Goal: Task Accomplishment & Management: Manage account settings

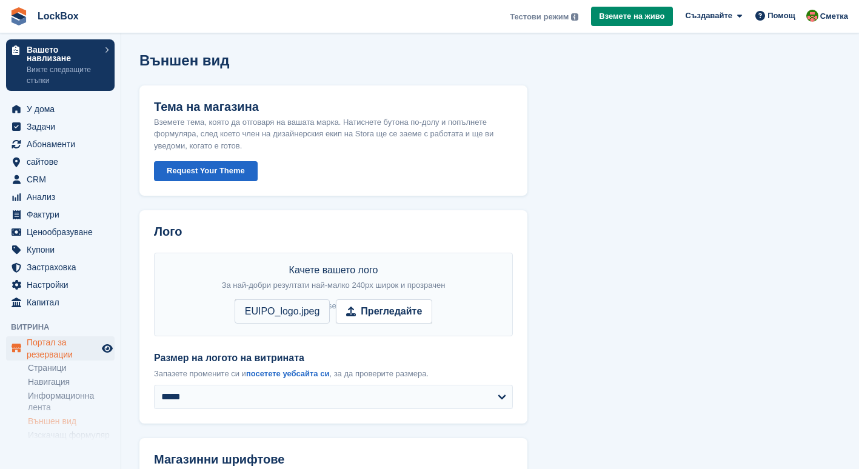
select select "**********"
select select "*********"
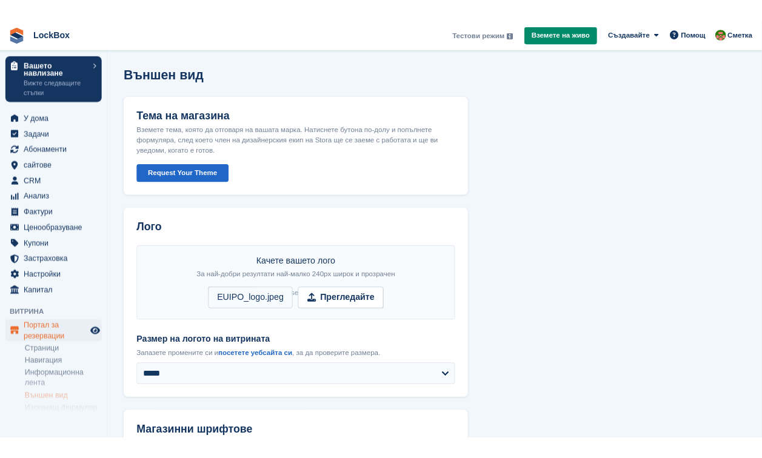
scroll to position [790, 0]
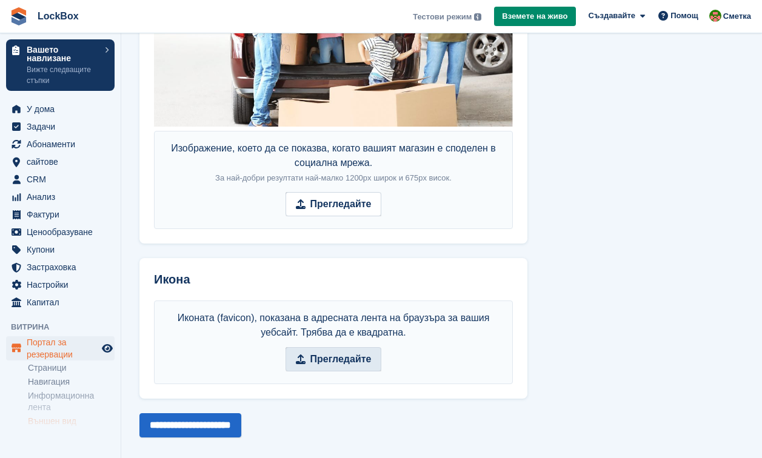
click at [299, 350] on span "Прегледайте" at bounding box center [333, 359] width 96 height 24
click at [299, 350] on input "Прегледайте" at bounding box center [333, 359] width 96 height 24
type input "**********"
click at [203, 419] on input "**********" at bounding box center [190, 425] width 102 height 24
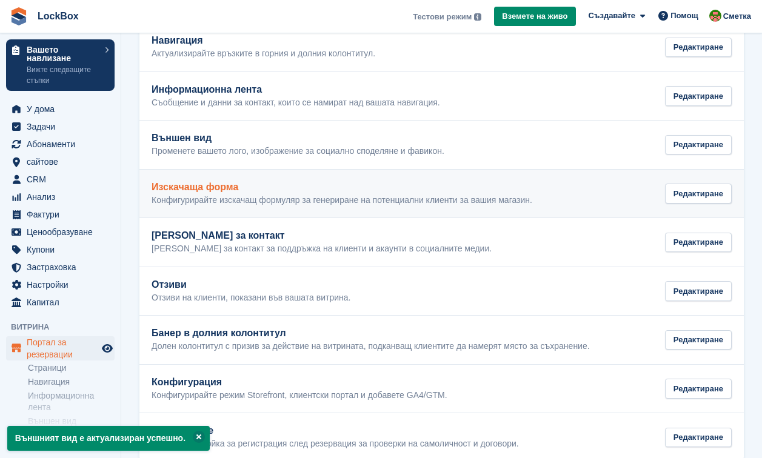
scroll to position [130, 0]
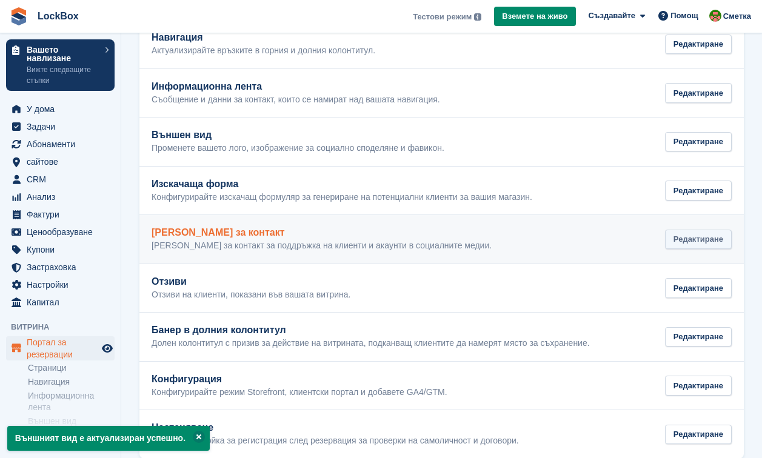
click at [689, 245] on div "Редактиране" at bounding box center [698, 240] width 67 height 20
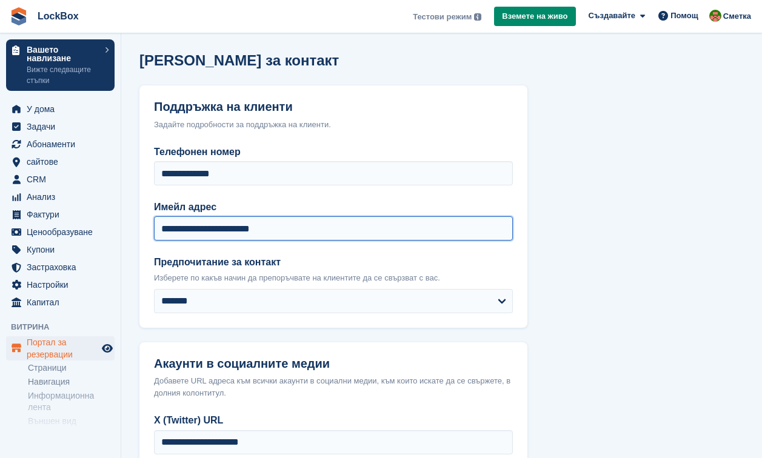
click at [313, 225] on input "**********" at bounding box center [333, 228] width 359 height 24
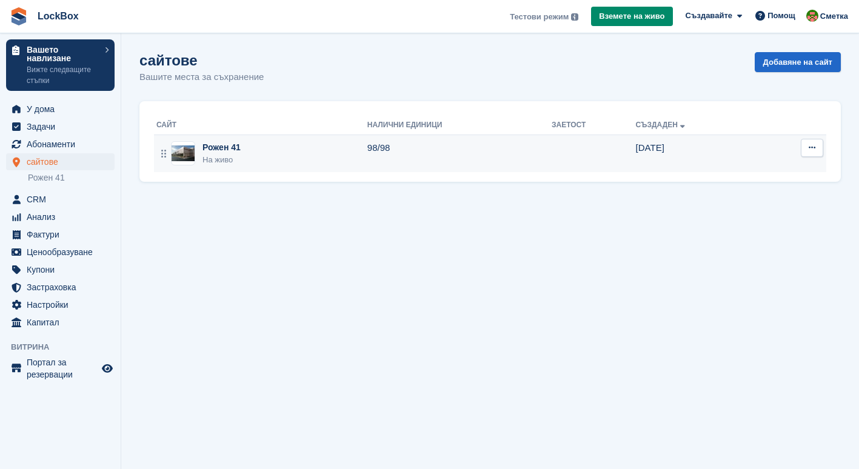
click at [234, 156] on div "На живо" at bounding box center [221, 160] width 38 height 12
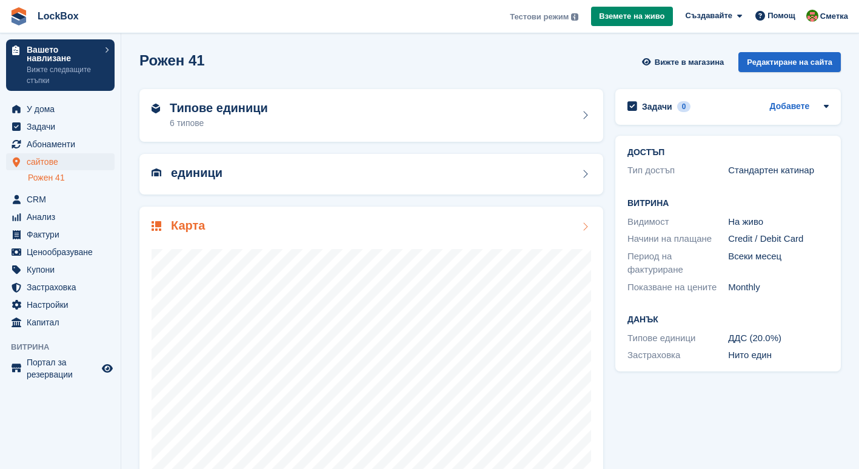
scroll to position [35, 0]
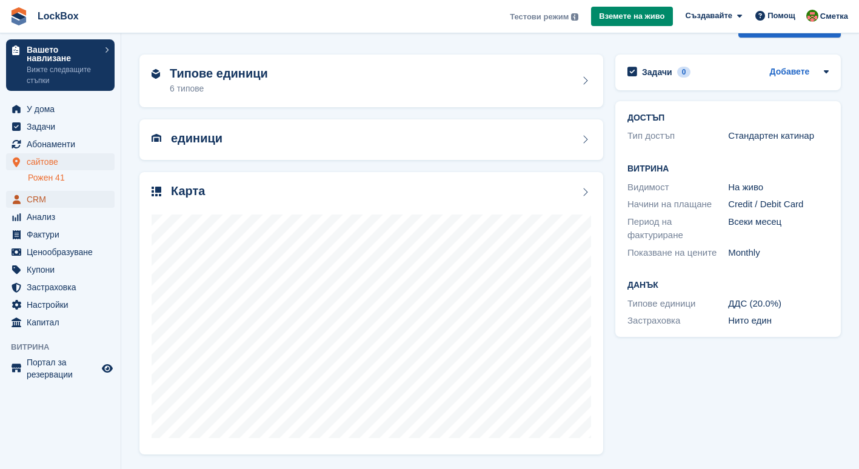
click at [39, 205] on span "CRM" at bounding box center [63, 199] width 73 height 17
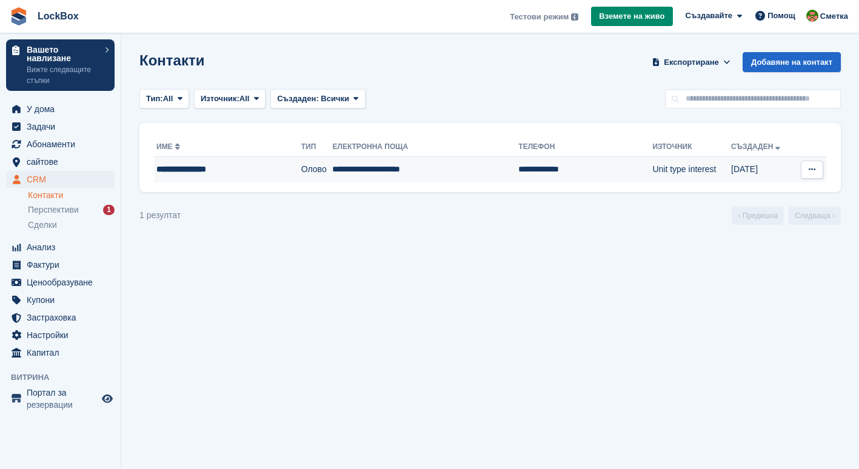
click at [820, 173] on button at bounding box center [811, 170] width 22 height 18
click at [763, 224] on p "Изтриване на контакт" at bounding box center [764, 230] width 105 height 16
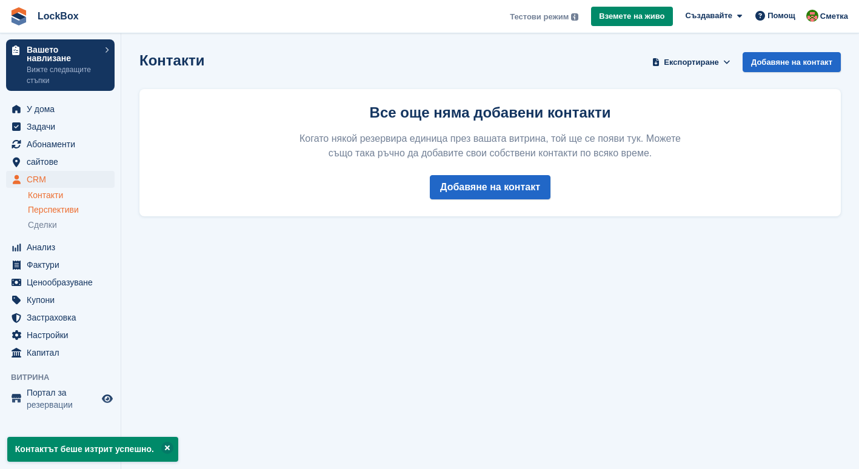
click at [68, 208] on span "Перспективи" at bounding box center [53, 210] width 51 height 12
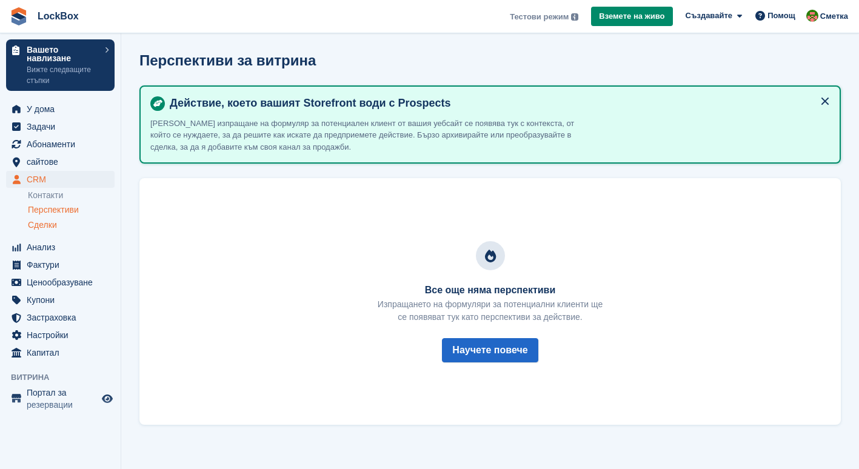
click at [53, 224] on span "Сделки" at bounding box center [42, 225] width 29 height 12
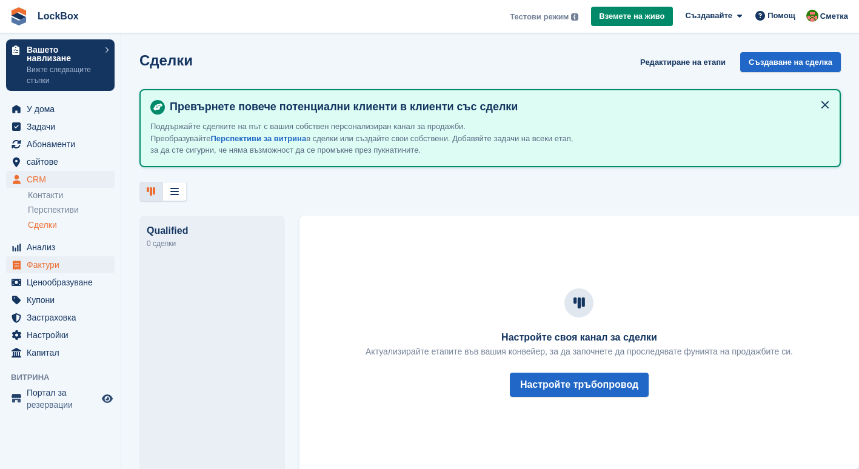
scroll to position [8, 0]
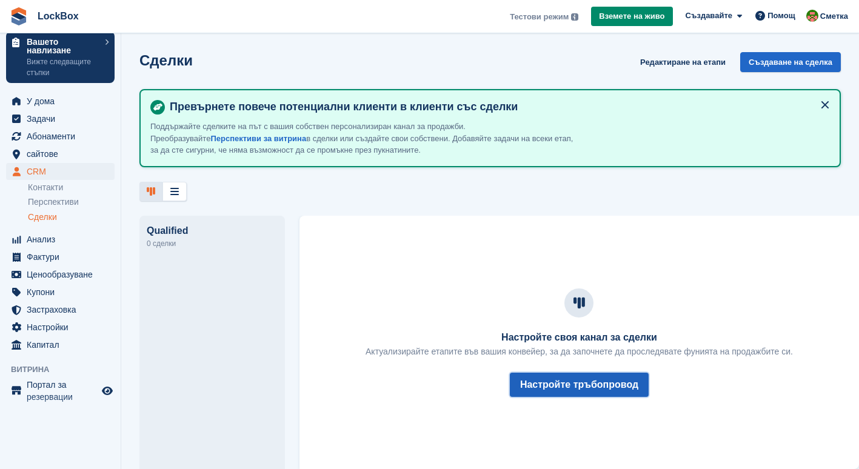
click at [549, 381] on button "Настройте тръбопровод" at bounding box center [579, 385] width 139 height 24
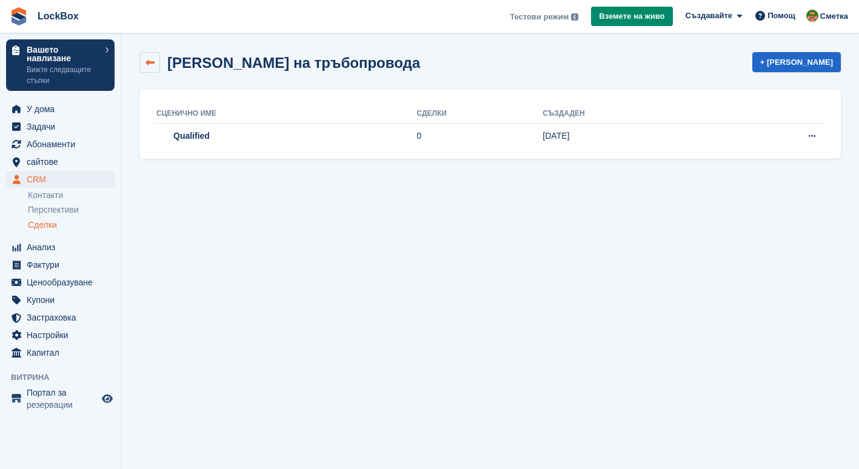
click at [155, 64] on link at bounding box center [149, 62] width 21 height 21
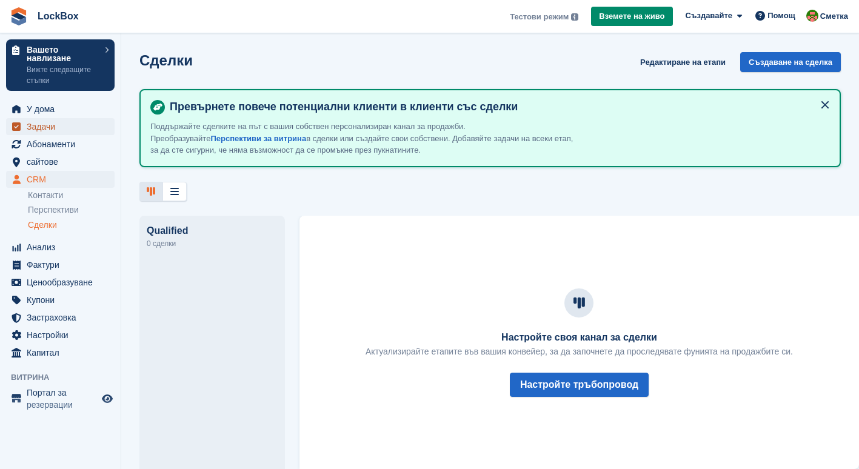
click at [69, 130] on span "Задачи" at bounding box center [63, 126] width 73 height 17
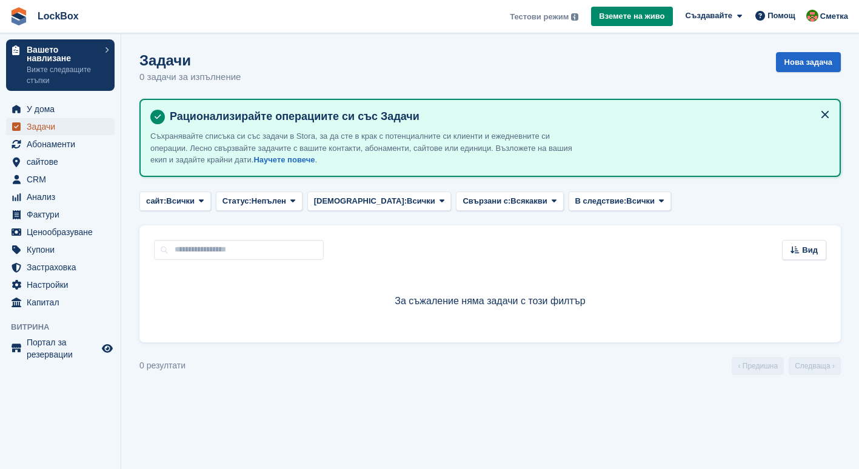
click at [72, 133] on span "Задачи" at bounding box center [63, 126] width 73 height 17
click at [81, 141] on span "Абонаменти" at bounding box center [63, 144] width 73 height 17
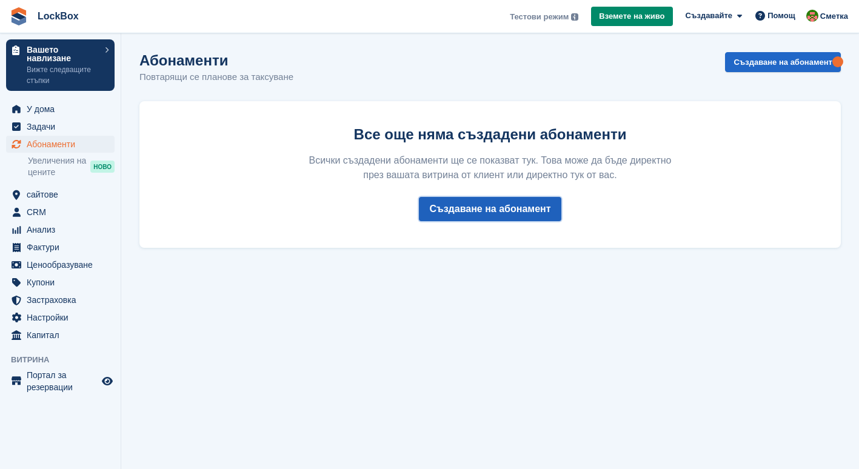
click at [476, 210] on link "Създаване на абонамент" at bounding box center [490, 209] width 142 height 24
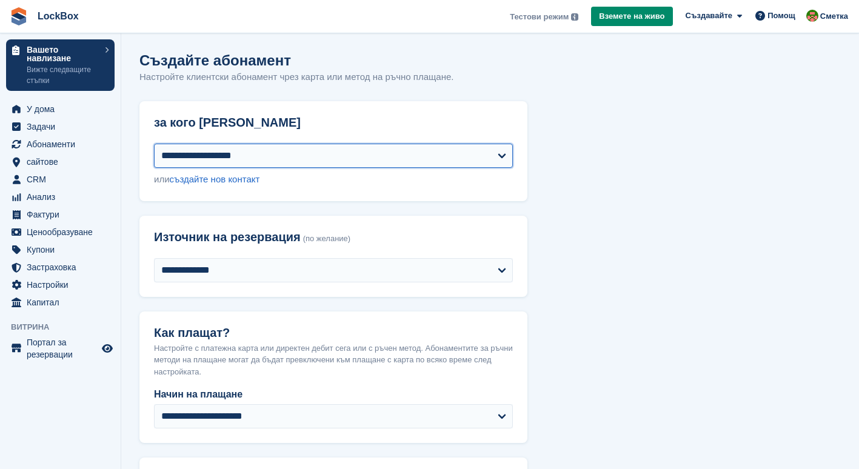
click at [434, 146] on select "**********" at bounding box center [333, 156] width 359 height 24
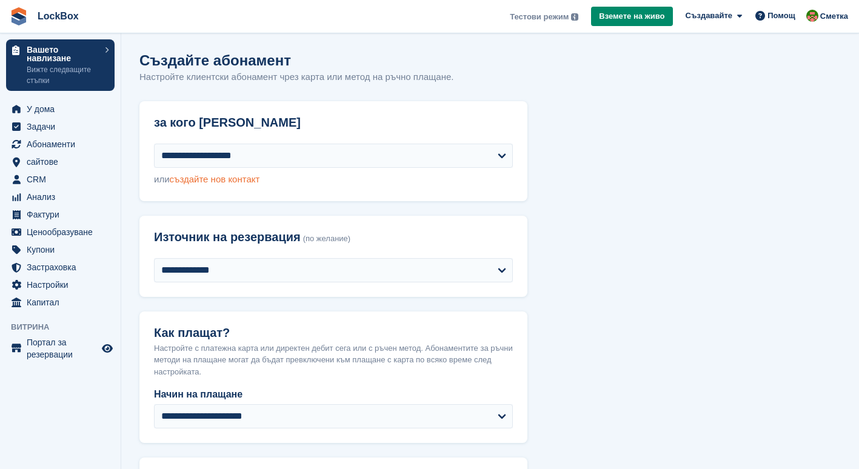
click at [251, 181] on link "създайте нов контакт" at bounding box center [215, 179] width 90 height 10
select select "**********"
select select "****"
select select "*"
select select "*****"
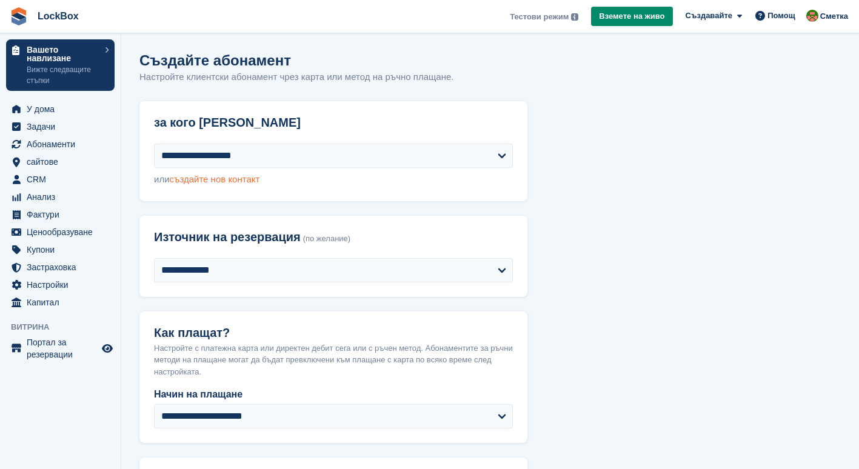
select select "*****"
select select
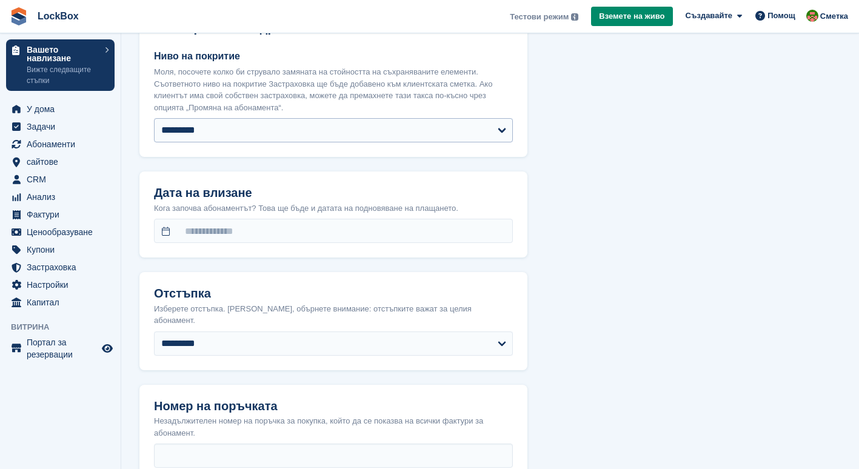
scroll to position [1272, 0]
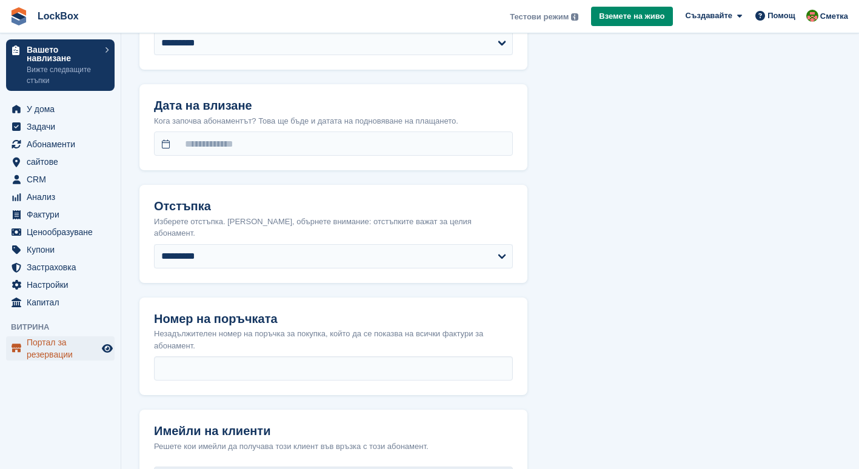
click at [62, 345] on span "Портал за резервации" at bounding box center [63, 348] width 73 height 24
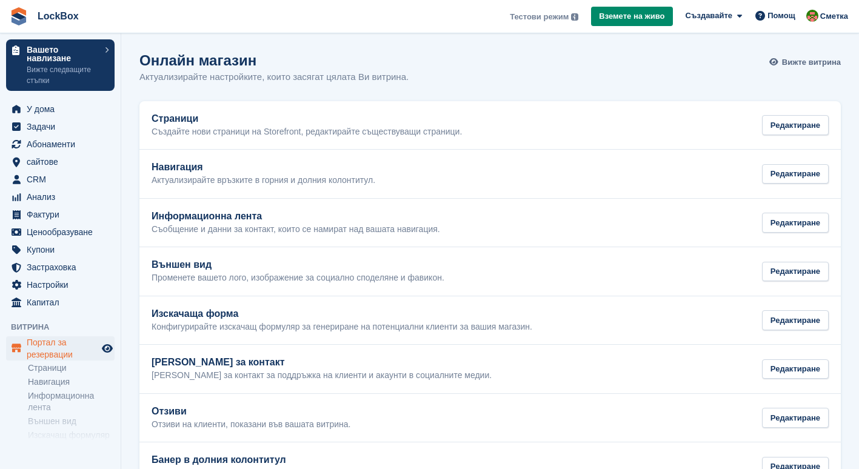
click at [790, 61] on span "Вижте витрина" at bounding box center [811, 62] width 59 height 12
click at [806, 63] on span "Вижте витрина" at bounding box center [811, 62] width 59 height 12
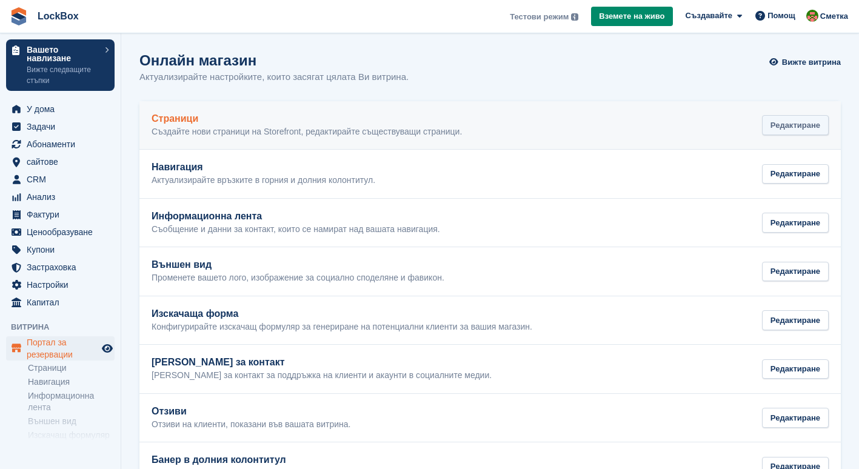
click at [808, 130] on div "Редактиране" at bounding box center [795, 125] width 67 height 20
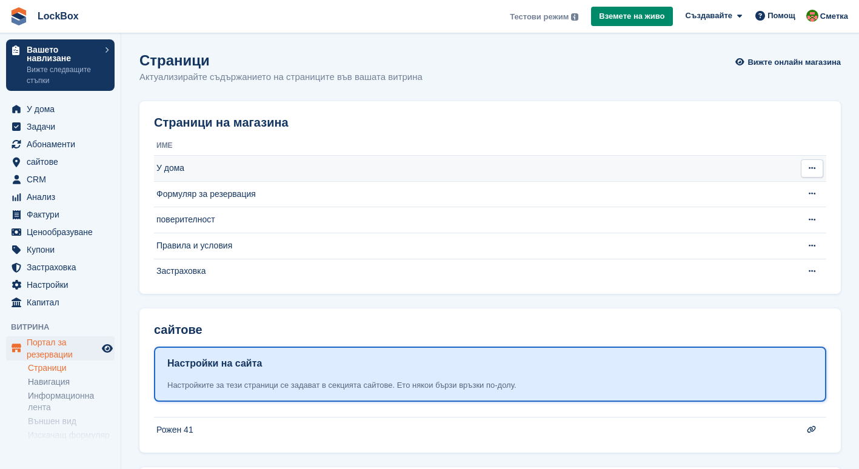
click at [276, 173] on td "У дома" at bounding box center [473, 169] width 639 height 26
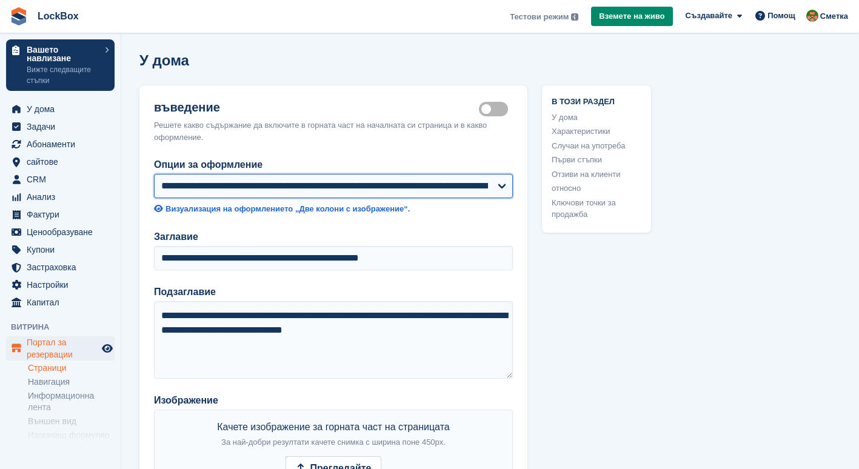
click at [420, 194] on select "**********" at bounding box center [333, 186] width 359 height 24
click at [422, 194] on select "**********" at bounding box center [333, 186] width 359 height 24
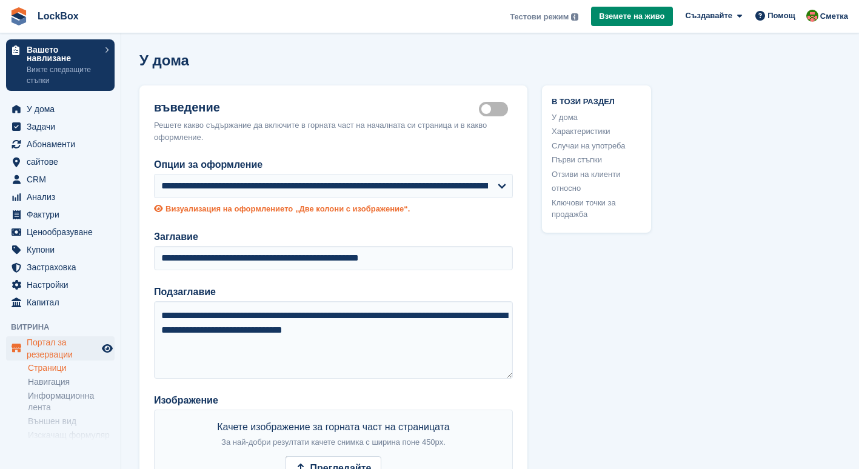
click at [341, 207] on div "Визуализация на оформлението „Две колони с изображение“." at bounding box center [287, 209] width 244 height 12
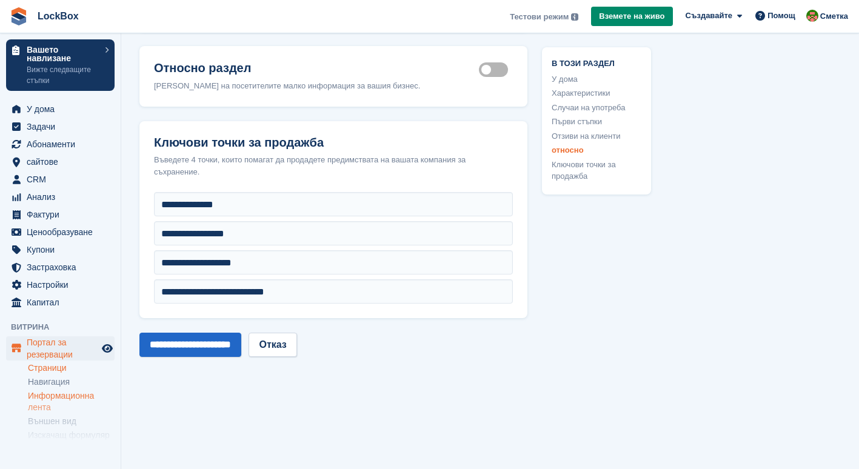
scroll to position [1383, 0]
click at [53, 381] on link "Навигация" at bounding box center [71, 382] width 87 height 12
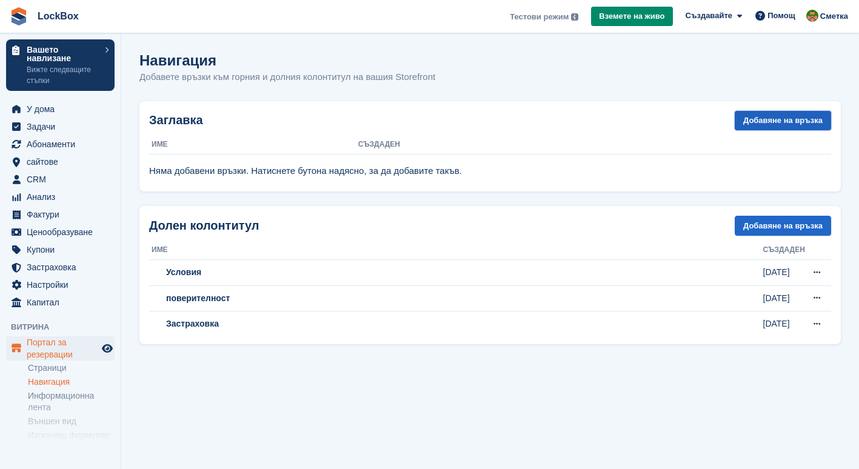
click at [756, 119] on link "Добавяне на връзка" at bounding box center [782, 121] width 96 height 20
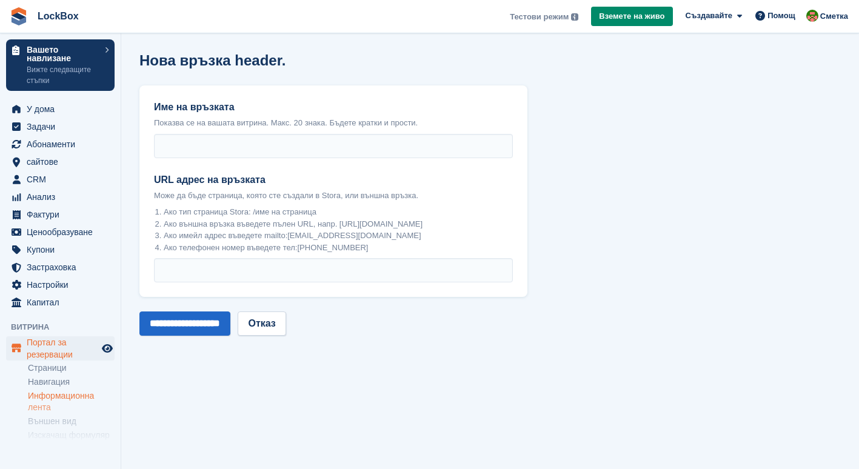
click at [64, 400] on link "Информационна лента" at bounding box center [71, 401] width 87 height 23
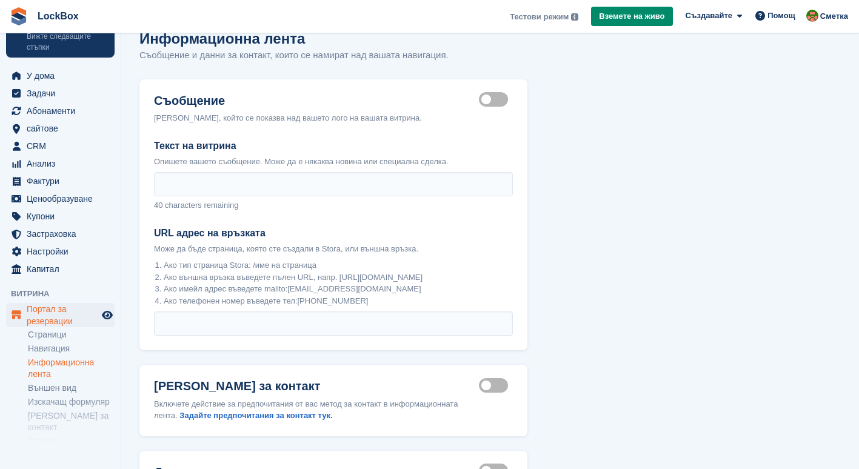
scroll to position [40, 0]
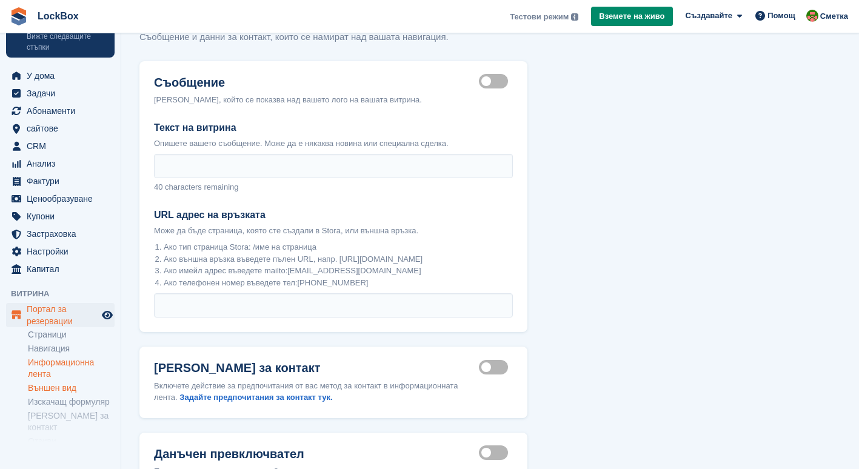
click at [69, 385] on link "Външен вид" at bounding box center [71, 388] width 87 height 12
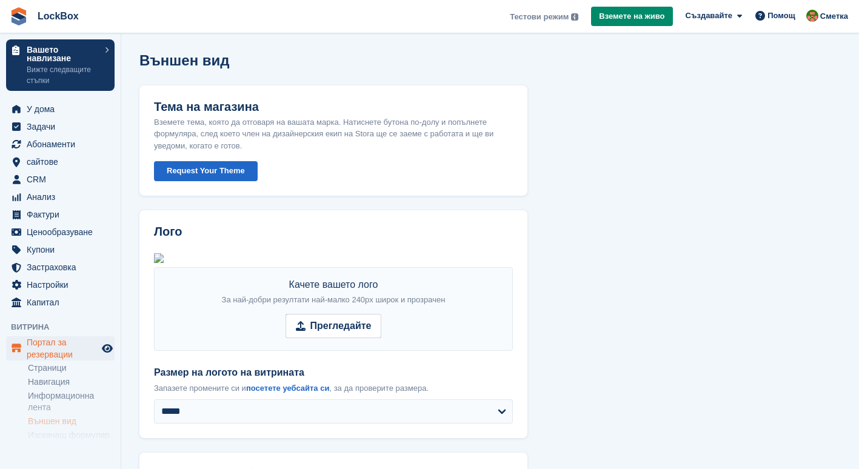
click at [253, 289] on div "Качете вашето лого За най-добри резултати най-малко 240px широк и прозрачен Пре…" at bounding box center [333, 309] width 359 height 84
click at [164, 263] on img at bounding box center [159, 258] width 10 height 10
click at [336, 338] on span "Прегледайте" at bounding box center [333, 326] width 96 height 24
click at [336, 338] on input "Прегледайте" at bounding box center [333, 326] width 96 height 24
type input "**********"
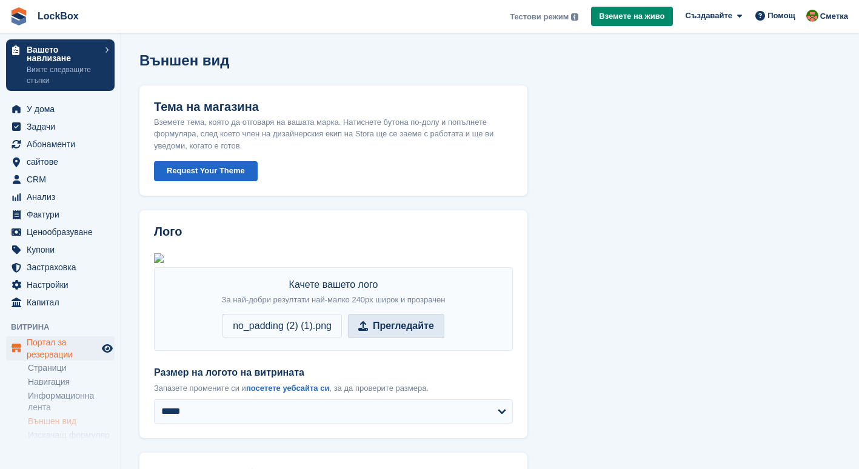
click at [405, 333] on strong "Прегледайте" at bounding box center [403, 326] width 61 height 15
click at [405, 338] on input "Прегледайте no_padding (2) (1).png" at bounding box center [333, 326] width 222 height 24
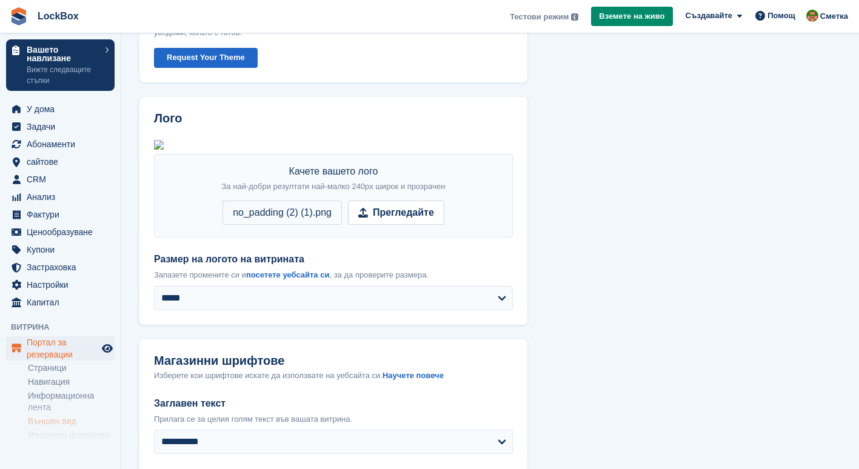
scroll to position [114, 0]
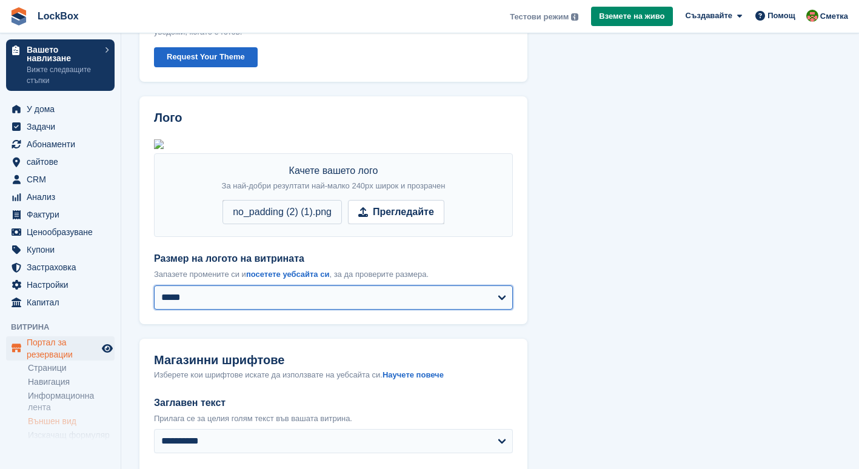
click at [328, 310] on select "**********" at bounding box center [333, 297] width 359 height 24
click at [154, 304] on select "**********" at bounding box center [333, 297] width 359 height 24
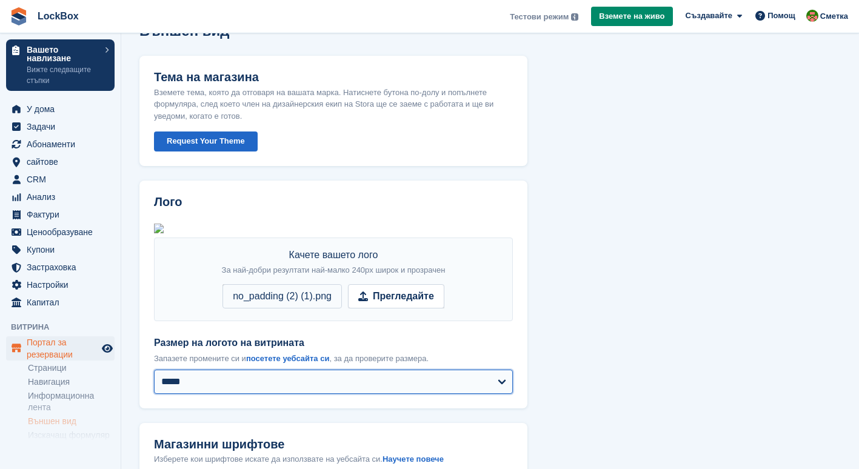
scroll to position [29, 0]
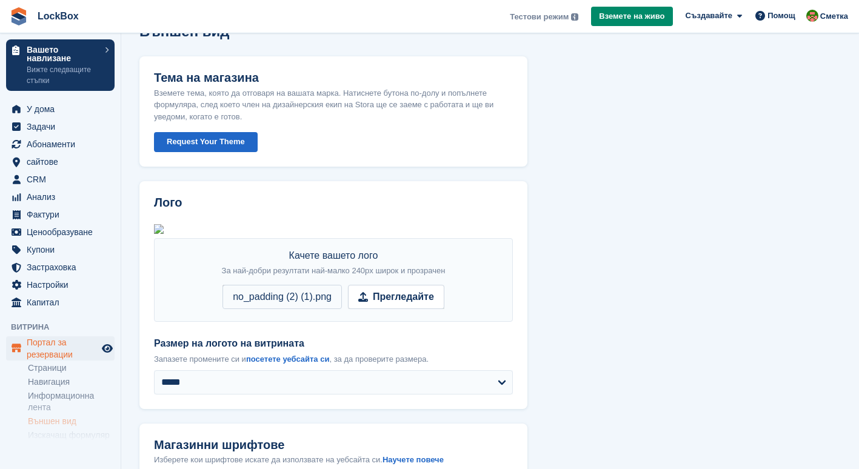
click at [233, 136] on button "Request Your Theme" at bounding box center [206, 142] width 104 height 20
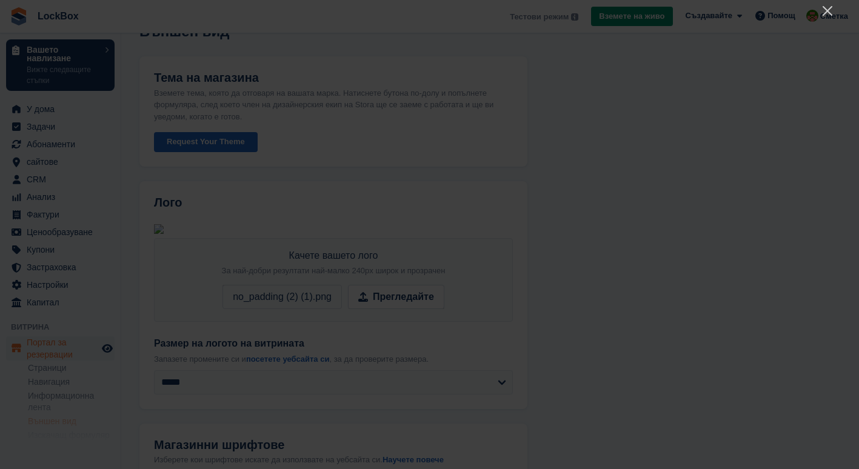
scroll to position [0, 0]
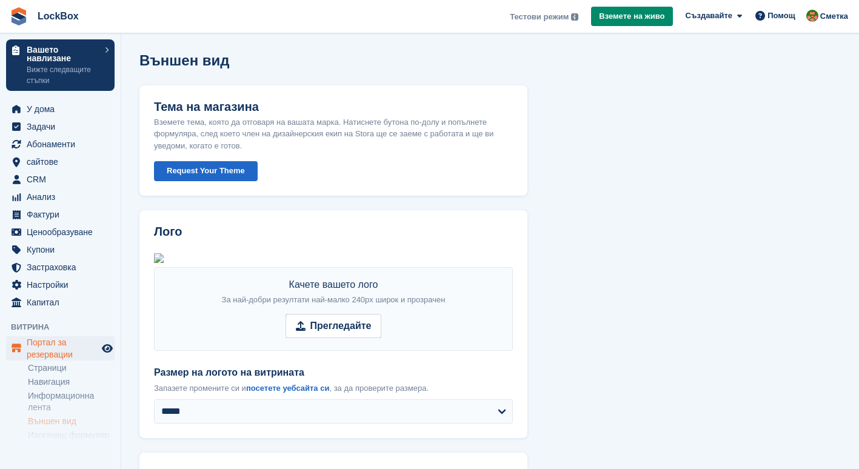
click at [164, 263] on img at bounding box center [159, 258] width 10 height 10
click at [319, 335] on span "Прегледайте" at bounding box center [333, 326] width 96 height 24
click at [319, 335] on input "Прегледайте" at bounding box center [333, 326] width 96 height 24
type input "**********"
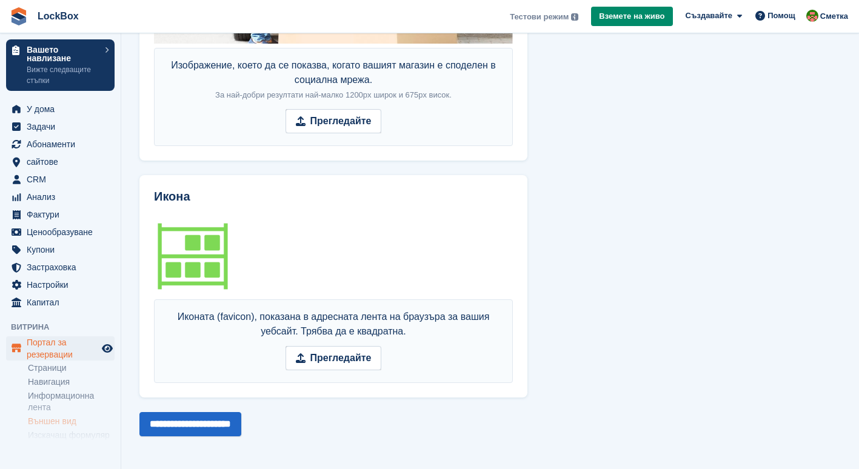
scroll to position [903, 0]
click at [232, 434] on input "**********" at bounding box center [190, 424] width 102 height 24
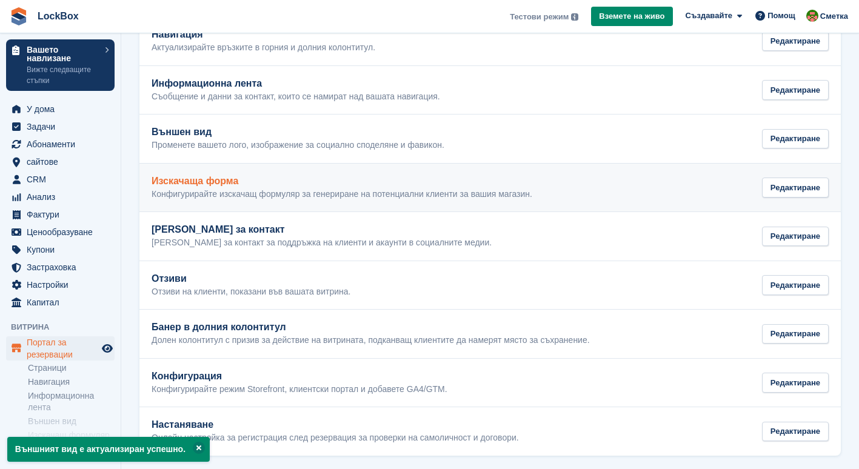
scroll to position [133, 0]
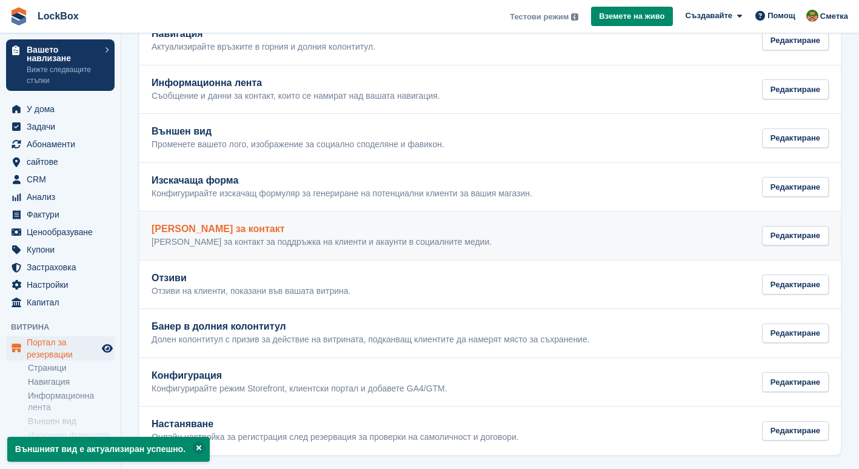
click at [760, 225] on div "Данни за контакт Данни за контакт за поддръжка на клиенти и акаунти в социалнит…" at bounding box center [489, 236] width 677 height 24
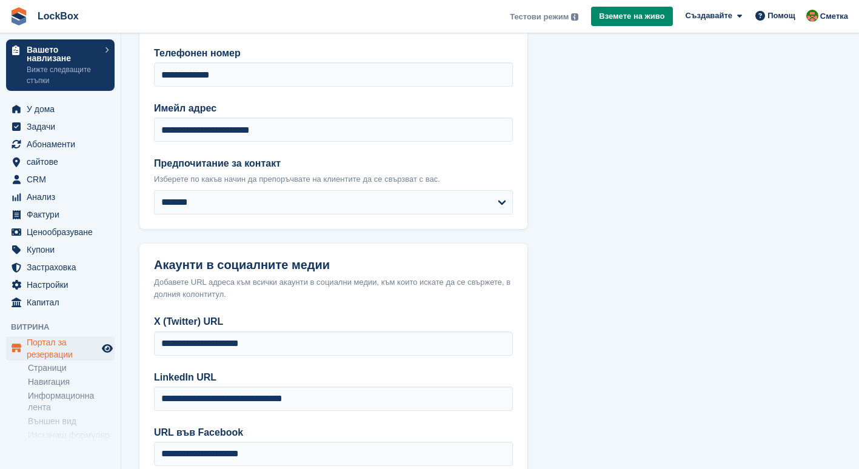
scroll to position [237, 0]
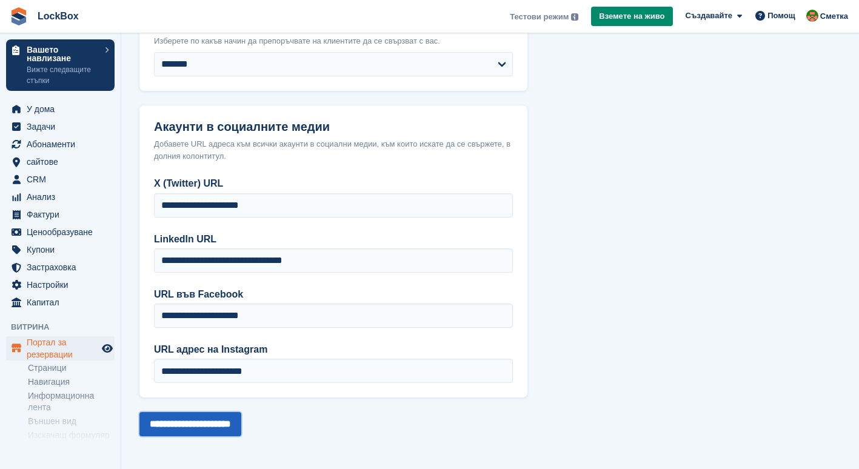
click at [229, 424] on input "**********" at bounding box center [190, 424] width 102 height 24
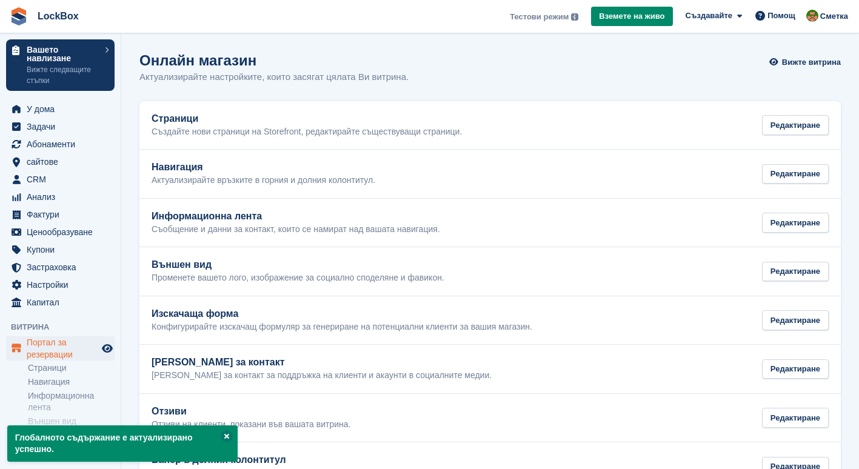
scroll to position [137, 0]
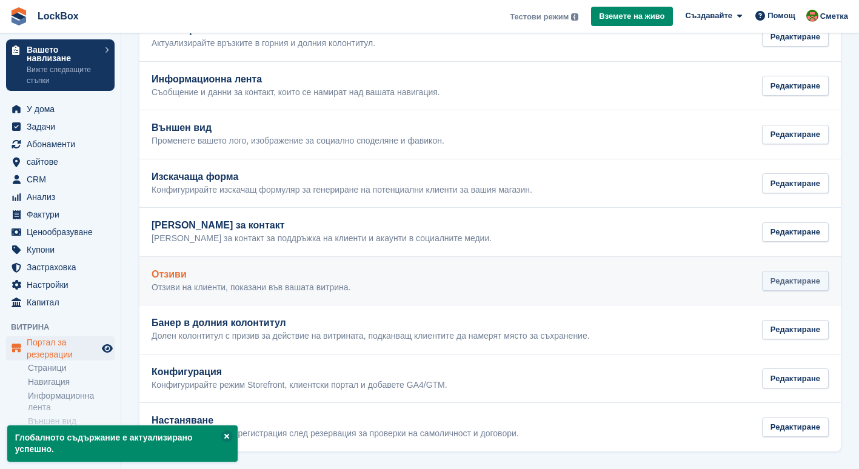
click at [777, 274] on div "Редактиране" at bounding box center [795, 281] width 67 height 20
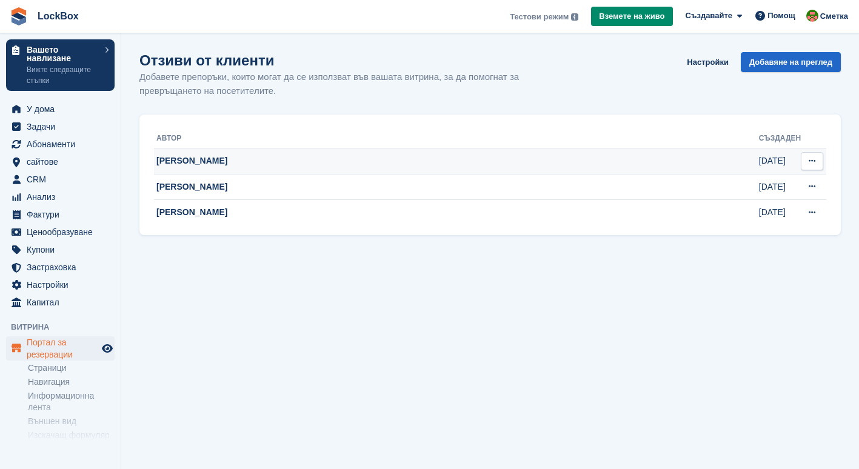
click at [813, 159] on icon at bounding box center [811, 161] width 7 height 8
click at [813, 160] on icon at bounding box center [811, 161] width 7 height 8
click at [792, 187] on p "Изтриване на преглед" at bounding box center [764, 185] width 105 height 16
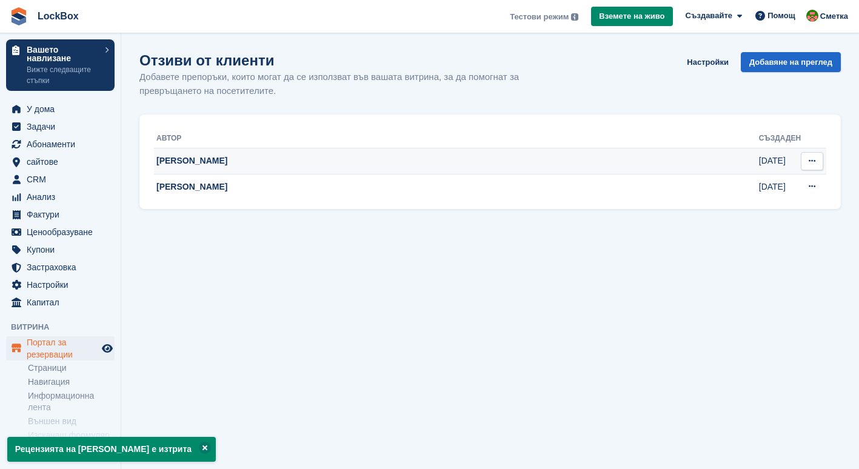
click at [804, 155] on button at bounding box center [811, 161] width 22 height 18
click at [758, 184] on p "Изтриване на преглед" at bounding box center [764, 185] width 105 height 16
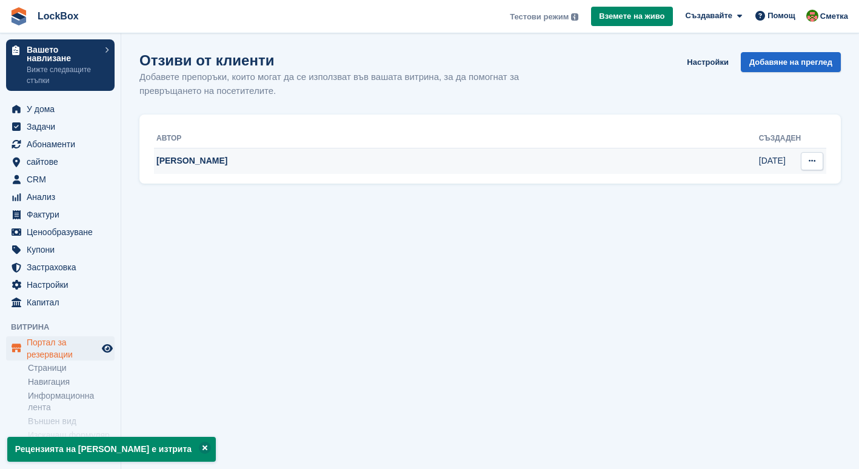
click at [808, 166] on button at bounding box center [811, 161] width 22 height 18
click at [748, 185] on p "Изтриване на преглед" at bounding box center [764, 185] width 105 height 16
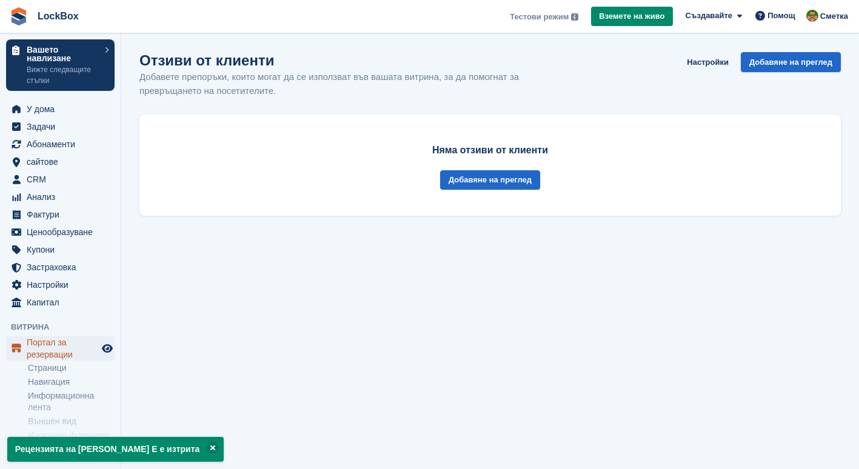
click at [55, 348] on span "Портал за резервации" at bounding box center [63, 348] width 73 height 24
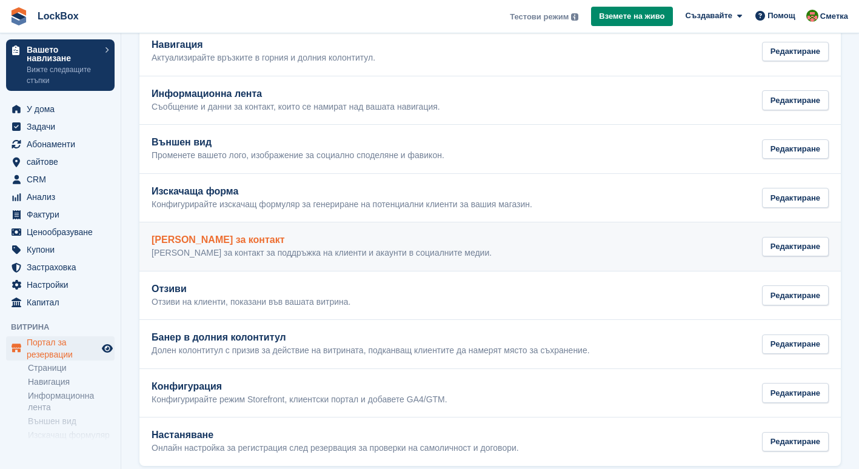
scroll to position [137, 0]
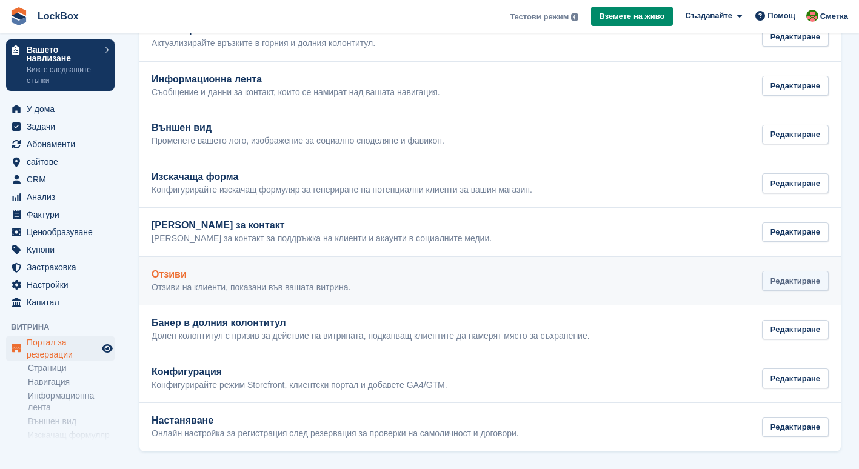
click at [778, 278] on div "Редактиране" at bounding box center [795, 281] width 67 height 20
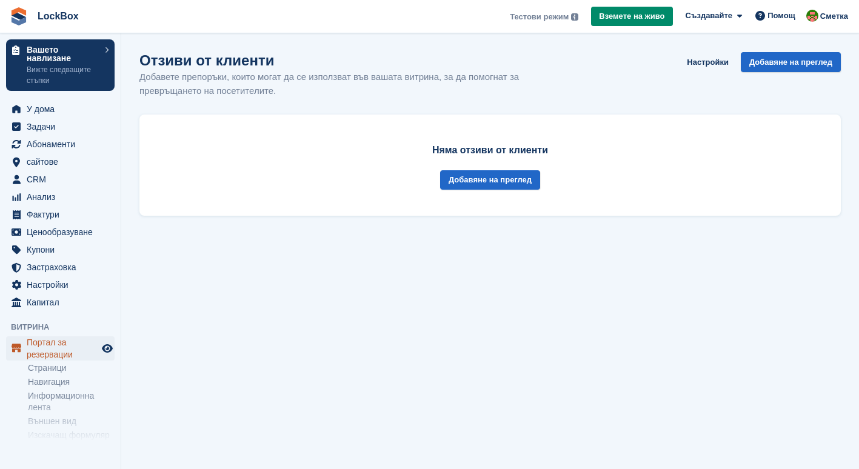
click at [45, 345] on span "Портал за резервации" at bounding box center [63, 348] width 73 height 24
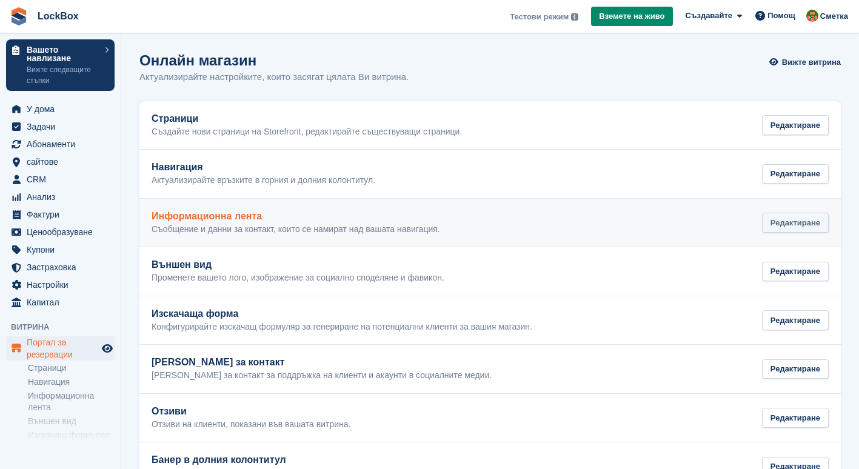
click at [765, 221] on div "Редактиране" at bounding box center [795, 223] width 67 height 20
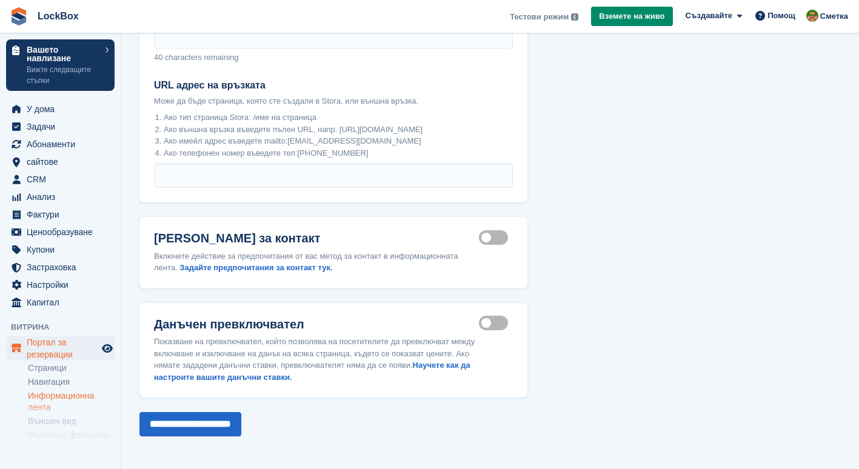
scroll to position [103, 0]
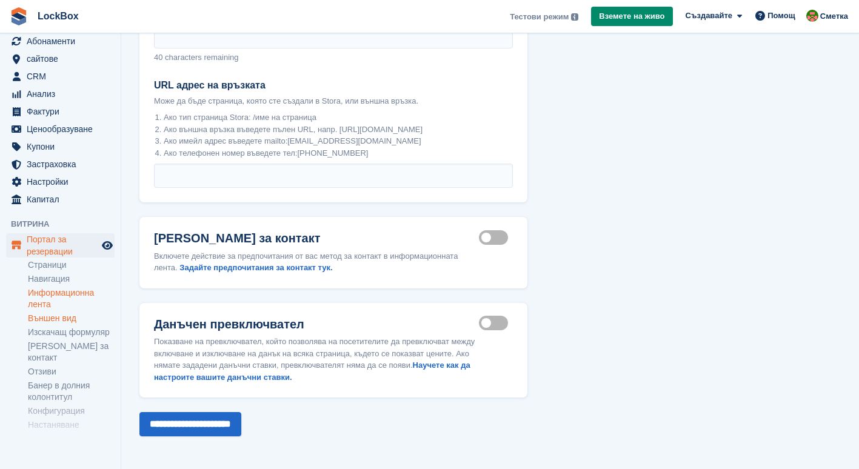
click at [71, 315] on link "Външен вид" at bounding box center [71, 319] width 87 height 12
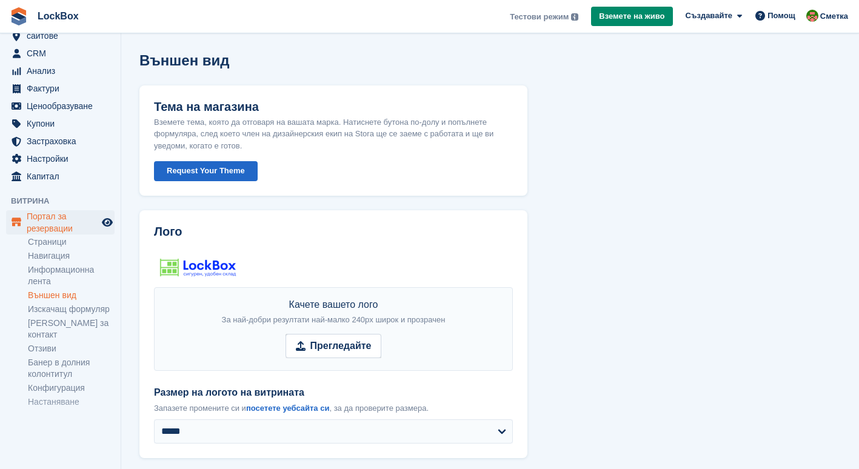
scroll to position [126, 0]
click at [53, 357] on link "Банер в долния колонтитул" at bounding box center [71, 368] width 87 height 23
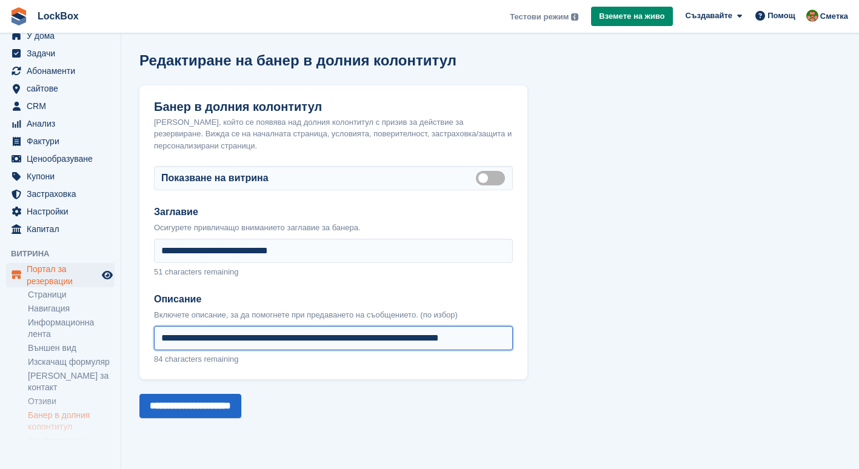
scroll to position [0, 21]
drag, startPoint x: 271, startPoint y: 331, endPoint x: 591, endPoint y: 334, distance: 320.5
click at [591, 334] on section "**********" at bounding box center [489, 234] width 737 height 469
click at [333, 333] on input "**********" at bounding box center [333, 338] width 359 height 24
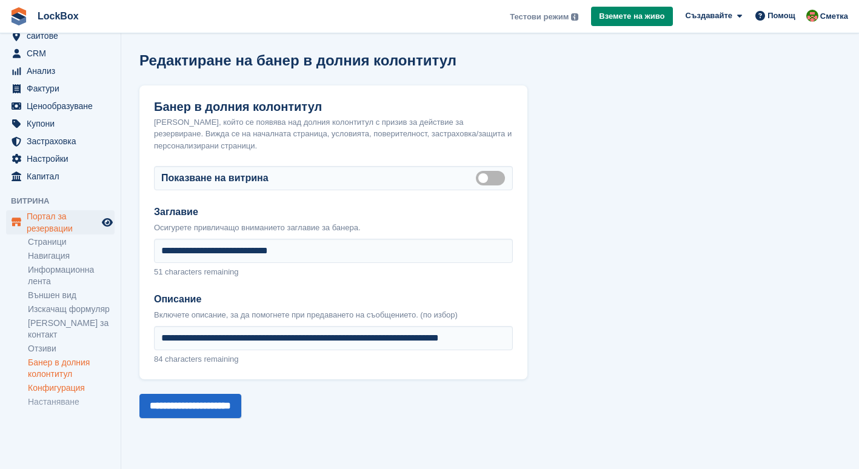
click at [48, 382] on link "Конфигурация" at bounding box center [71, 388] width 87 height 12
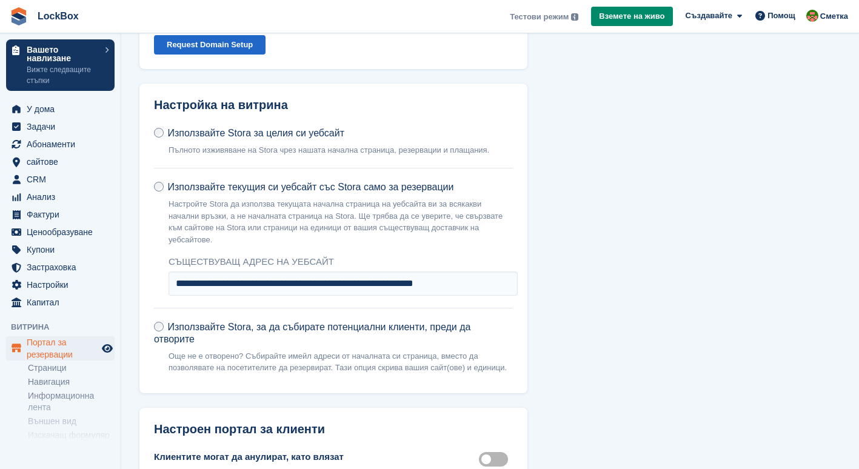
scroll to position [116, 0]
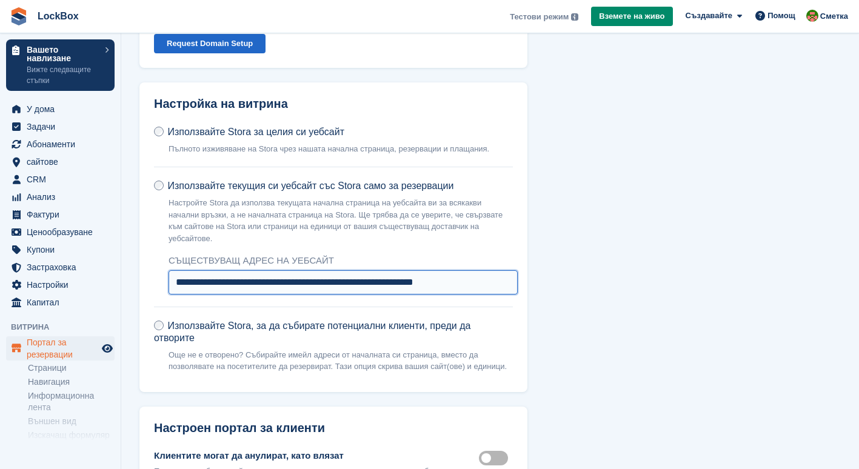
click at [284, 270] on input "**********" at bounding box center [342, 282] width 349 height 24
paste input "**********"
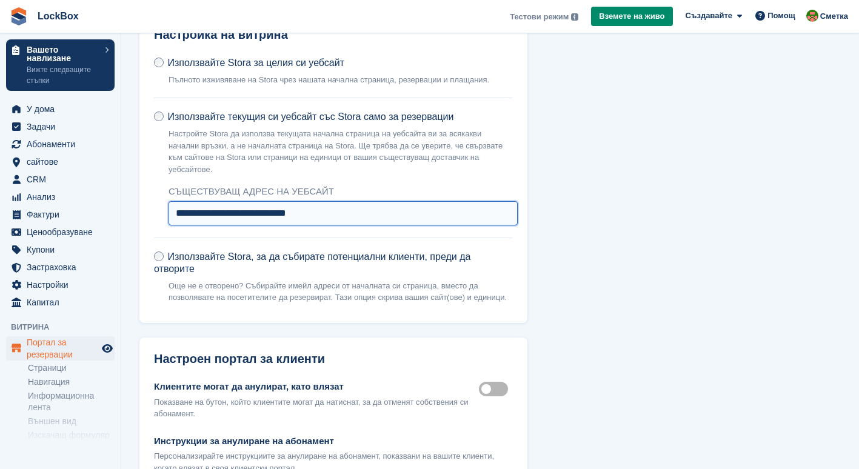
scroll to position [186, 0]
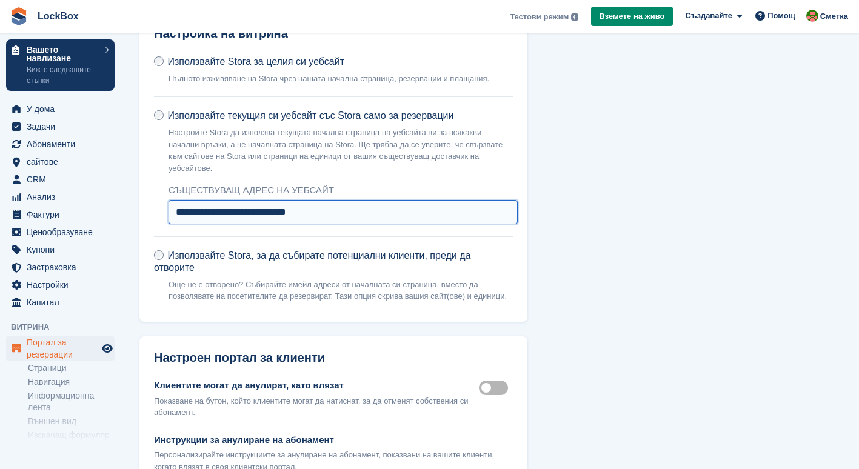
type input "**********"
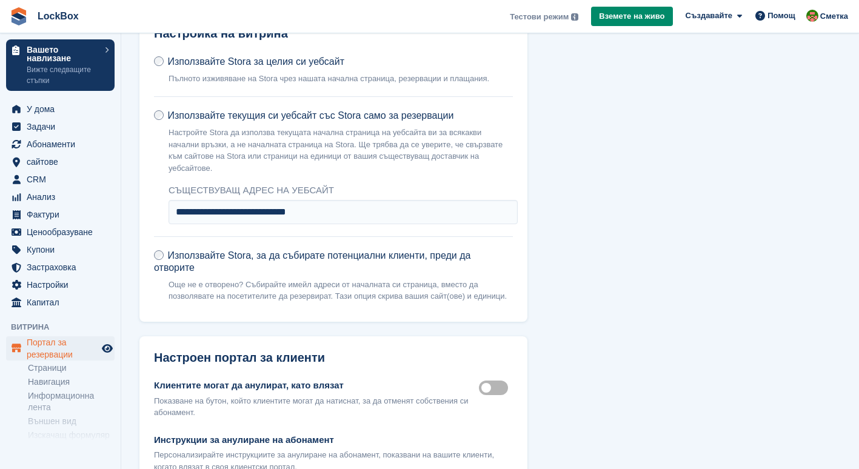
click at [286, 249] on label "Използвайте Stora, за да събирате потенциални клиенти, преди да отворите Още не…" at bounding box center [333, 278] width 359 height 58
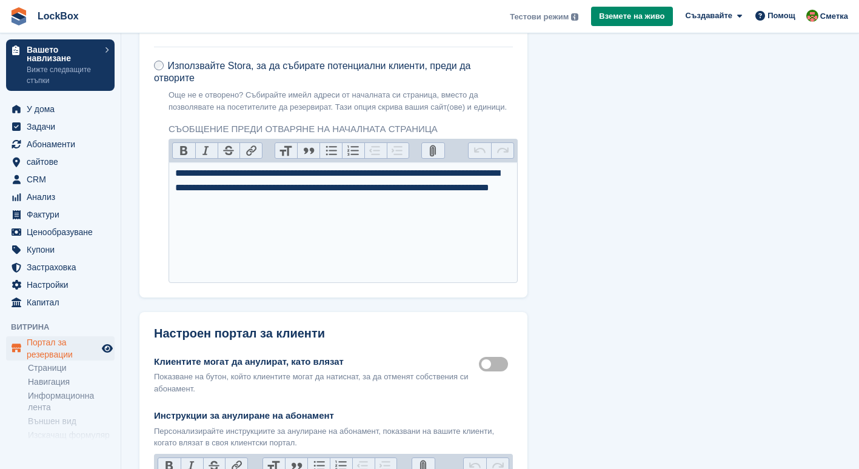
scroll to position [328, 0]
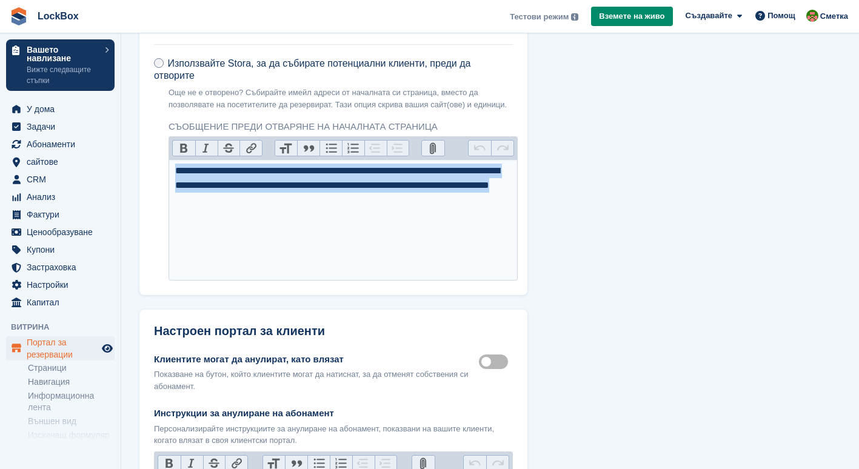
drag, startPoint x: 429, startPoint y: 184, endPoint x: 166, endPoint y: 144, distance: 266.1
click at [166, 144] on div "Използвайте Stora, за да събирате потенциални клиенти, преди да отворите Още не…" at bounding box center [333, 166] width 359 height 228
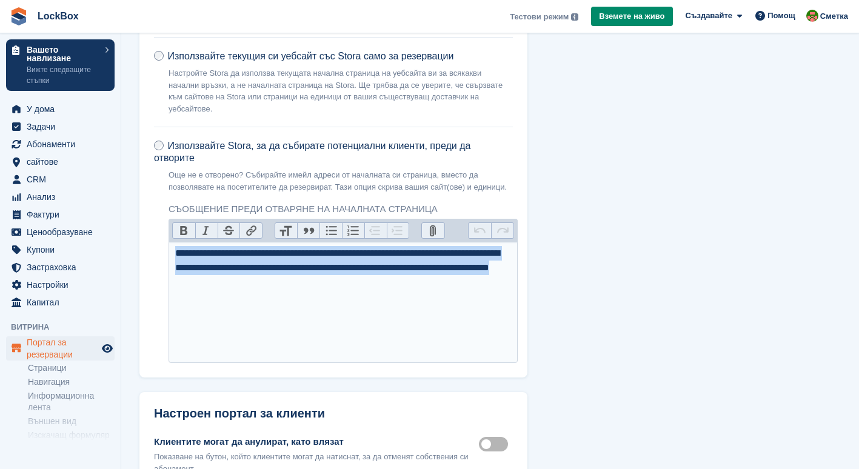
scroll to position [244, 0]
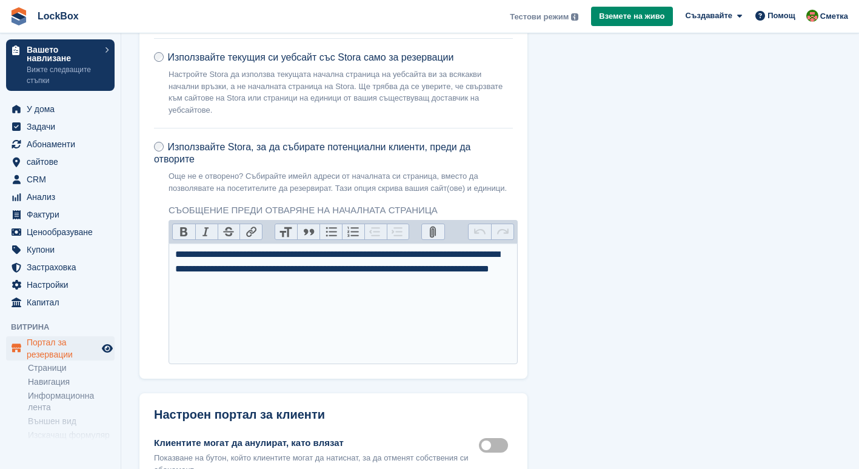
click at [250, 59] on span "Използвайте текущия си уебсайт със Stora само за резервации" at bounding box center [310, 57] width 286 height 10
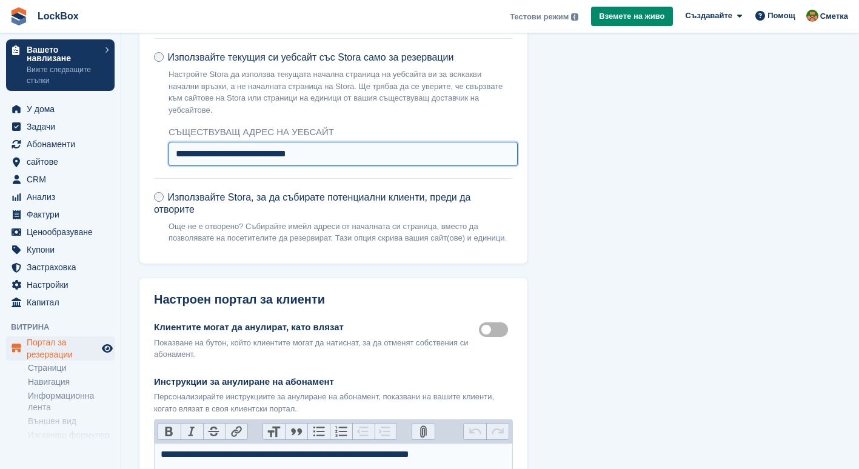
click at [314, 147] on input "**********" at bounding box center [342, 154] width 349 height 24
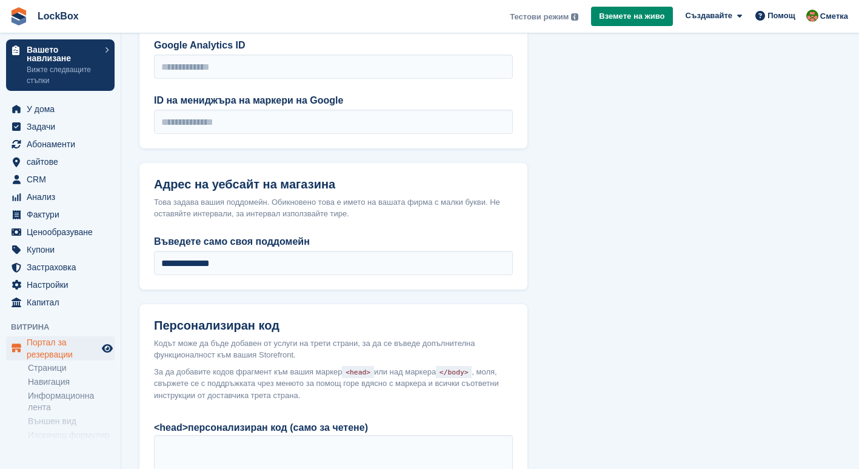
scroll to position [871, 0]
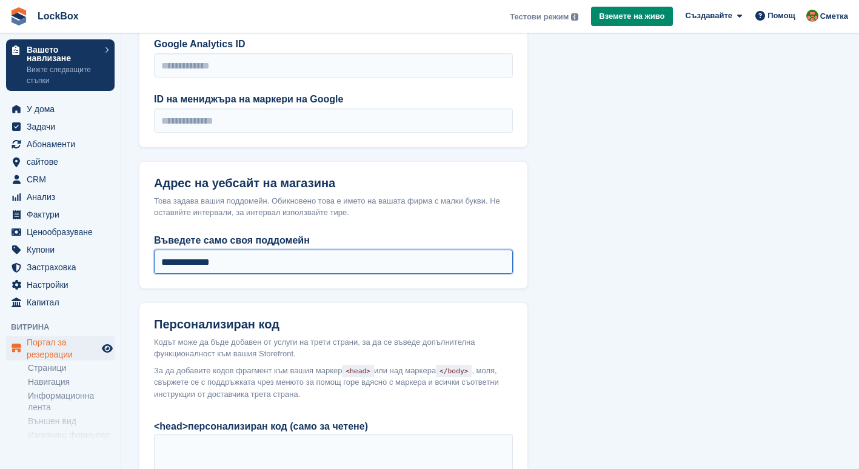
click at [283, 250] on input "**********" at bounding box center [333, 262] width 359 height 24
drag, startPoint x: 283, startPoint y: 232, endPoint x: 276, endPoint y: 231, distance: 7.4
click at [276, 250] on input "**********" at bounding box center [333, 262] width 359 height 24
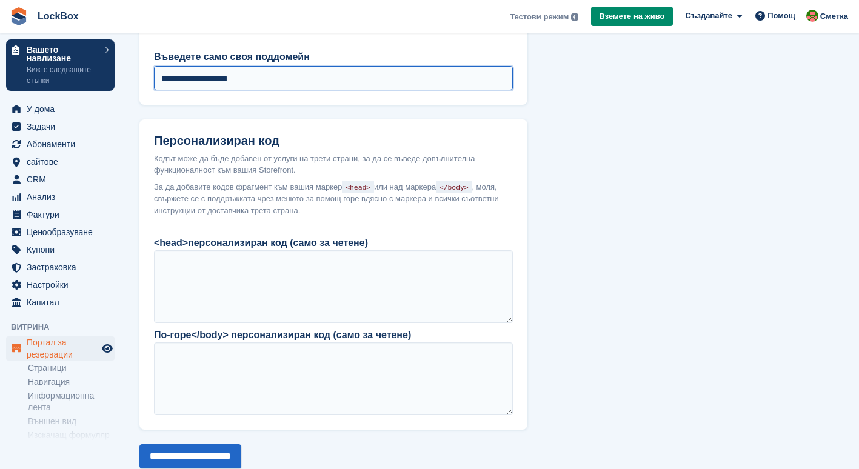
scroll to position [1062, 0]
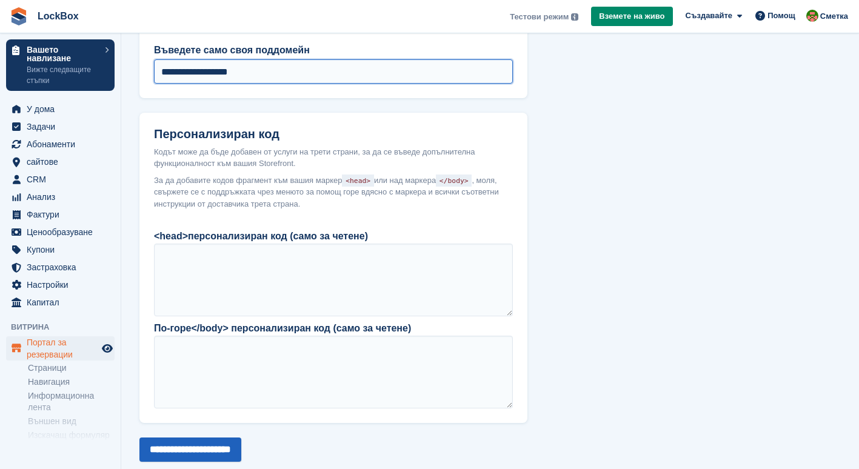
type input "**********"
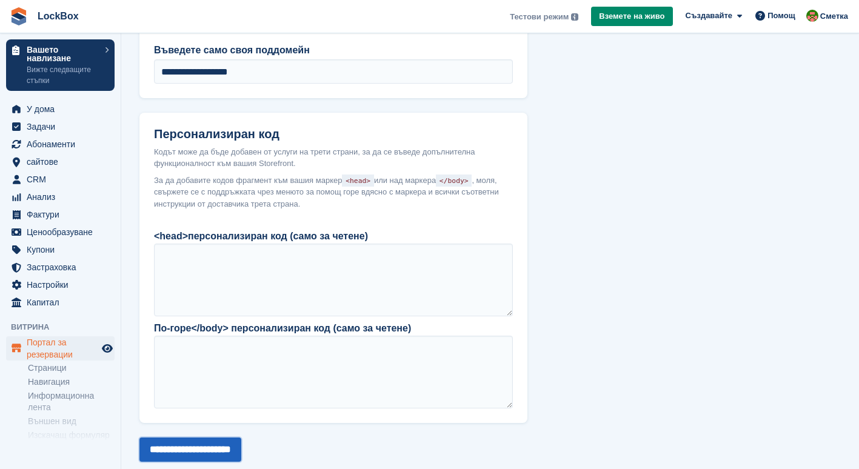
click at [241, 437] on input "**********" at bounding box center [190, 449] width 102 height 24
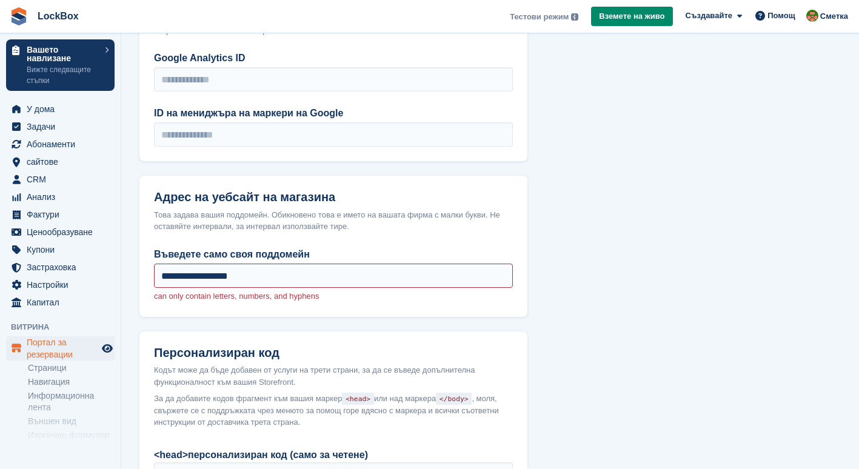
scroll to position [942, 0]
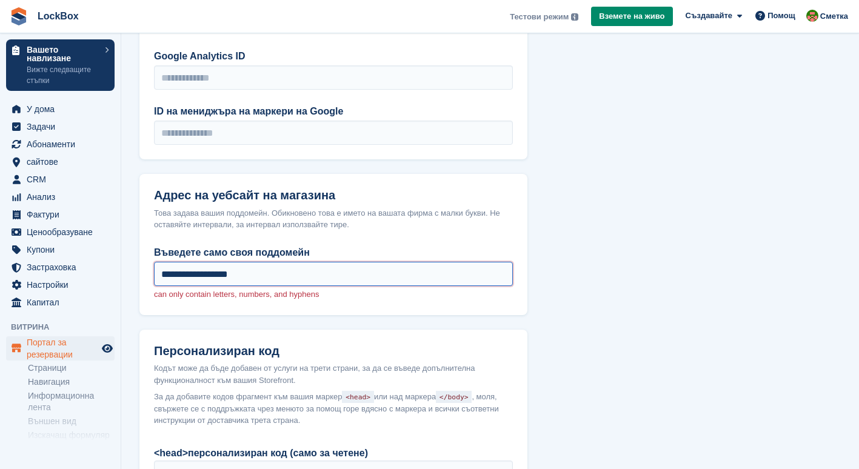
drag, startPoint x: 254, startPoint y: 251, endPoint x: 125, endPoint y: 221, distance: 131.8
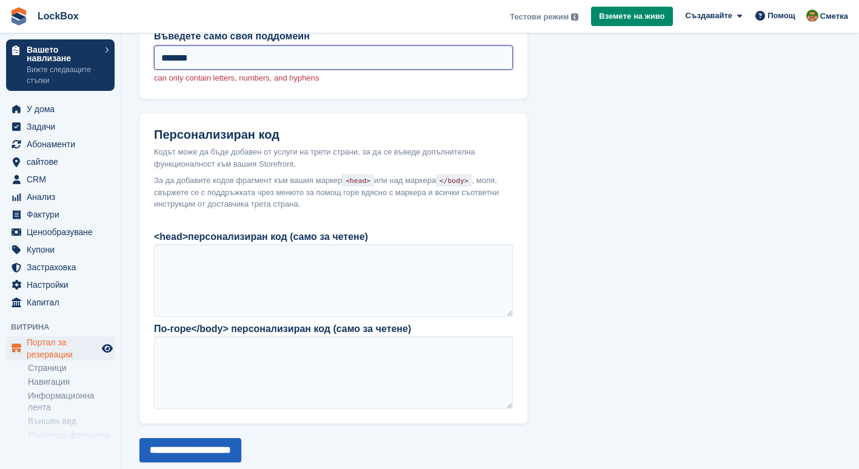
type input "*******"
click at [201, 438] on input "**********" at bounding box center [190, 450] width 102 height 24
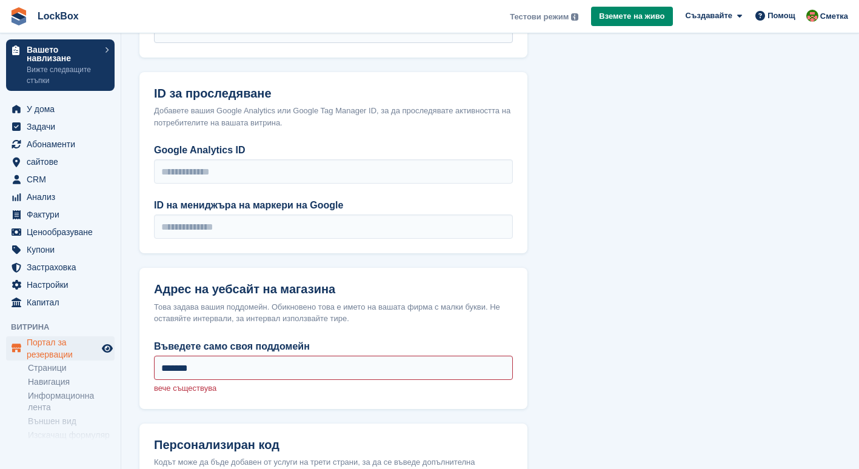
scroll to position [922, 0]
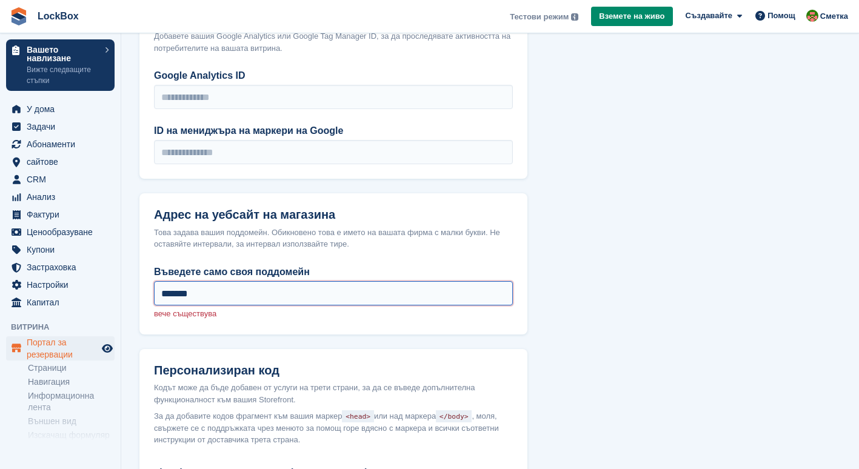
click at [287, 281] on input "*******" at bounding box center [333, 293] width 359 height 24
drag, startPoint x: 289, startPoint y: 267, endPoint x: 124, endPoint y: 244, distance: 166.4
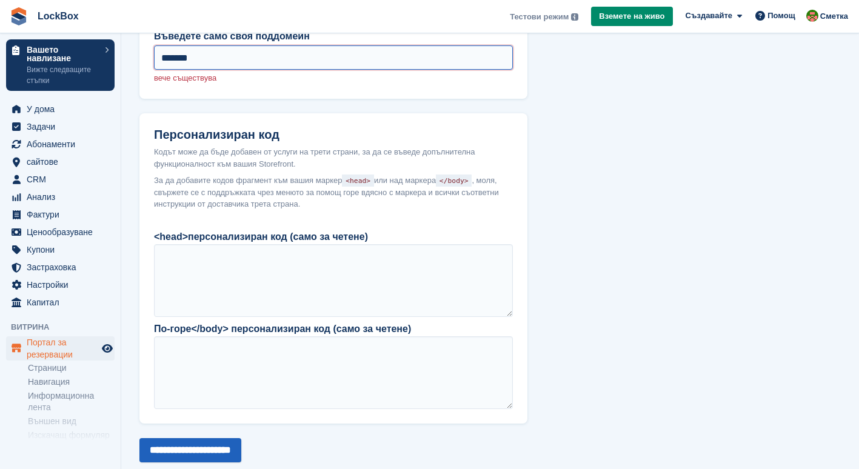
type input "*******"
click at [205, 438] on input "**********" at bounding box center [190, 450] width 102 height 24
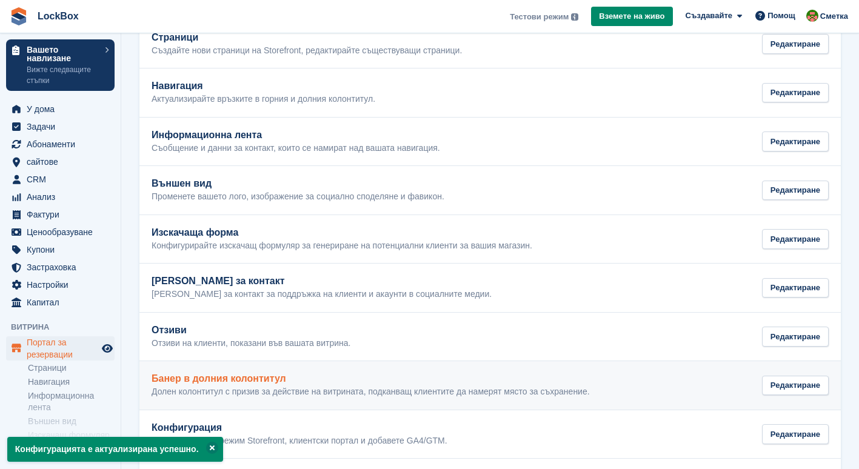
scroll to position [137, 0]
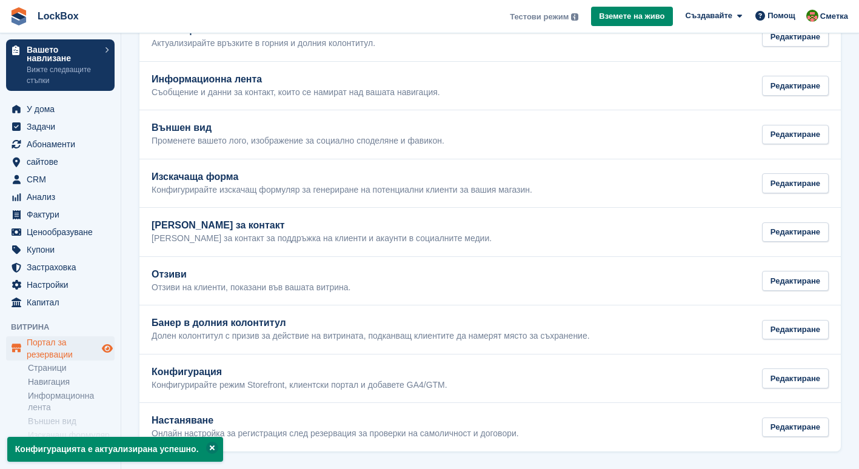
click at [107, 348] on icon "Преглед на магазина" at bounding box center [107, 349] width 11 height 10
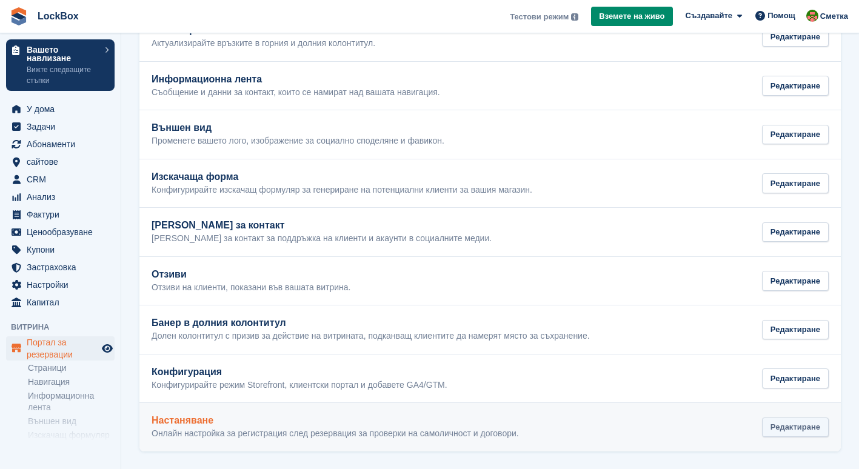
click at [791, 425] on div "Редактиране" at bounding box center [795, 427] width 67 height 20
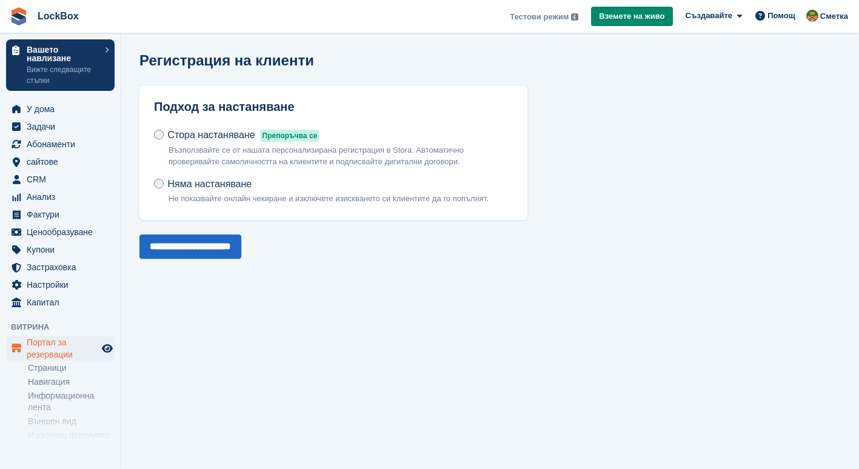
click at [316, 150] on p "Възползвайте се от нашата персонализирана регистрация в Stora. Автоматично пров…" at bounding box center [340, 156] width 344 height 24
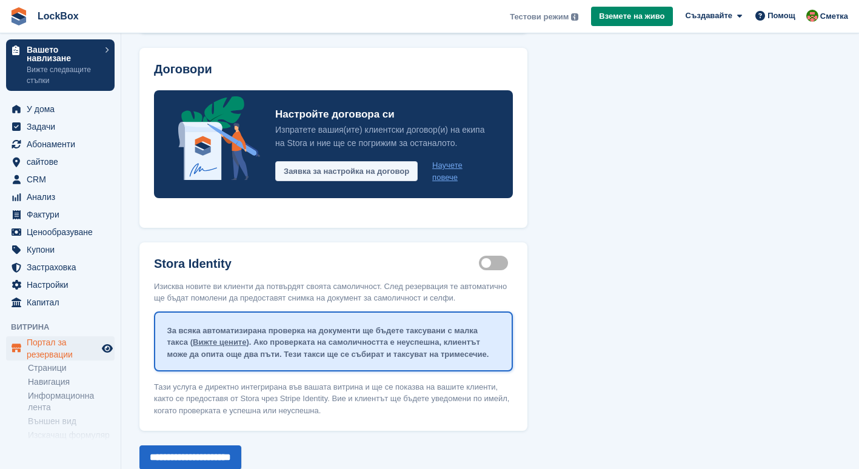
scroll to position [214, 0]
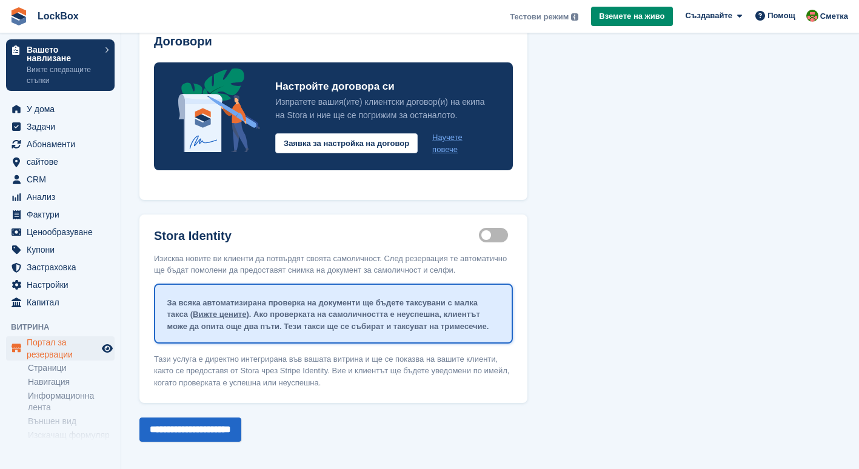
click at [498, 234] on label "Identity proof enabled" at bounding box center [496, 235] width 34 height 2
click at [240, 424] on input "**********" at bounding box center [190, 429] width 102 height 24
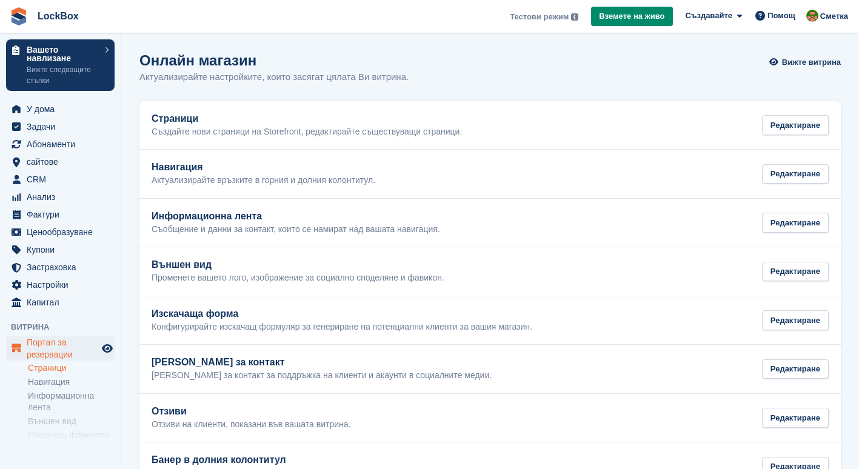
click at [60, 369] on link "Страници" at bounding box center [71, 368] width 87 height 12
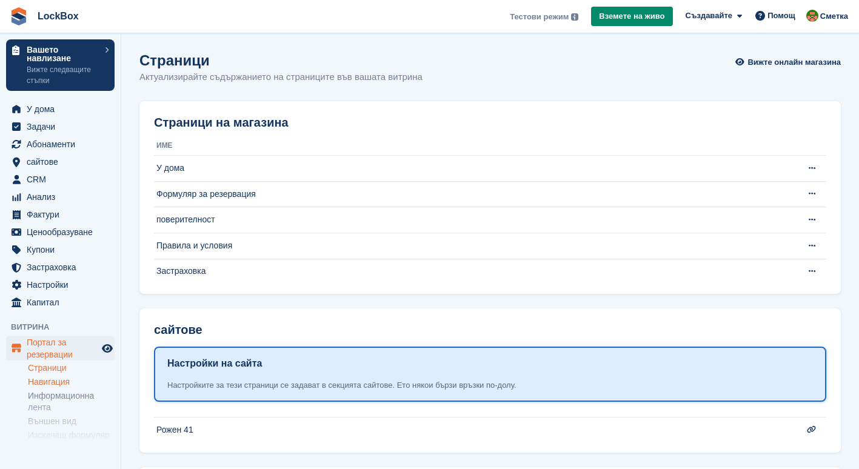
click at [62, 385] on link "Навигация" at bounding box center [71, 382] width 87 height 12
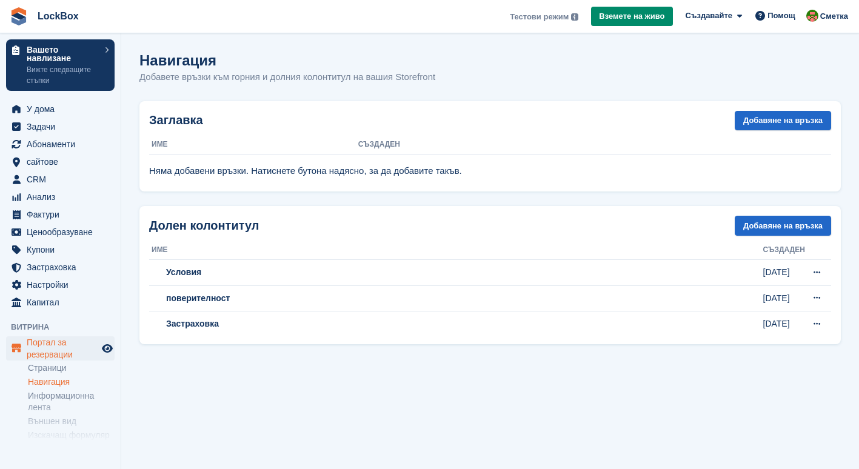
click at [68, 379] on link "Навигация" at bounding box center [71, 382] width 87 height 12
click at [58, 393] on link "Информационна лента" at bounding box center [71, 401] width 87 height 23
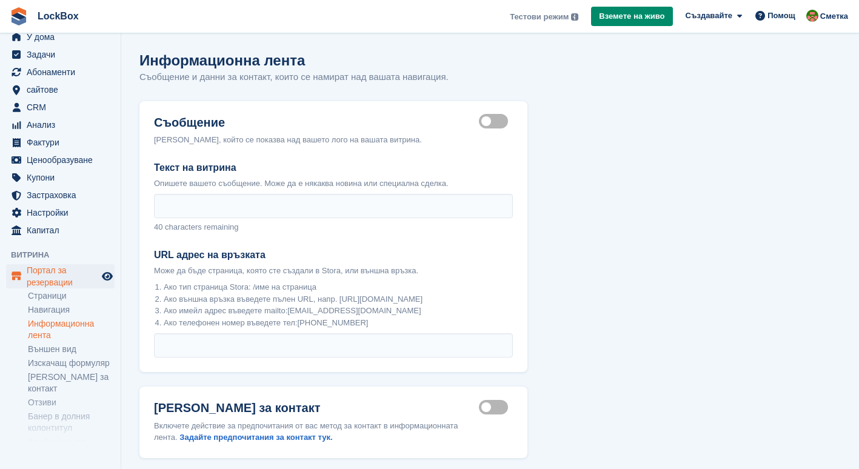
scroll to position [73, 0]
click at [59, 410] on link "Банер в долния колонтитул" at bounding box center [71, 421] width 87 height 23
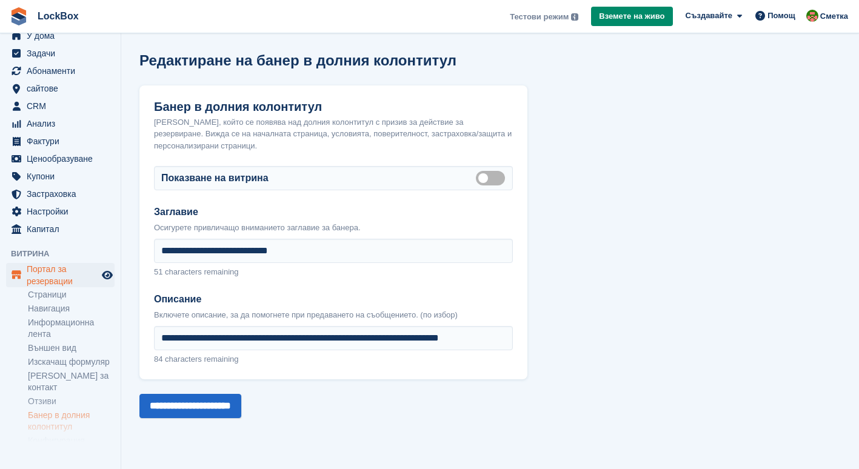
scroll to position [126, 0]
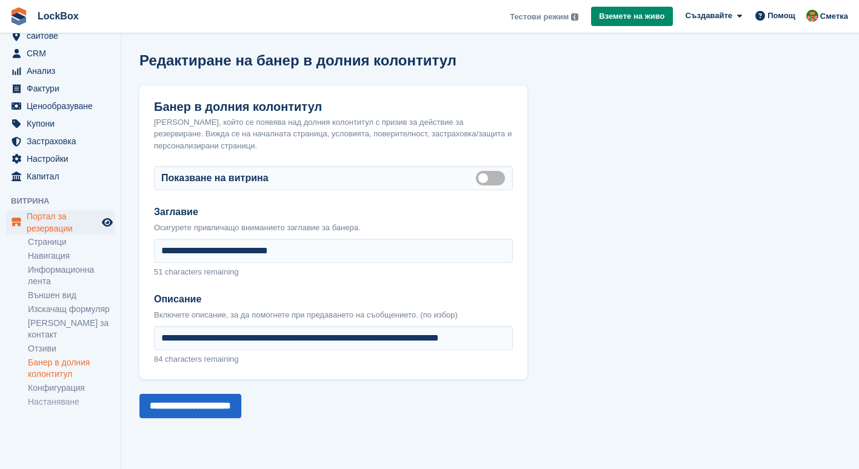
click at [62, 382] on ul "Страници Навигация Информационна лента Външен вид Изскачащ формуляр Данни за ко…" at bounding box center [74, 322] width 93 height 174
click at [62, 382] on li "Конфигурация" at bounding box center [74, 388] width 93 height 13
click at [57, 382] on link "Конфигурация" at bounding box center [71, 388] width 87 height 12
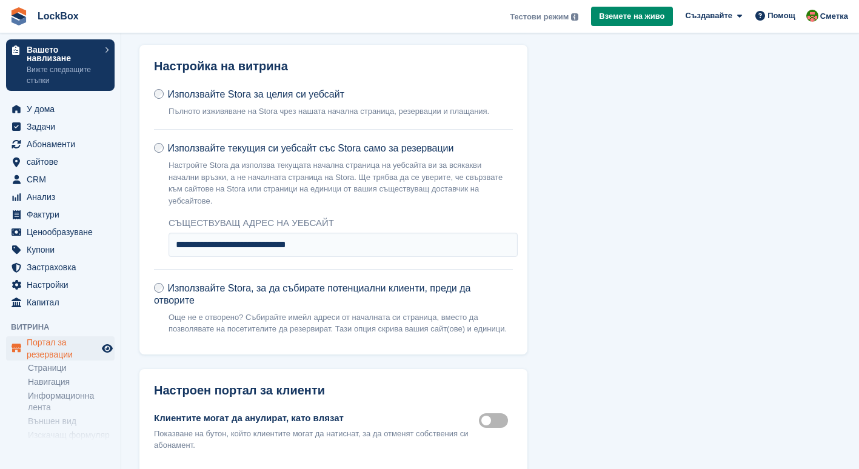
scroll to position [155, 0]
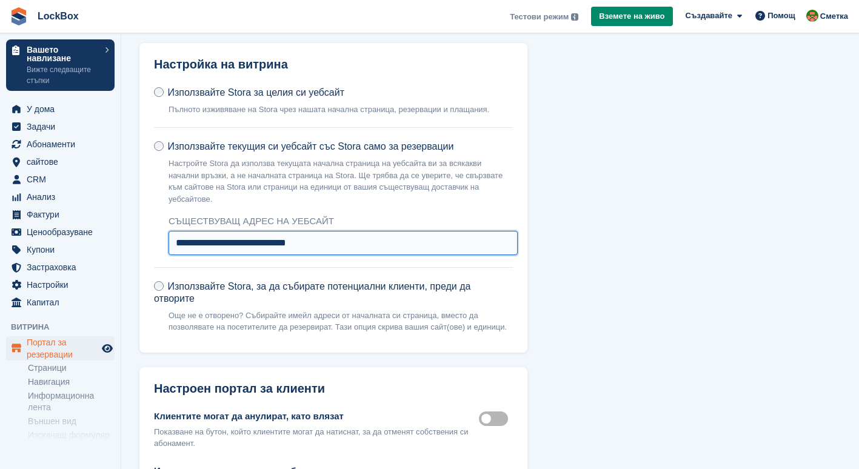
click at [299, 232] on input "**********" at bounding box center [342, 243] width 349 height 24
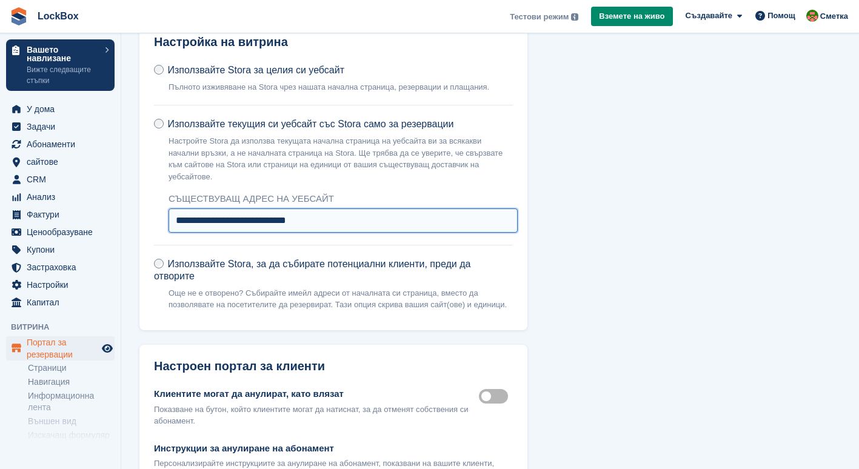
scroll to position [0, 0]
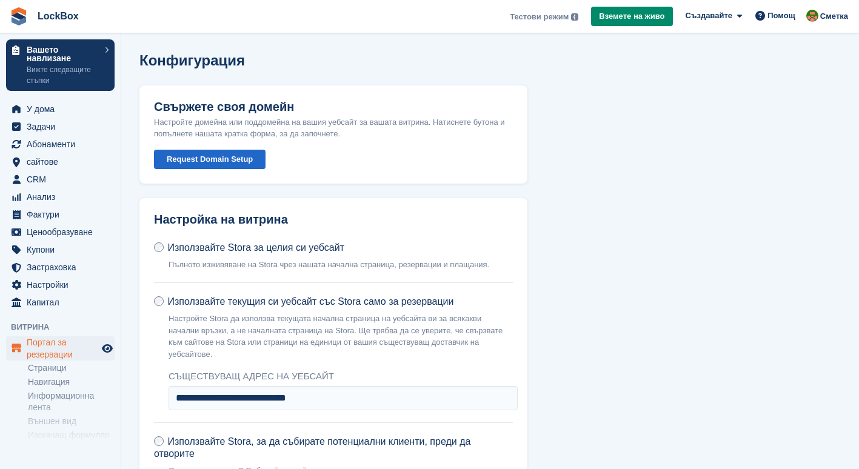
drag, startPoint x: 232, startPoint y: 164, endPoint x: 211, endPoint y: 158, distance: 21.9
drag, startPoint x: 211, startPoint y: 158, endPoint x: 187, endPoint y: 156, distance: 23.7
click at [187, 156] on button "Request Domain Setup" at bounding box center [209, 160] width 111 height 20
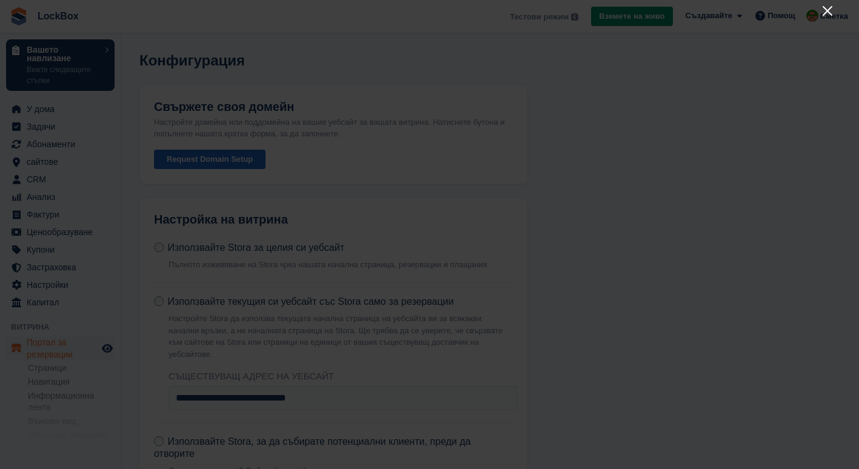
click at [823, 11] on icon "Close" at bounding box center [827, 11] width 15 height 15
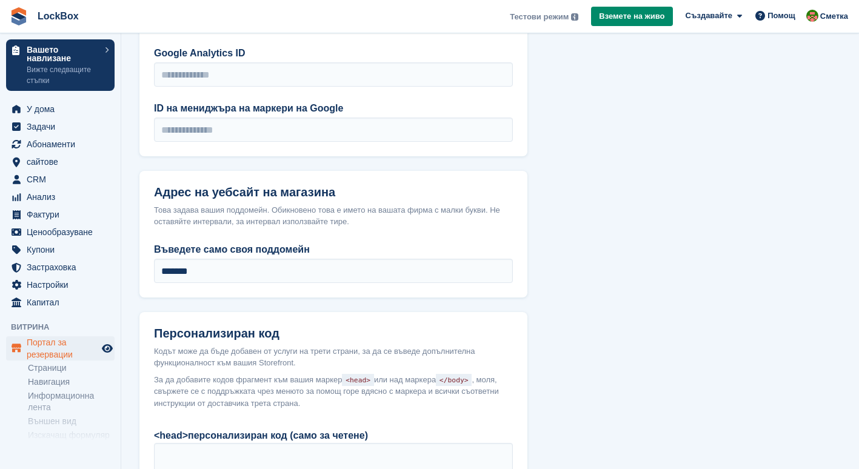
scroll to position [1062, 0]
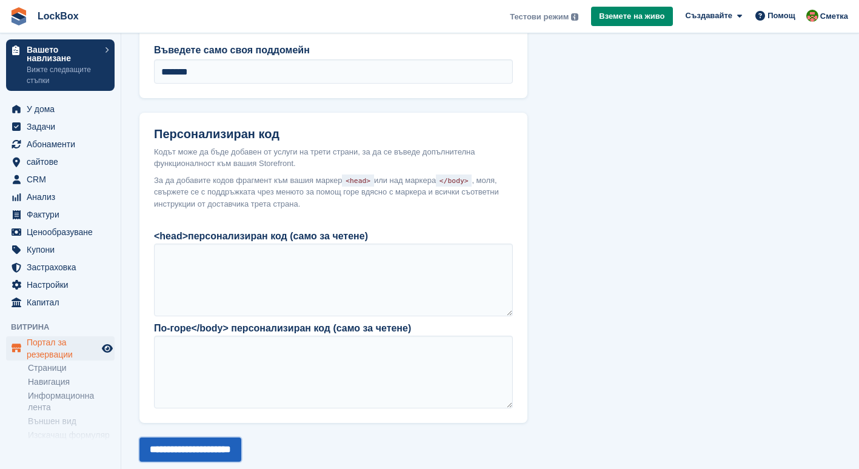
click at [225, 437] on input "**********" at bounding box center [190, 449] width 102 height 24
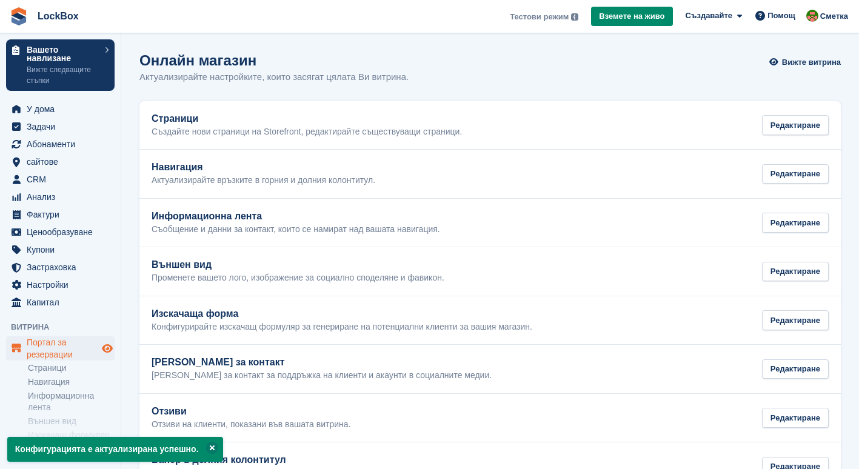
click at [108, 345] on icon "Преглед на магазина" at bounding box center [107, 349] width 11 height 10
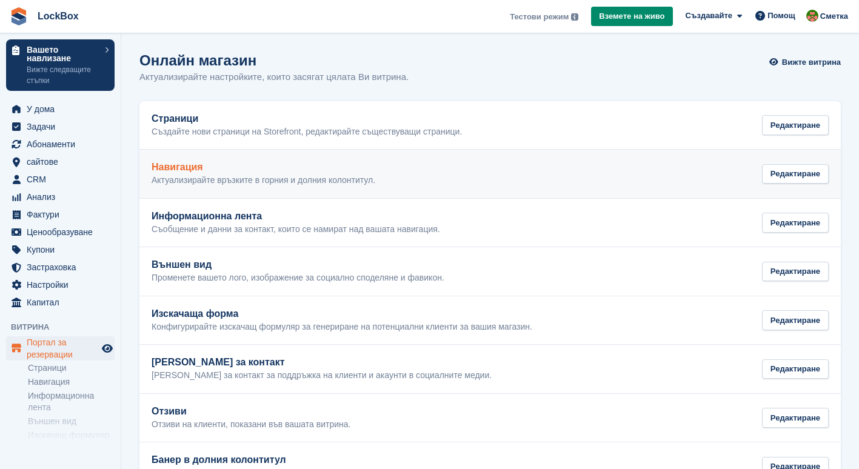
click at [396, 167] on div "Навигация Актуализирайте връзките в горния и долния колонтитул. Редактиране" at bounding box center [489, 174] width 677 height 24
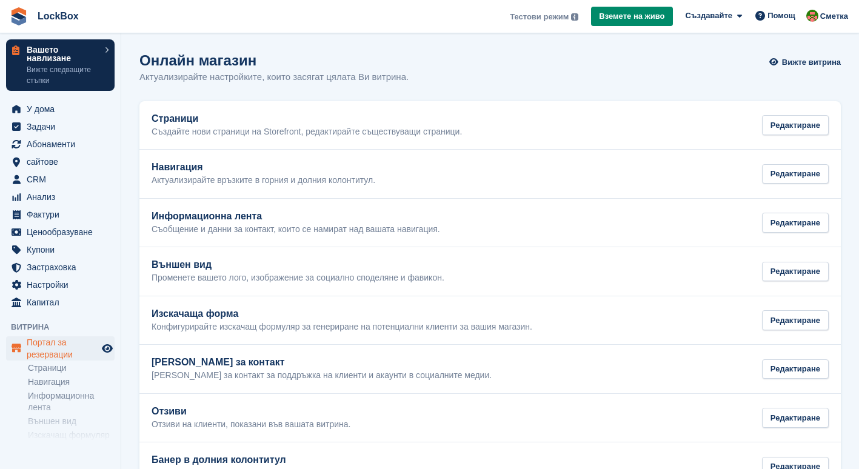
click at [81, 54] on p "Вашето навлизане" at bounding box center [63, 53] width 72 height 17
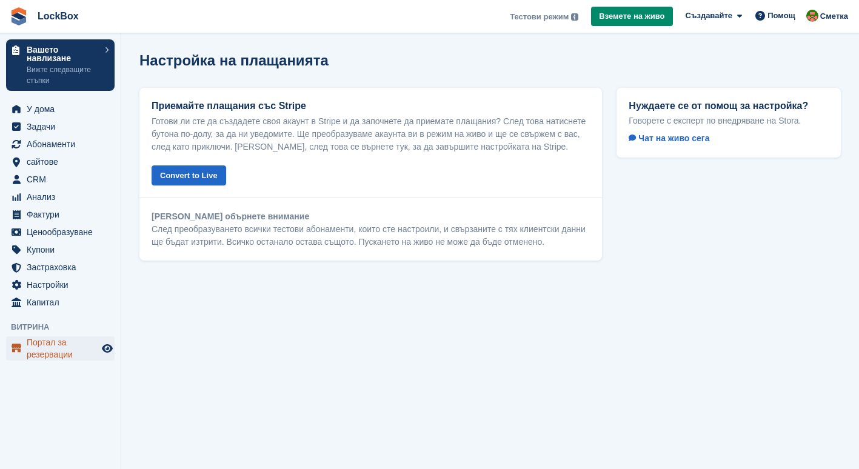
click at [59, 354] on span "Портал за резервации" at bounding box center [63, 348] width 73 height 24
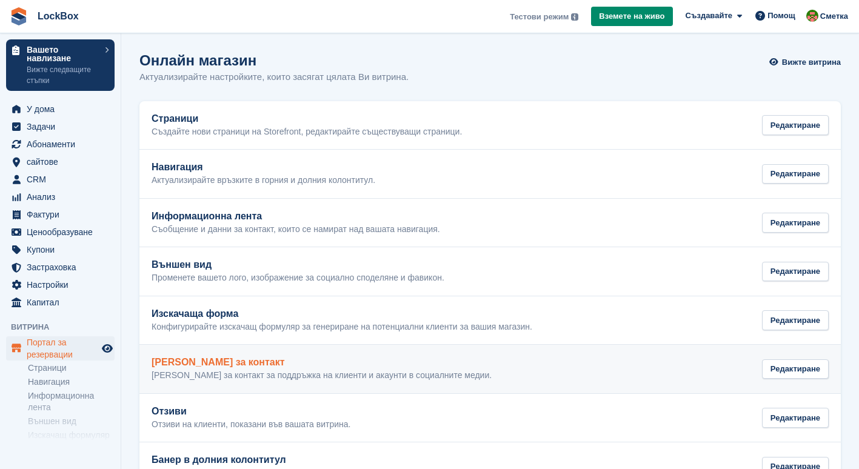
scroll to position [137, 0]
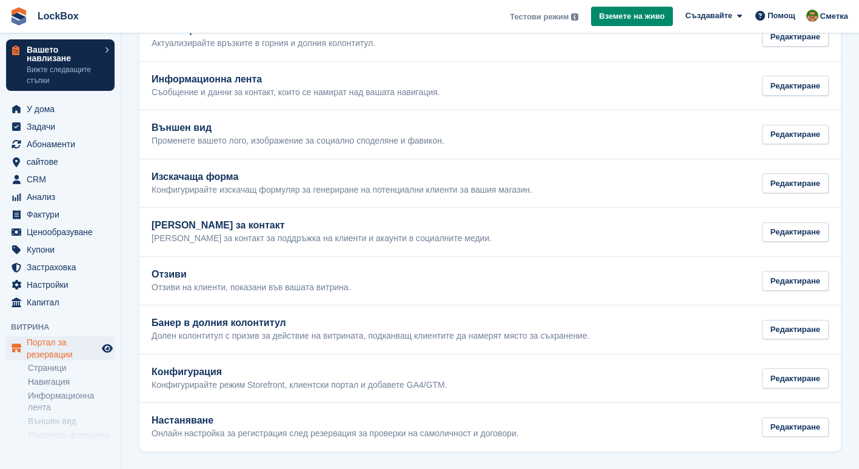
click at [70, 50] on p "Вашето навлизане" at bounding box center [63, 53] width 72 height 17
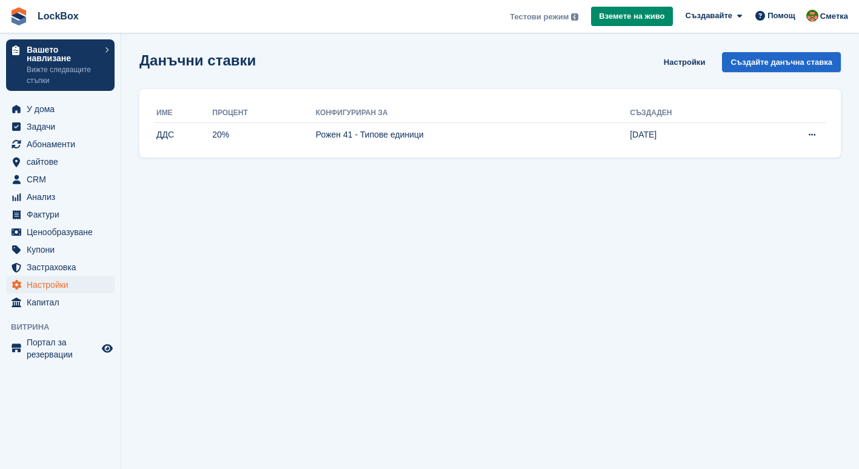
click at [69, 336] on aside "Вашето навлизане Вижте следващите стъпки У дома Задачи Абонаменти Абонаменти Аб…" at bounding box center [60, 237] width 121 height 408
click at [64, 341] on span "Портал за резервации" at bounding box center [63, 348] width 73 height 24
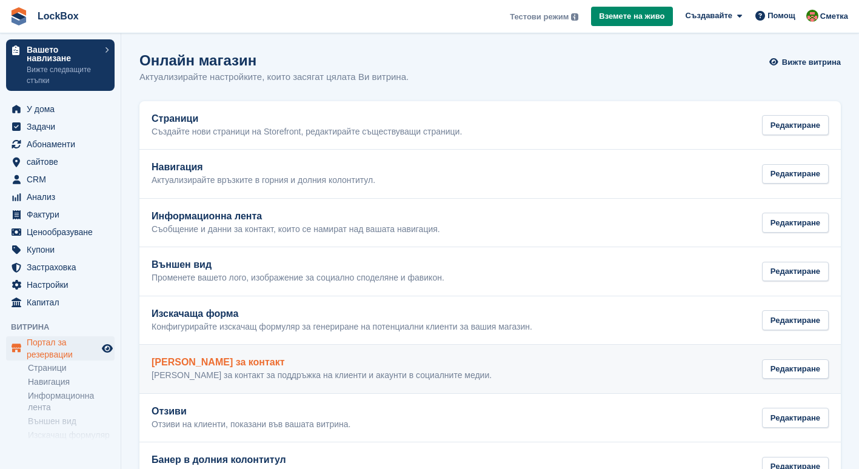
scroll to position [137, 0]
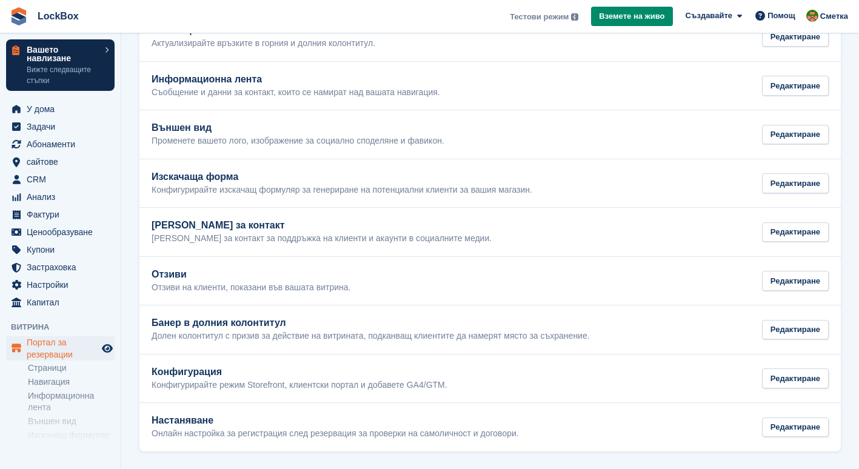
click at [67, 62] on p "Вашето навлизане" at bounding box center [63, 53] width 72 height 17
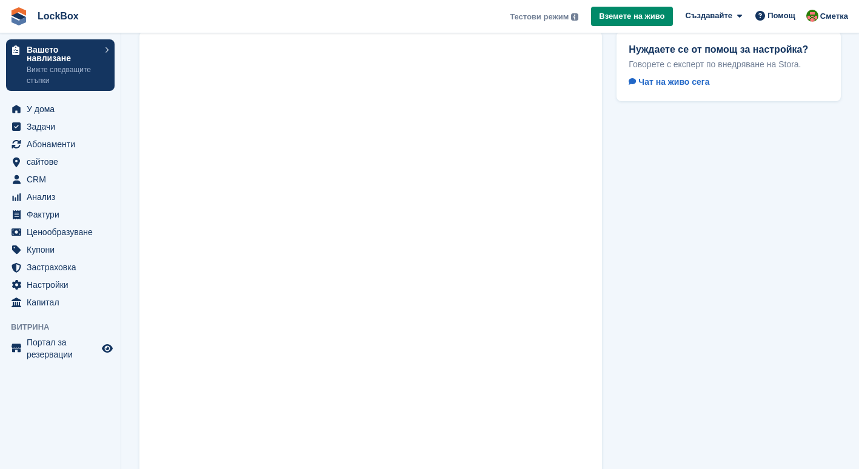
scroll to position [48, 0]
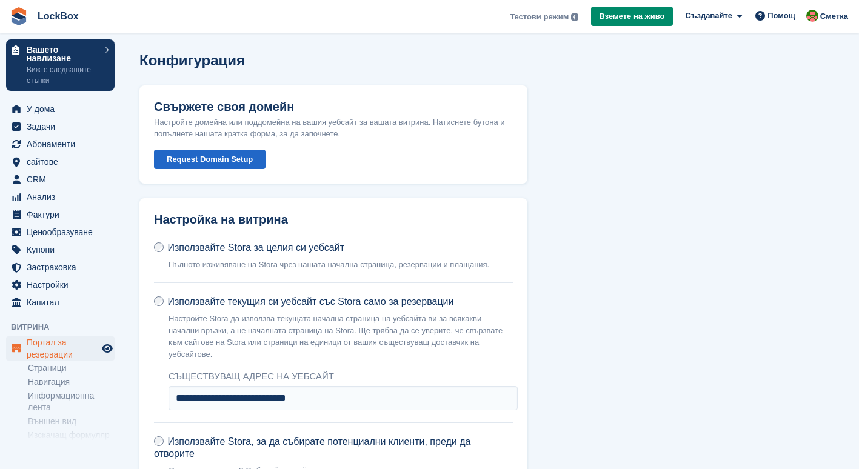
click at [237, 155] on button "Request Domain Setup" at bounding box center [209, 160] width 111 height 20
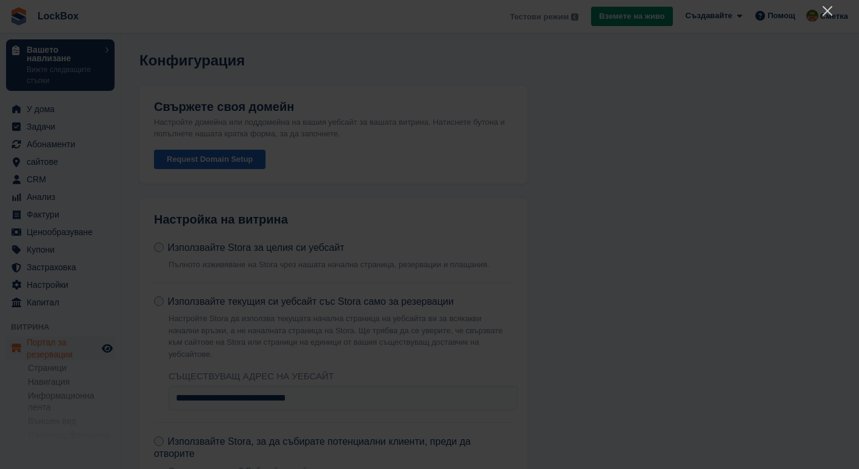
click at [422, 1] on div at bounding box center [429, 234] width 859 height 469
click at [170, 448] on div at bounding box center [429, 234] width 859 height 469
click at [820, 7] on icon "Close" at bounding box center [827, 11] width 15 height 15
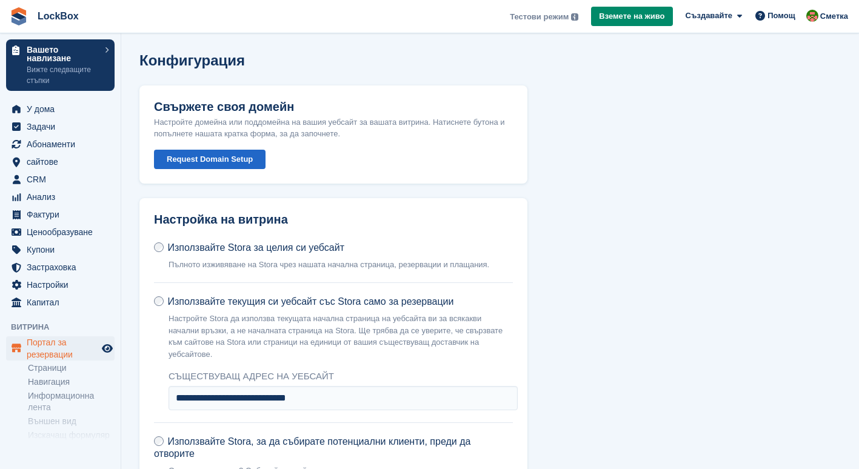
scroll to position [126, 0]
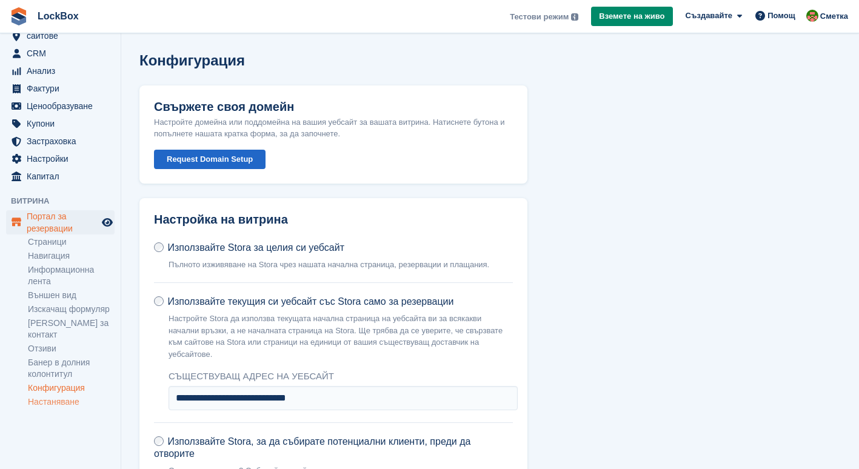
click at [73, 396] on link "Настаняване" at bounding box center [71, 402] width 87 height 12
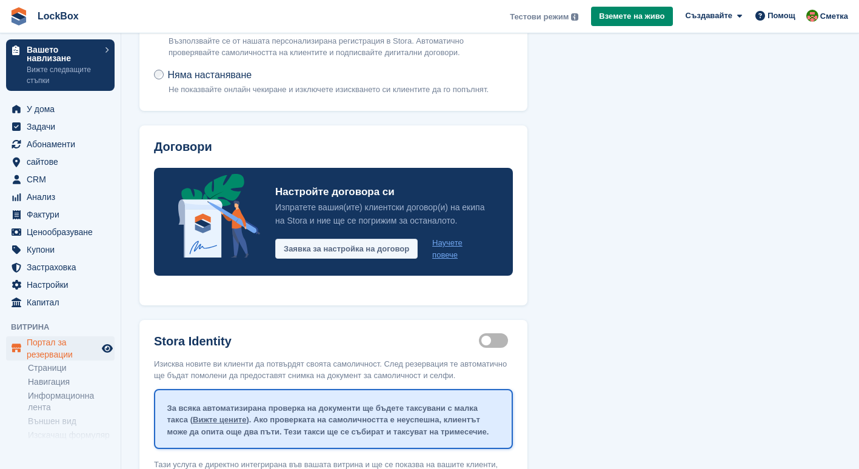
scroll to position [214, 0]
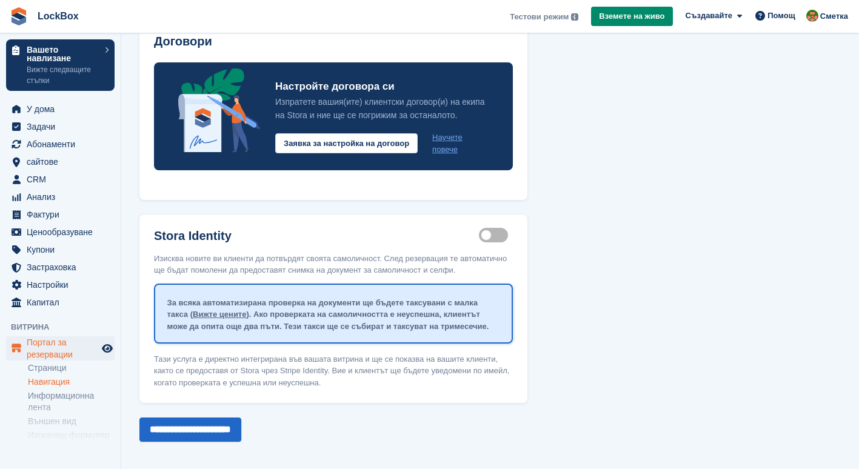
click at [55, 376] on link "Навигация" at bounding box center [71, 382] width 87 height 12
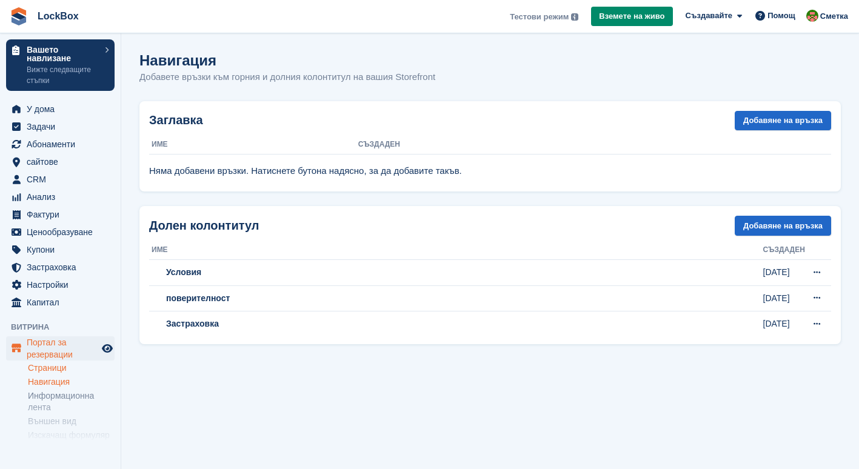
click at [56, 364] on link "Страници" at bounding box center [71, 368] width 87 height 12
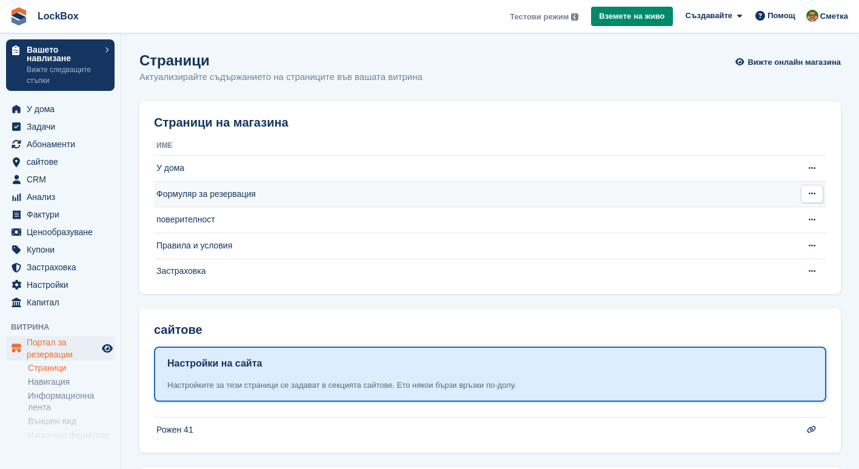
click at [808, 188] on button at bounding box center [811, 194] width 22 height 18
click at [783, 214] on p "Редактиране на страница" at bounding box center [764, 223] width 105 height 27
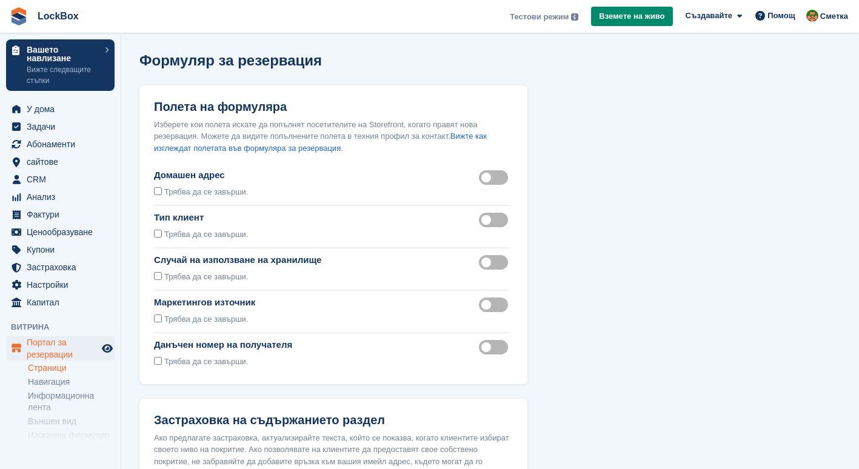
click at [418, 210] on div "Полета на формуляра Изберете кои полета искате да попълнят посетителите на Stor…" at bounding box center [333, 234] width 388 height 299
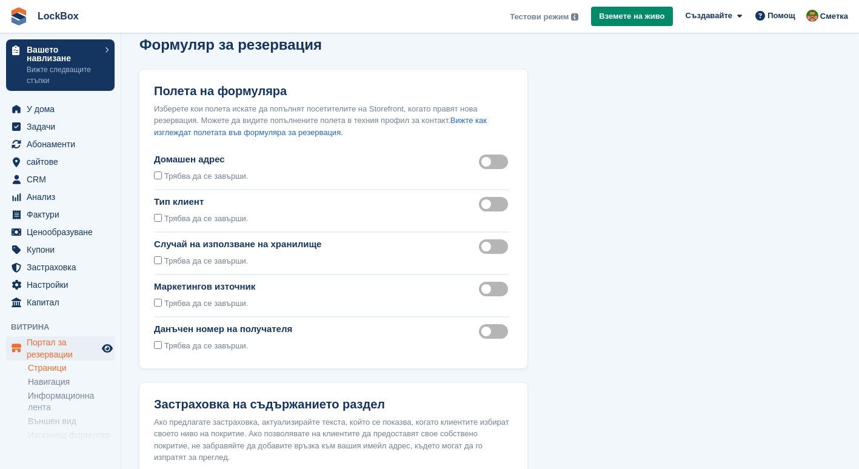
scroll to position [15, 0]
click at [310, 129] on link "Вижте как изглеждат полетата във формуляра за резервация." at bounding box center [320, 126] width 333 height 21
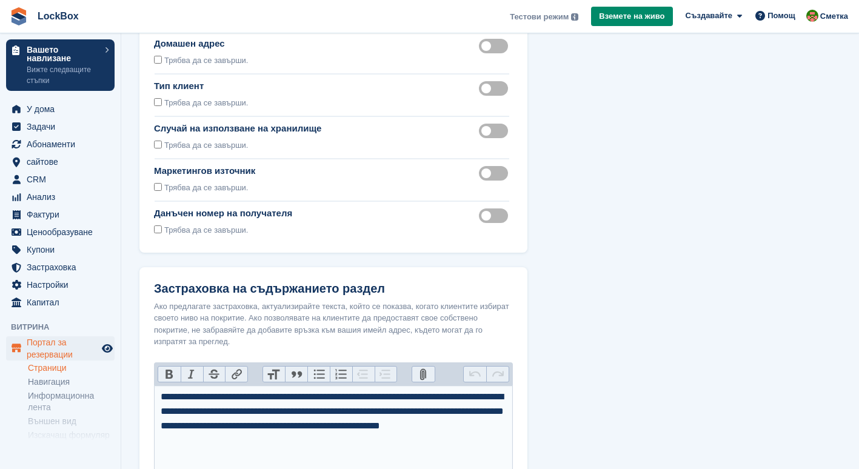
scroll to position [276, 0]
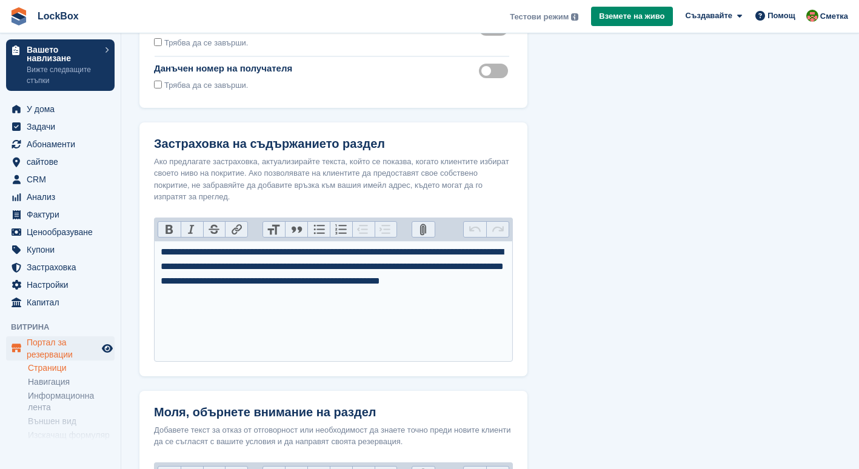
click at [357, 165] on div "Ако предлагате застраховка, актуализирайте текста, който се показва, когато кли…" at bounding box center [333, 179] width 359 height 47
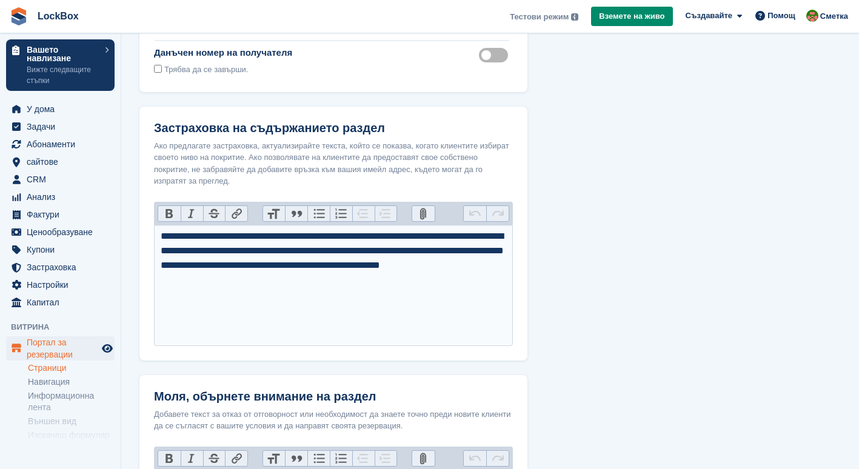
scroll to position [293, 0]
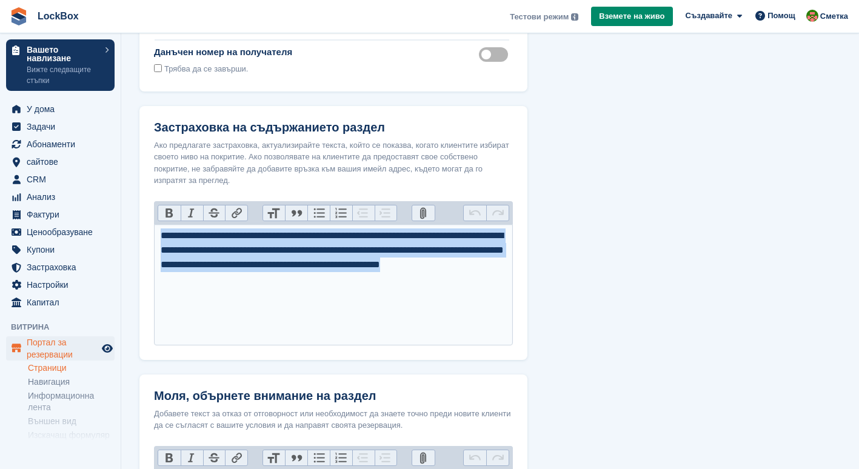
drag, startPoint x: 407, startPoint y: 282, endPoint x: 154, endPoint y: 223, distance: 259.5
click at [154, 223] on div "**********" at bounding box center [333, 273] width 359 height 145
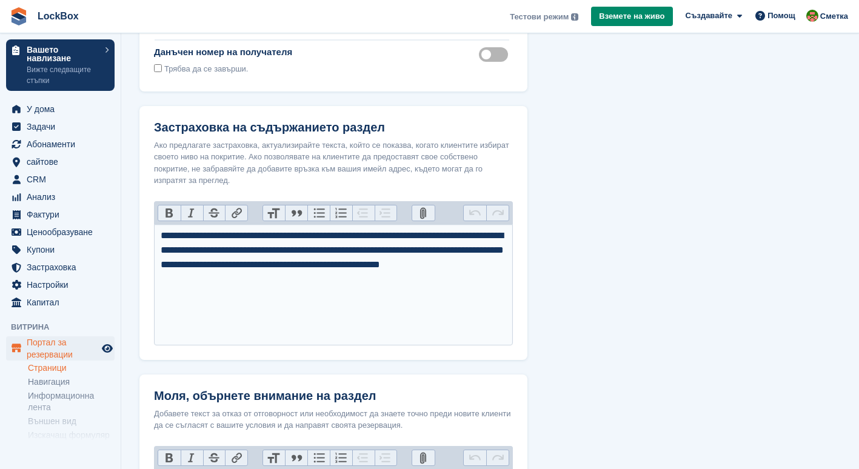
click at [690, 176] on section "Формуляр за резервация Полета на формуляра Изберете кои полета искате да попълн…" at bounding box center [489, 220] width 737 height 1026
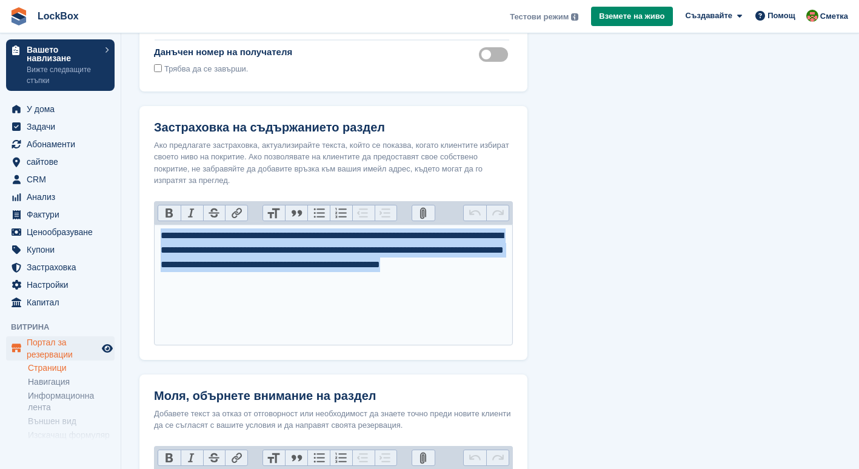
drag, startPoint x: 426, startPoint y: 282, endPoint x: 140, endPoint y: 230, distance: 290.6
click at [140, 230] on div "**********" at bounding box center [333, 280] width 388 height 159
paste trix-editor
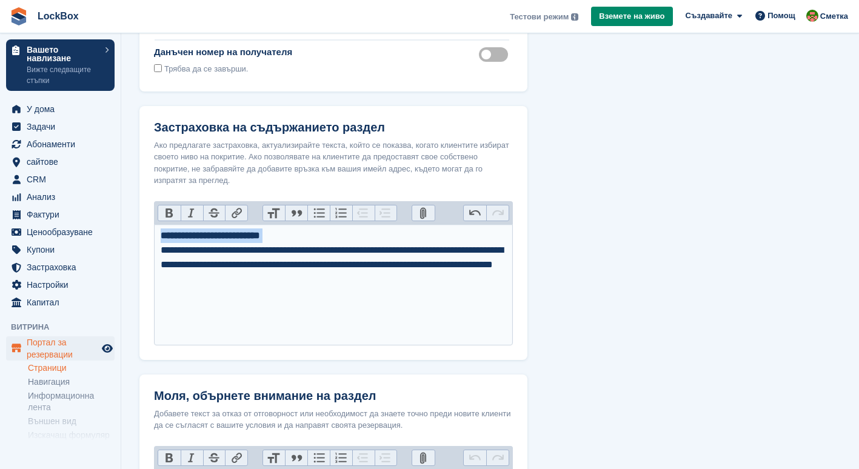
drag, startPoint x: 158, startPoint y: 251, endPoint x: 148, endPoint y: 227, distance: 26.3
click at [148, 227] on div "**********" at bounding box center [333, 280] width 388 height 159
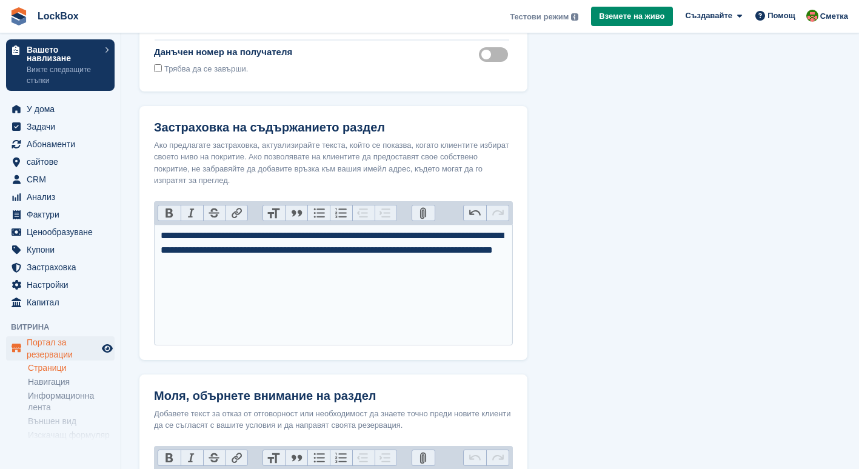
type trix-editor "**********"
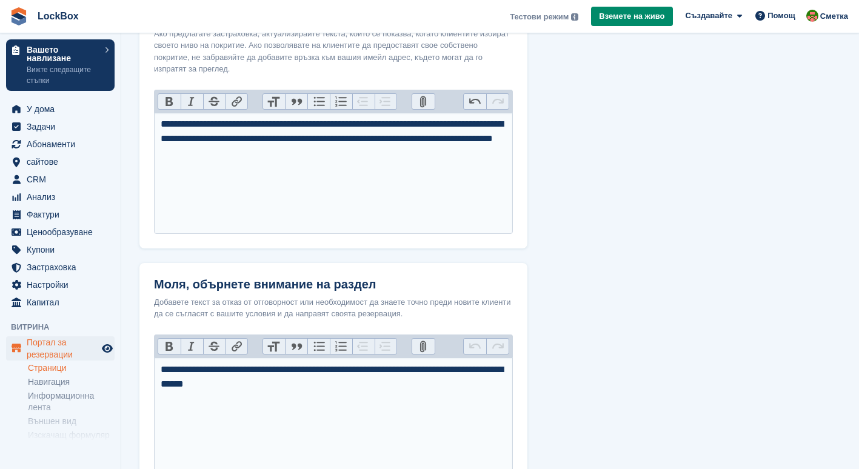
scroll to position [557, 0]
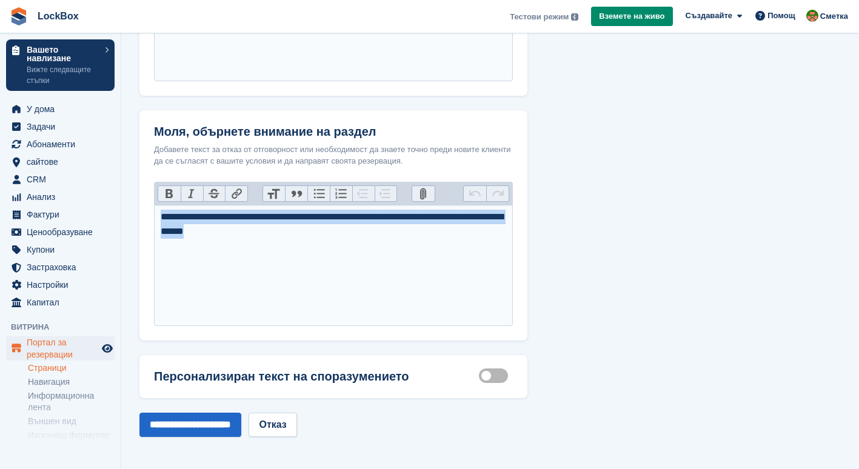
drag, startPoint x: 365, startPoint y: 238, endPoint x: 136, endPoint y: 204, distance: 231.5
paste trix-editor
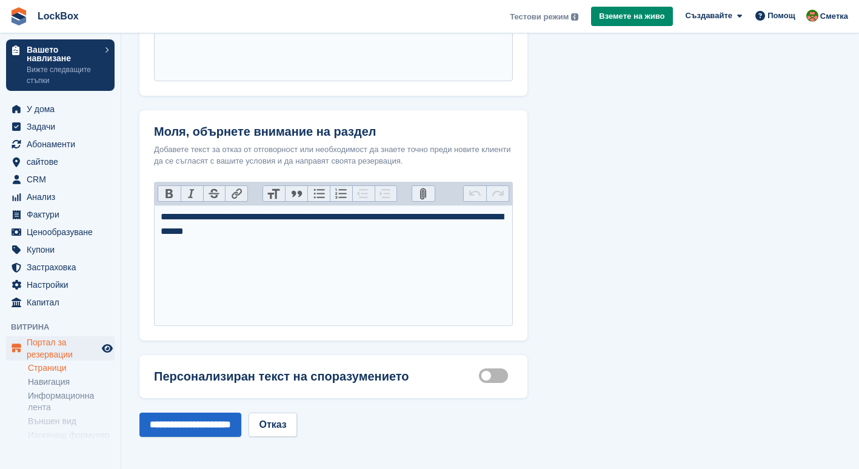
type trix-editor "**********"
click at [488, 375] on label "Customisable terms active" at bounding box center [496, 376] width 34 height 2
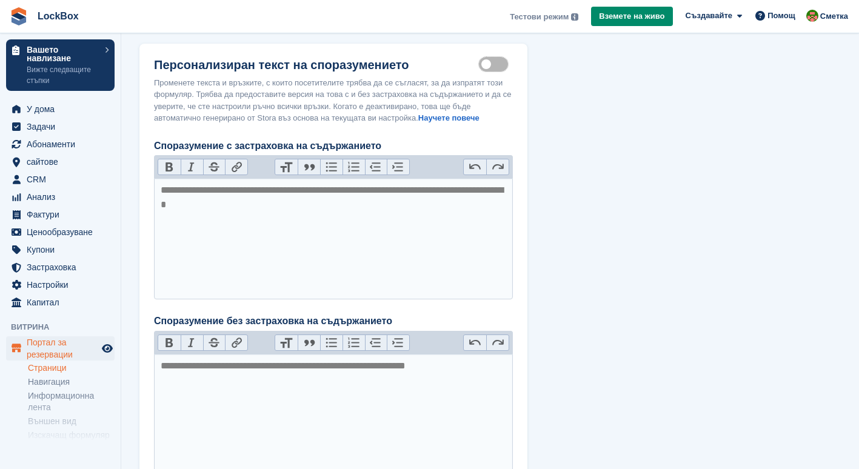
scroll to position [867, 0]
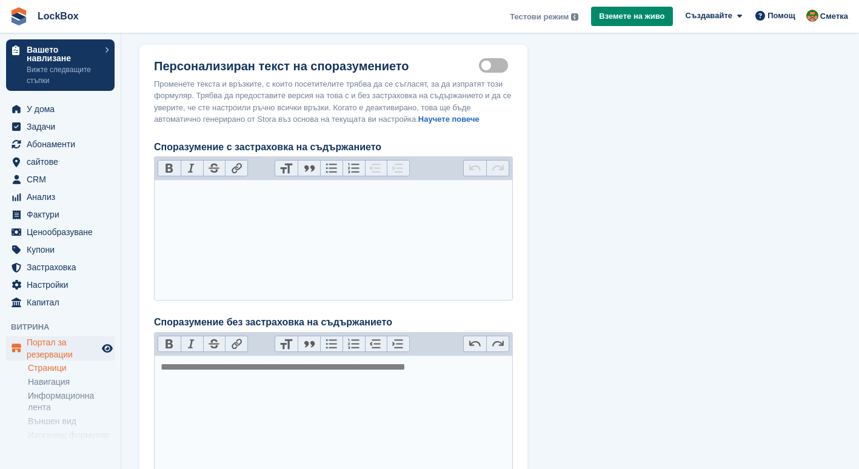
click at [334, 191] on trix-editor "Споразумение с застраховка на съдържанието" at bounding box center [333, 239] width 359 height 121
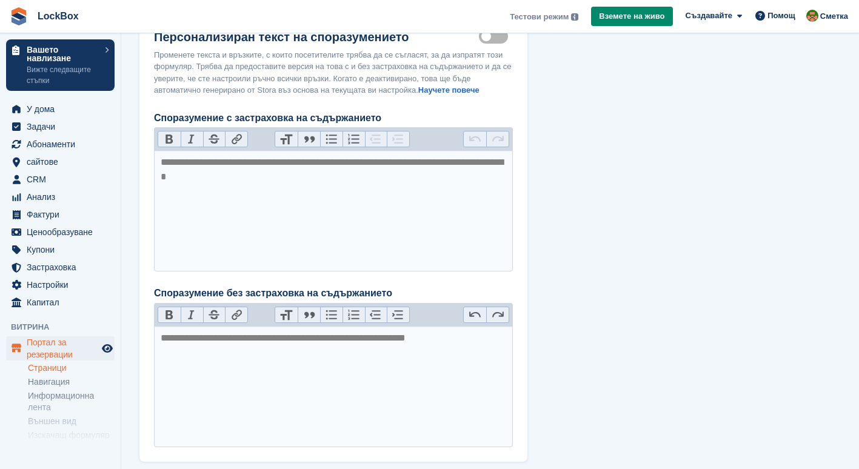
scroll to position [886, 0]
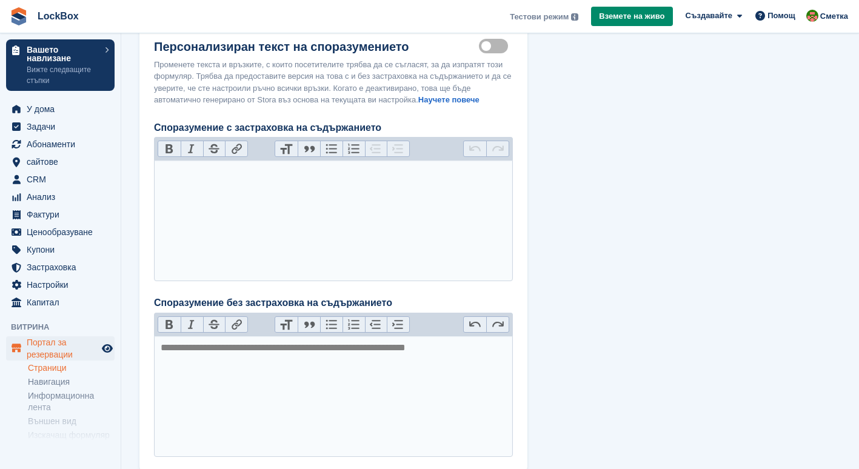
click at [321, 193] on trix-editor "Споразумение с застраховка на съдържанието" at bounding box center [333, 220] width 359 height 121
paste trix-editor "**********"
drag, startPoint x: 345, startPoint y: 174, endPoint x: 241, endPoint y: 185, distance: 104.8
click at [241, 179] on div "**********" at bounding box center [334, 172] width 346 height 15
drag, startPoint x: 248, startPoint y: 187, endPoint x: 234, endPoint y: 174, distance: 19.3
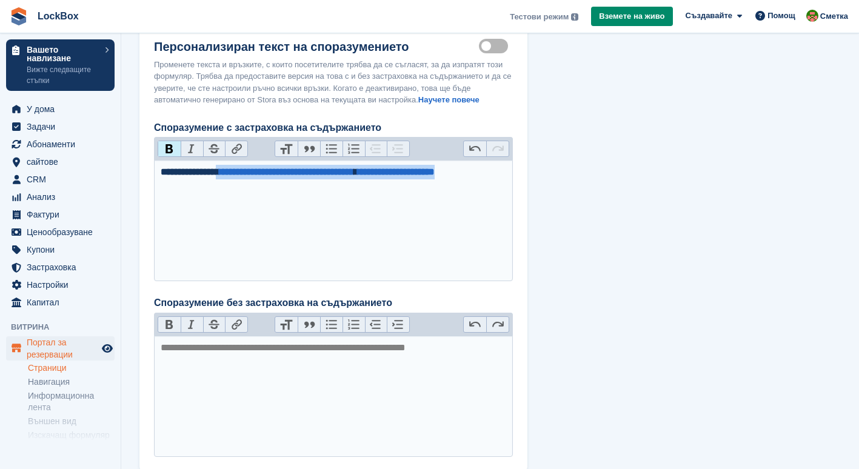
click at [234, 174] on div "**********" at bounding box center [334, 172] width 346 height 15
type trix-editor "**********"
drag, startPoint x: 306, startPoint y: 190, endPoint x: 148, endPoint y: 167, distance: 159.9
click at [148, 167] on div "Персонализиран текст на споразумението Customisable terms active Променете текс…" at bounding box center [333, 248] width 388 height 446
copy div "**********"
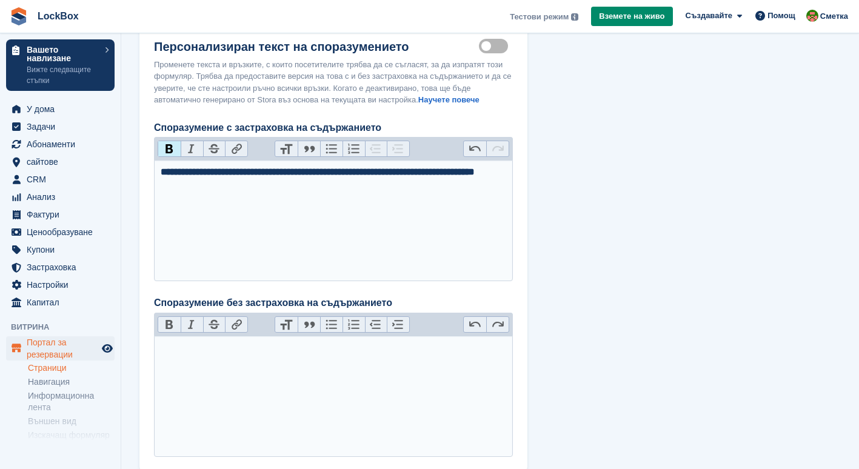
click at [248, 394] on trix-editor "Споразумение без застраховка на съдържанието" at bounding box center [333, 396] width 359 height 121
paste trix-editor "**********"
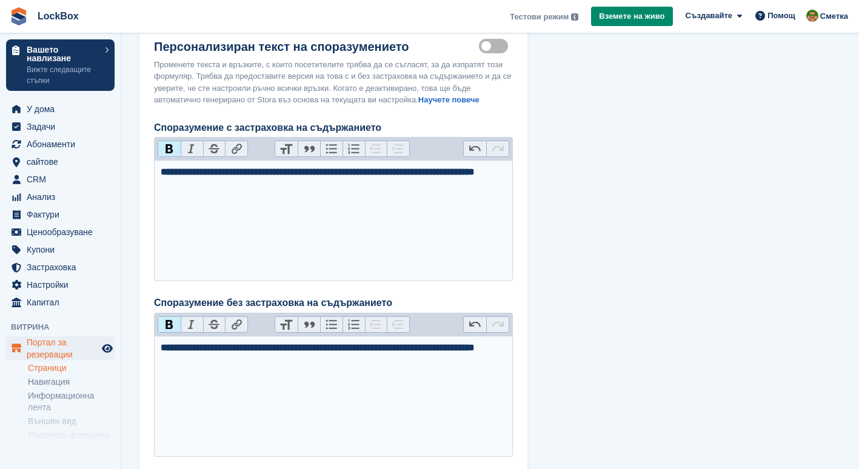
type trix-editor "**********"
click at [207, 175] on strong "**********" at bounding box center [318, 171] width 314 height 9
type trix-editor "**********"
click at [202, 348] on strong "**********" at bounding box center [318, 347] width 314 height 9
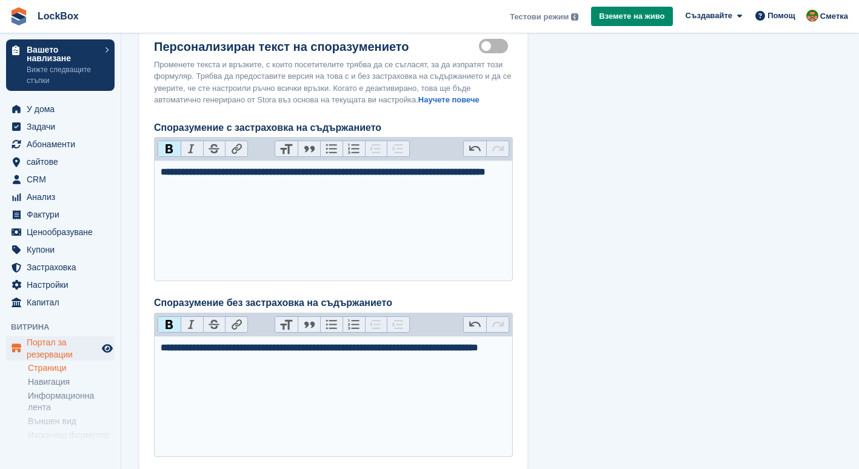
type trix-editor "**********"
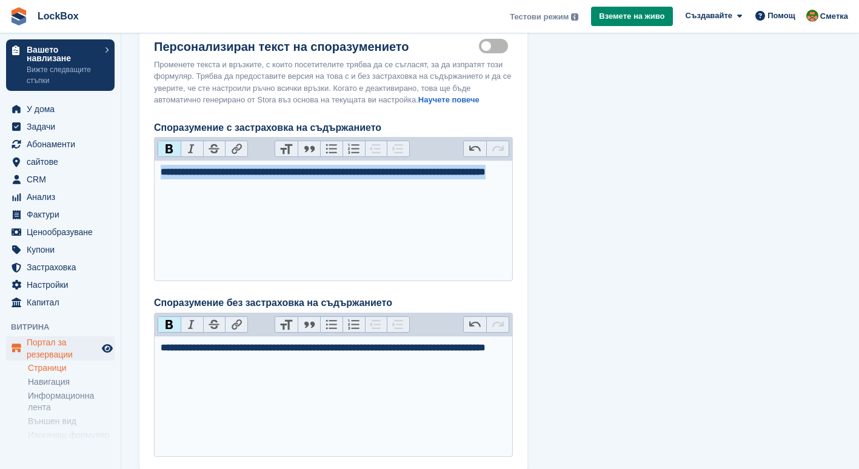
drag, startPoint x: 284, startPoint y: 185, endPoint x: 151, endPoint y: 171, distance: 133.4
click at [151, 171] on div "Персонализиран текст на споразумението Customisable terms active Променете текс…" at bounding box center [333, 248] width 388 height 446
copy strong "**********"
click at [243, 198] on trix-editor "**********" at bounding box center [333, 220] width 359 height 121
click at [213, 170] on strong "**********" at bounding box center [323, 171] width 325 height 9
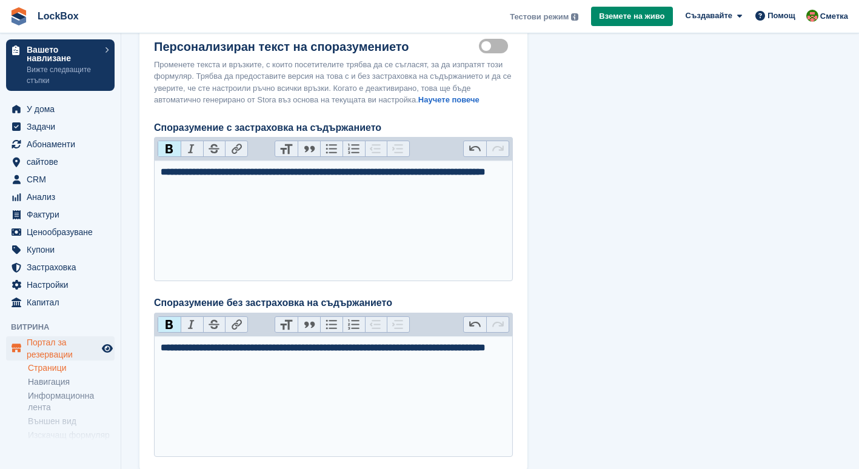
click at [220, 173] on strong "**********" at bounding box center [323, 171] width 325 height 9
type trix-editor "**********"
click at [215, 343] on strong "**********" at bounding box center [323, 347] width 325 height 9
type trix-editor "**********"
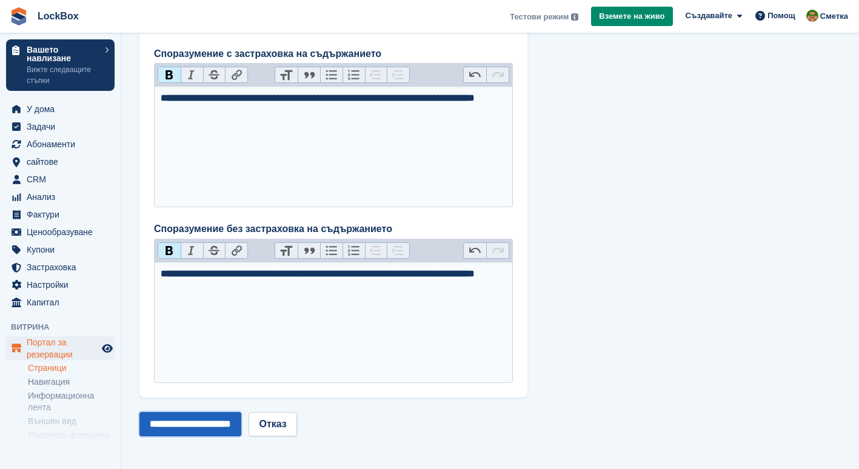
click at [229, 428] on input "**********" at bounding box center [190, 424] width 102 height 24
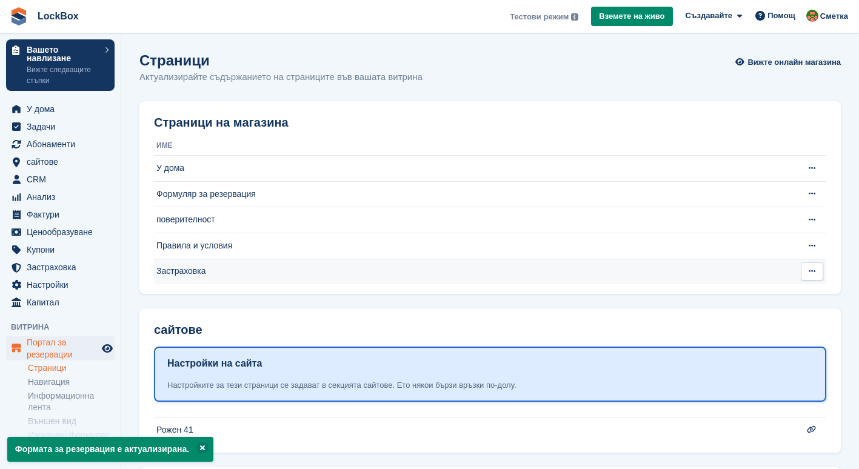
click at [606, 263] on td "Застраховка" at bounding box center [473, 271] width 639 height 25
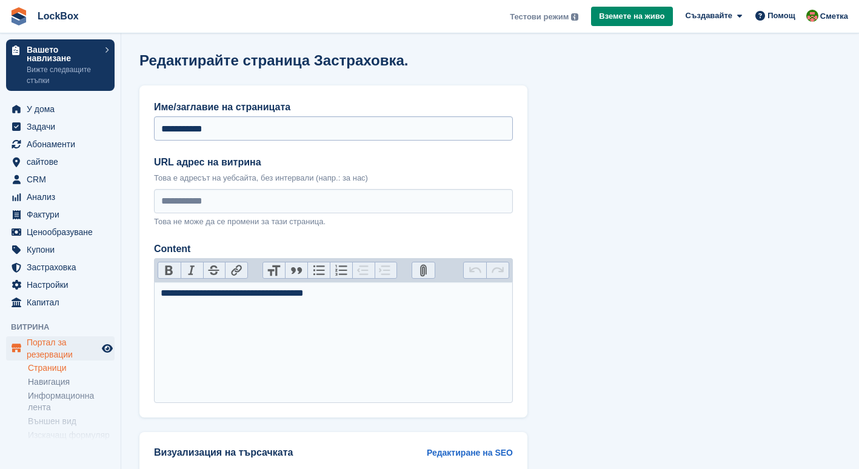
scroll to position [129, 0]
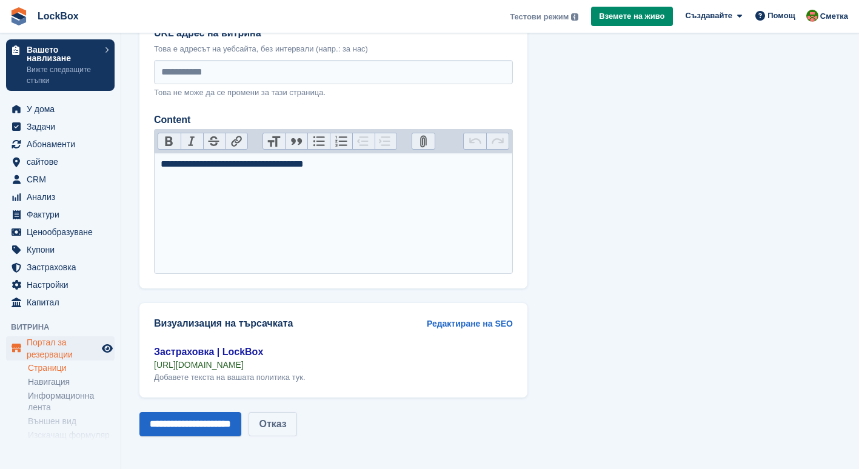
click at [296, 425] on link "Отказ" at bounding box center [272, 424] width 48 height 24
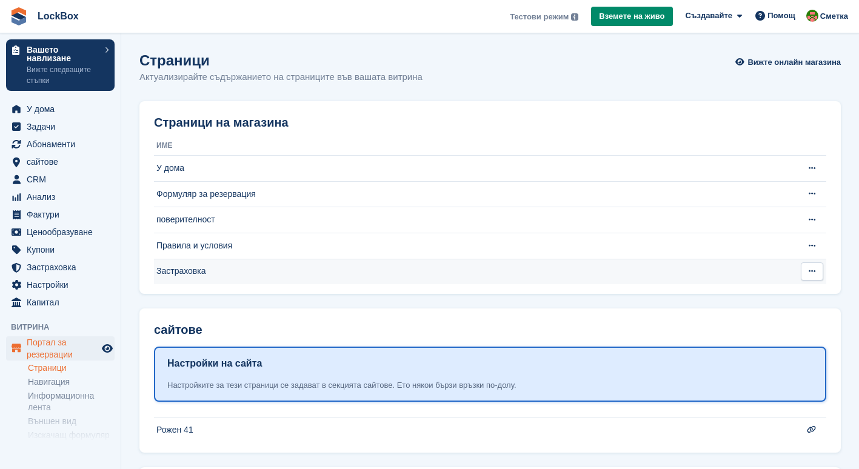
click at [817, 272] on button at bounding box center [811, 271] width 22 height 18
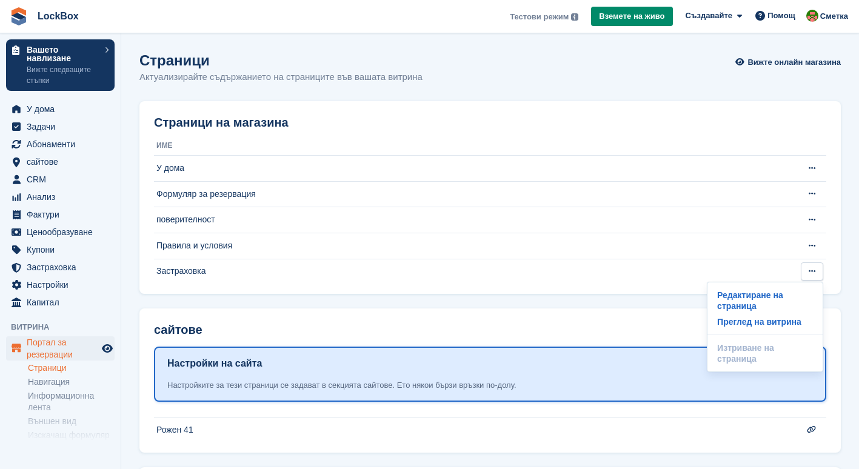
click at [588, 284] on td "Застраховка" at bounding box center [473, 271] width 639 height 25
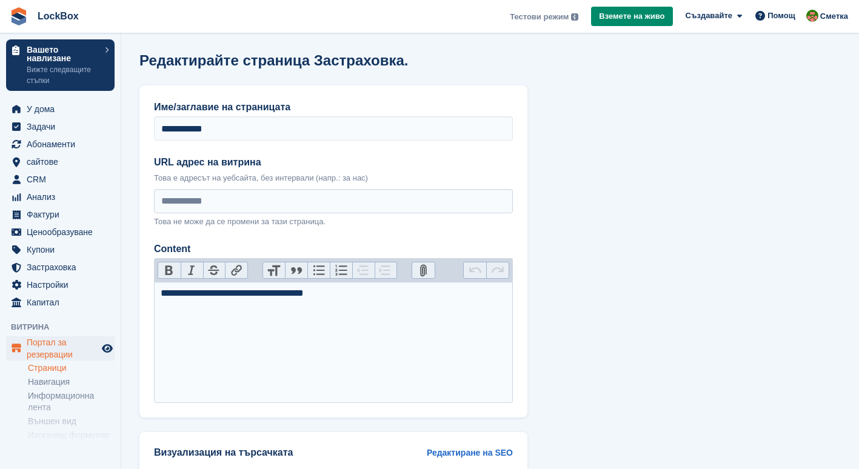
scroll to position [129, 0]
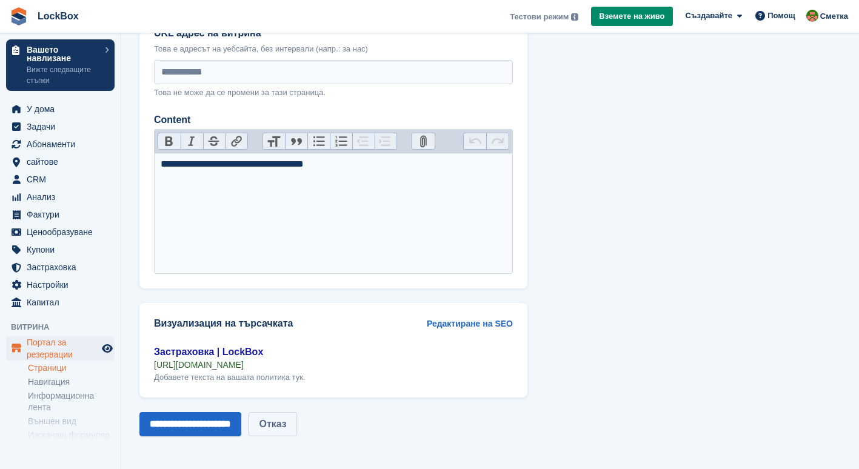
click at [296, 428] on link "Отказ" at bounding box center [272, 424] width 48 height 24
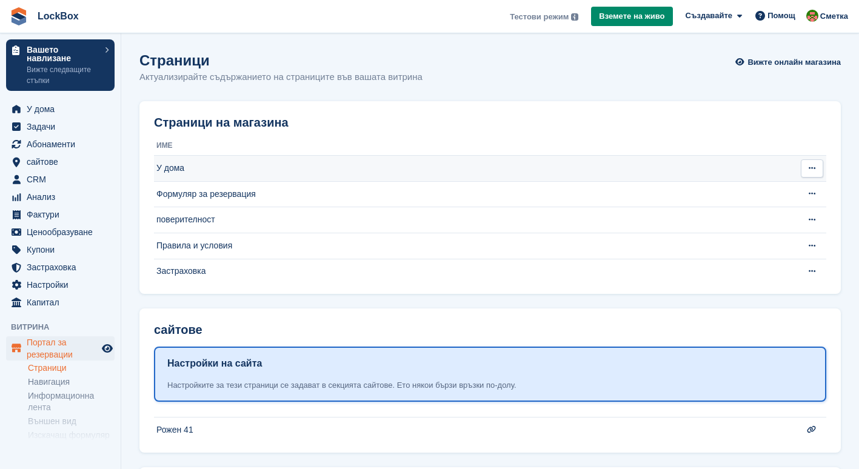
click at [351, 169] on td "У дома" at bounding box center [473, 169] width 639 height 26
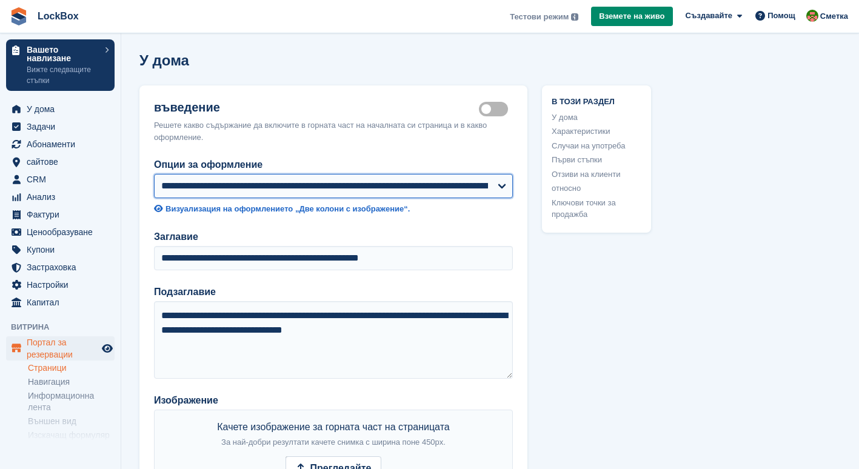
click at [505, 184] on select "**********" at bounding box center [333, 186] width 359 height 24
click at [507, 182] on select "**********" at bounding box center [333, 186] width 359 height 24
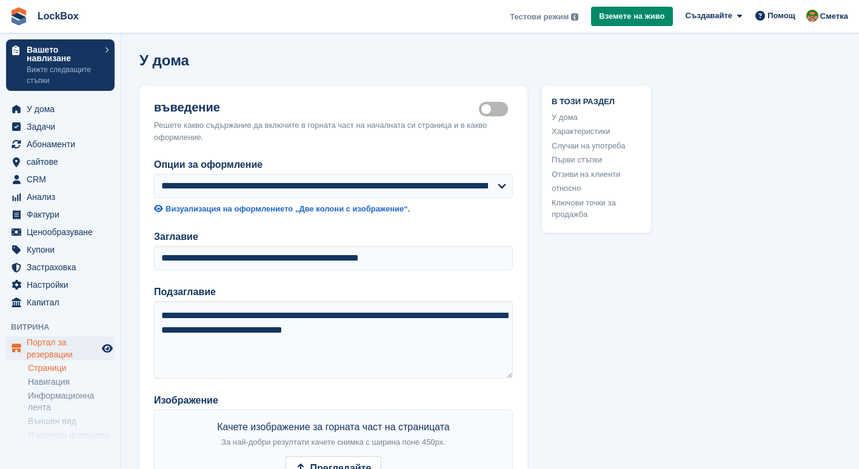
drag, startPoint x: 494, startPoint y: 120, endPoint x: 486, endPoint y: 103, distance: 18.7
click at [486, 108] on label "Hero section active" at bounding box center [496, 109] width 34 height 2
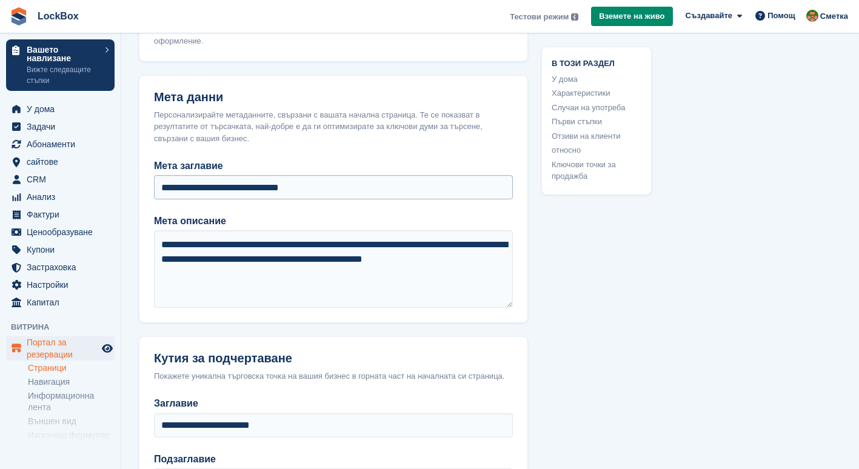
scroll to position [219, 0]
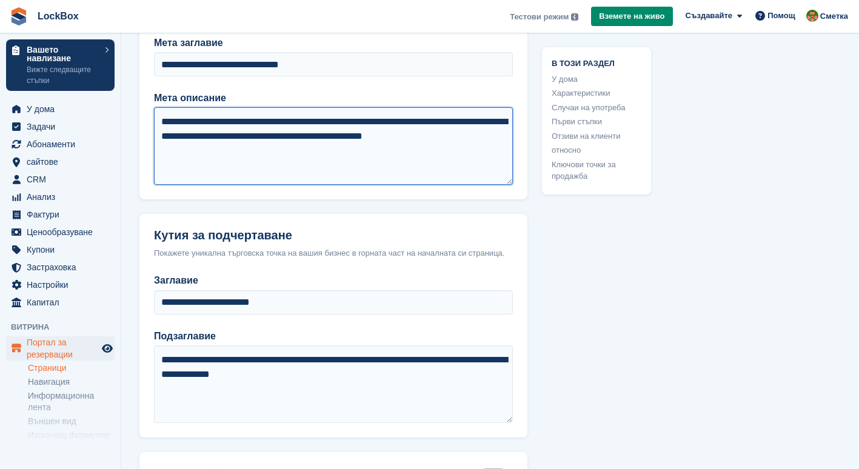
drag, startPoint x: 467, startPoint y: 121, endPoint x: 507, endPoint y: 167, distance: 60.9
click at [507, 167] on textarea "**********" at bounding box center [333, 146] width 359 height 78
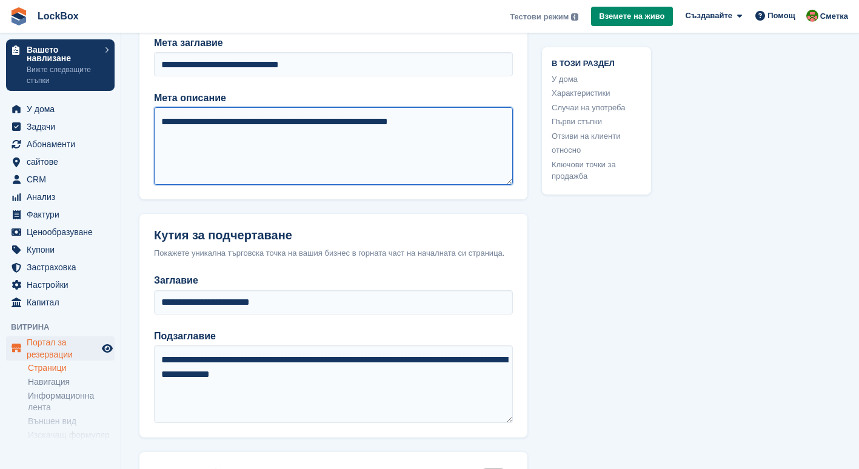
type textarea "**********"
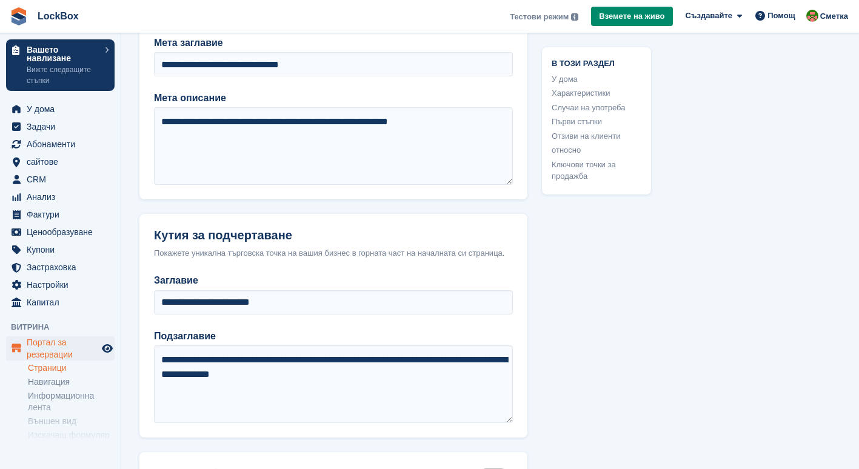
click at [338, 254] on div "Покажете уникална търговска точка на вашия бизнес в горната част на началната с…" at bounding box center [333, 253] width 359 height 12
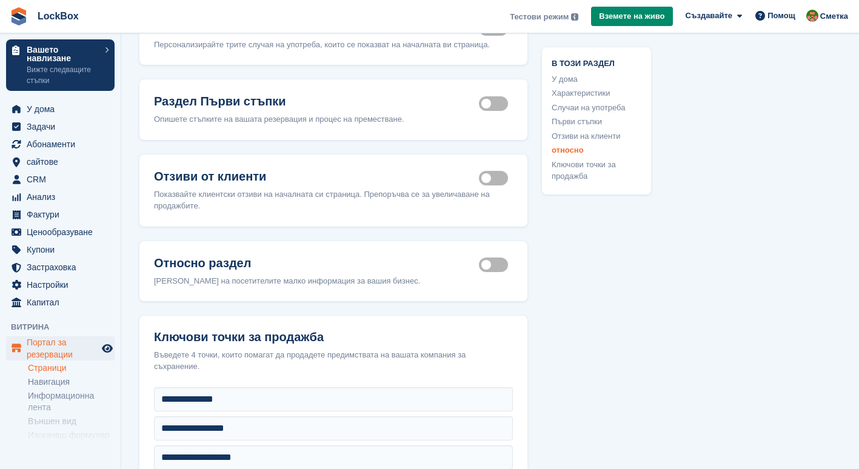
scroll to position [1017, 0]
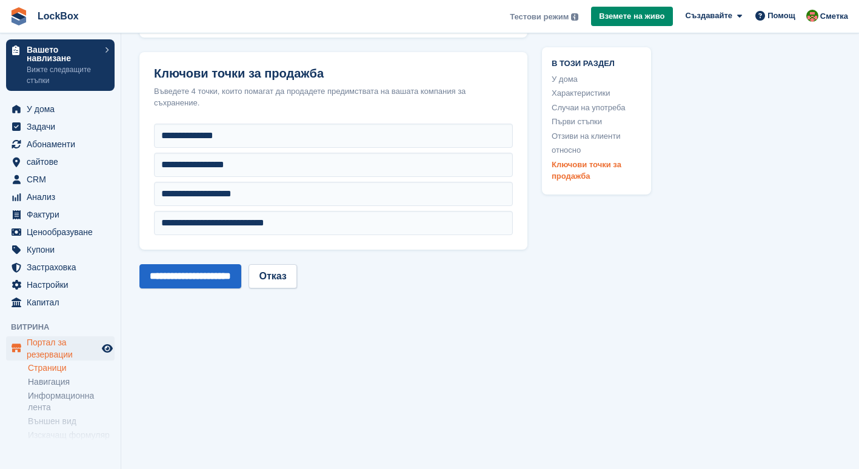
click at [217, 264] on input "**********" at bounding box center [190, 276] width 102 height 24
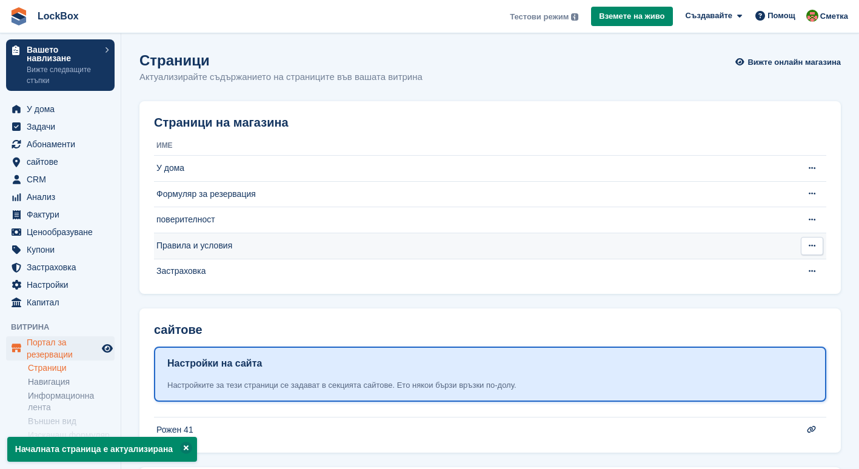
click at [198, 240] on td "Правила и условия" at bounding box center [473, 246] width 639 height 26
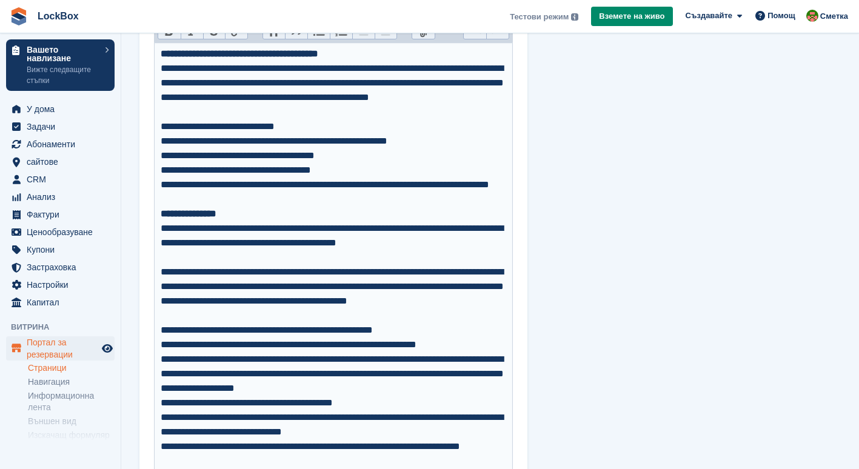
scroll to position [240, 0]
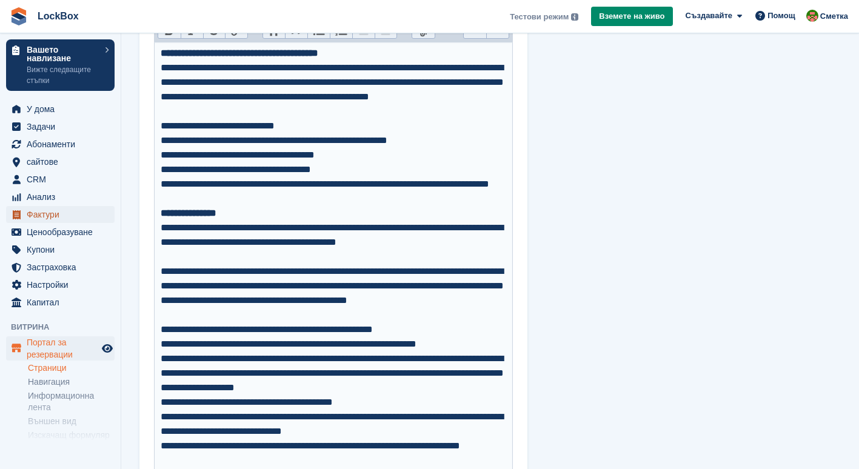
click at [71, 218] on span "Фактури" at bounding box center [63, 214] width 73 height 17
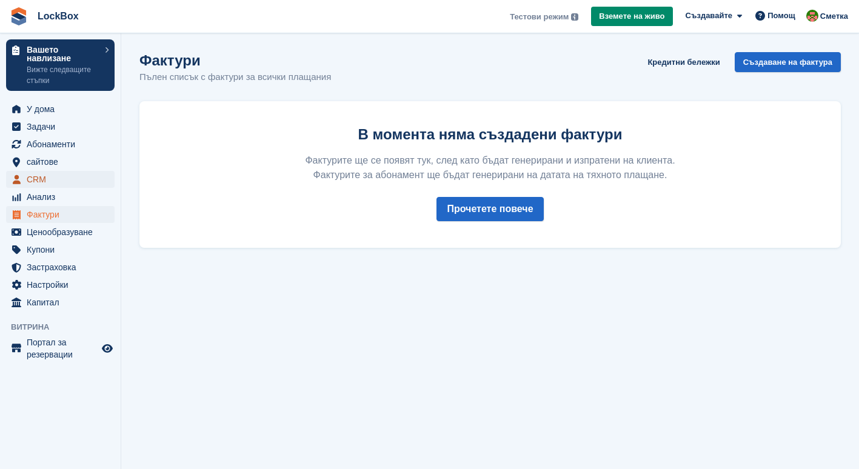
click at [53, 181] on span "CRM" at bounding box center [63, 179] width 73 height 17
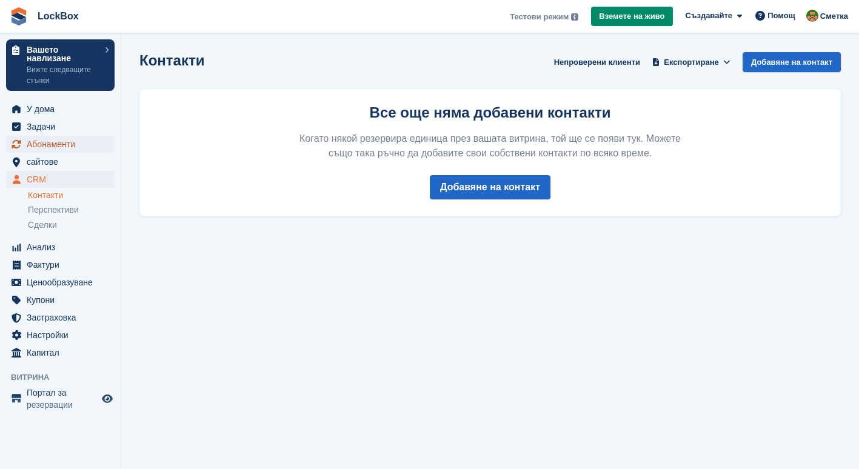
click at [66, 145] on span "Абонаменти" at bounding box center [63, 144] width 73 height 17
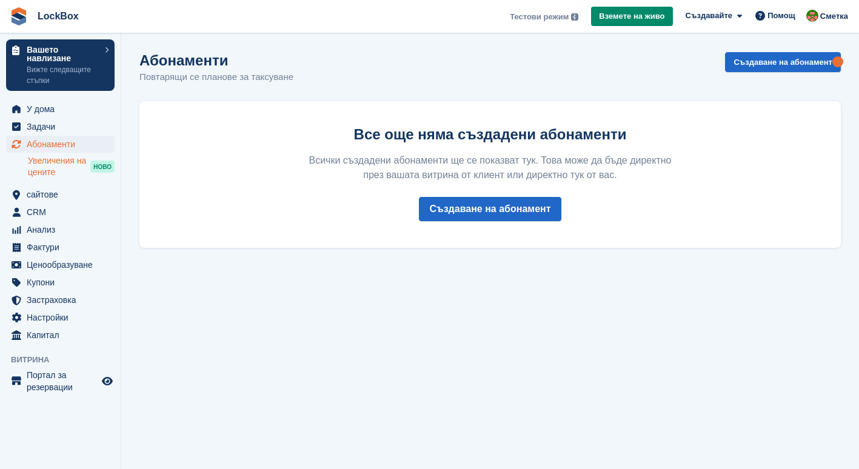
click at [65, 159] on span "Увеличения на цените" at bounding box center [59, 166] width 62 height 23
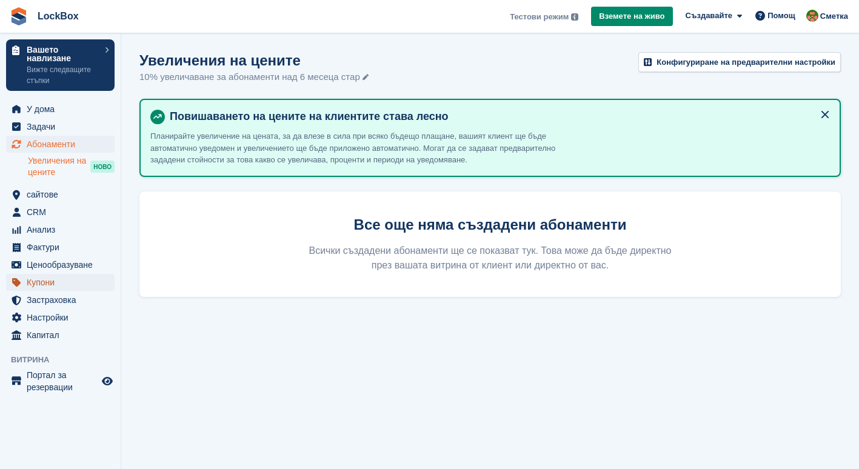
click at [52, 280] on span "Купони" at bounding box center [63, 282] width 73 height 17
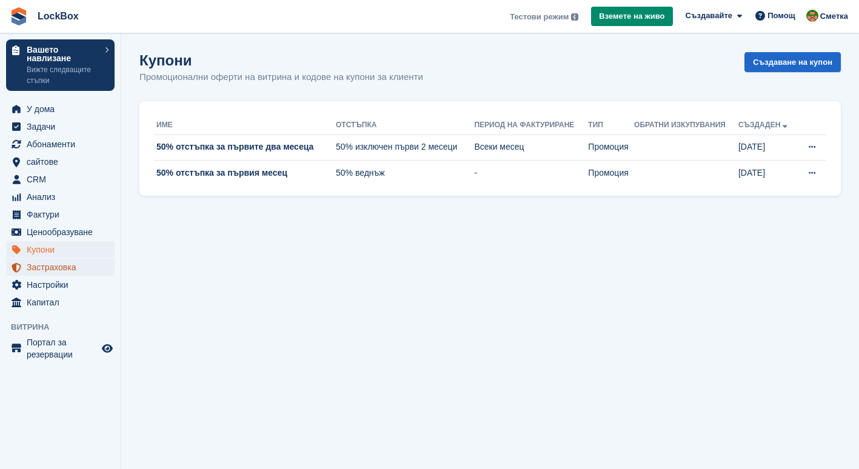
click at [57, 274] on span "Застраховка" at bounding box center [63, 267] width 73 height 17
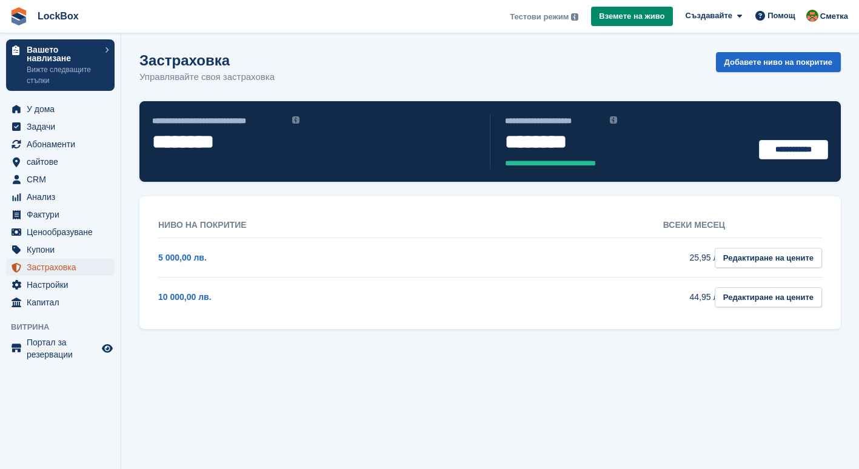
click at [61, 273] on span "Застраховка" at bounding box center [63, 267] width 73 height 17
click at [71, 284] on span "Настройки" at bounding box center [63, 284] width 73 height 17
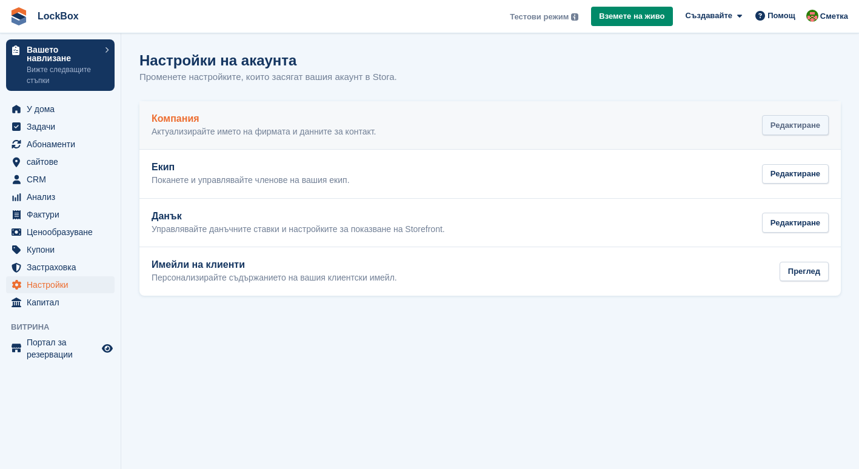
click at [789, 125] on div "Редактиране" at bounding box center [795, 125] width 67 height 20
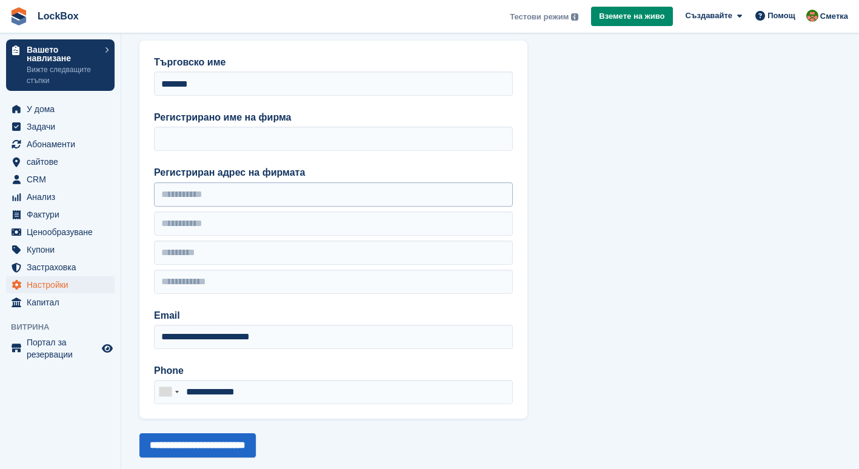
scroll to position [46, 0]
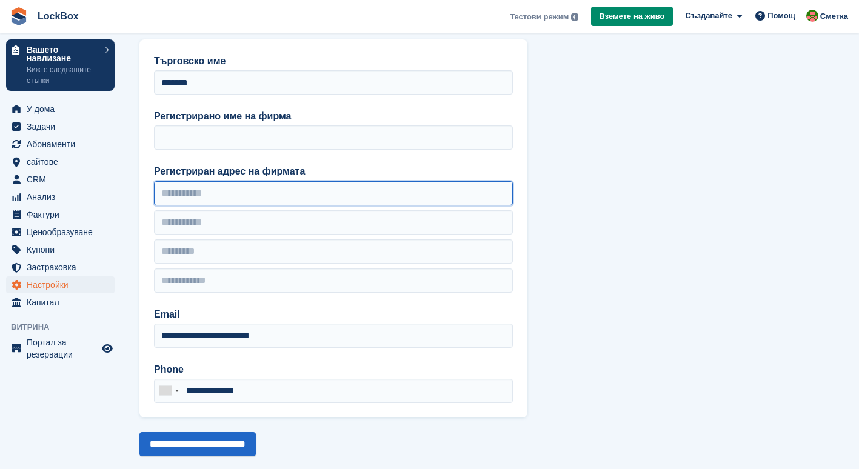
click at [359, 194] on input "Регистриран адрес на фирмата" at bounding box center [333, 193] width 359 height 24
type input "**********"
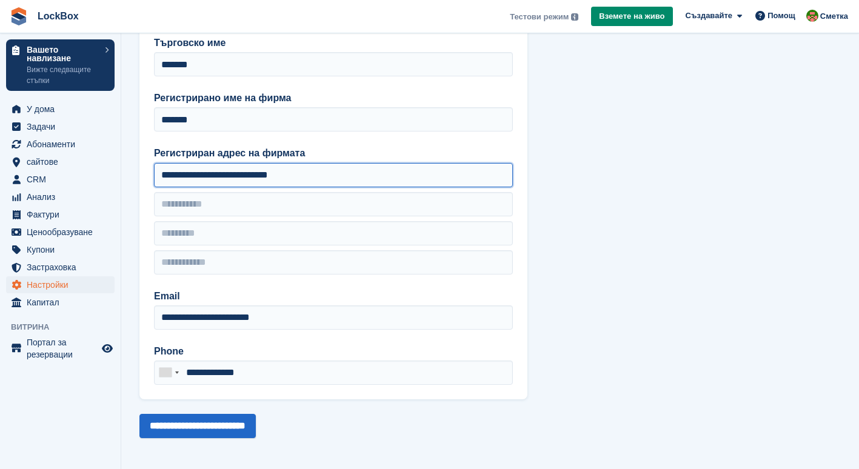
scroll to position [66, 0]
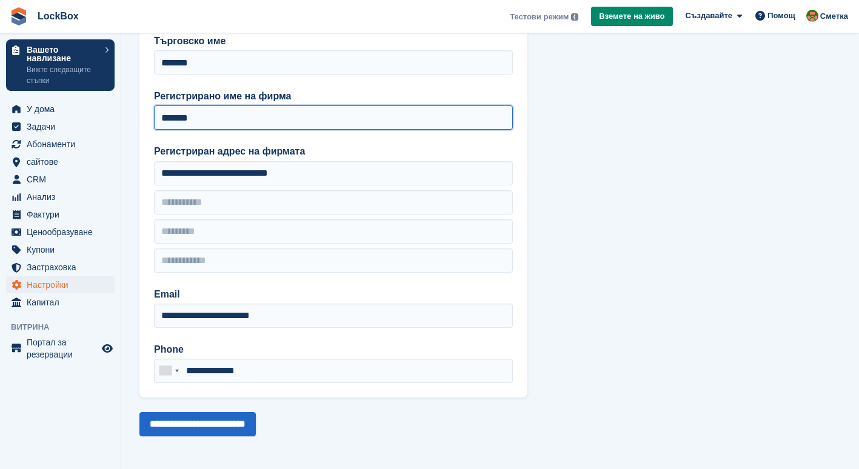
drag, startPoint x: 224, startPoint y: 121, endPoint x: 132, endPoint y: 102, distance: 94.0
click at [132, 102] on section "**********" at bounding box center [489, 201] width 737 height 535
type input "**********"
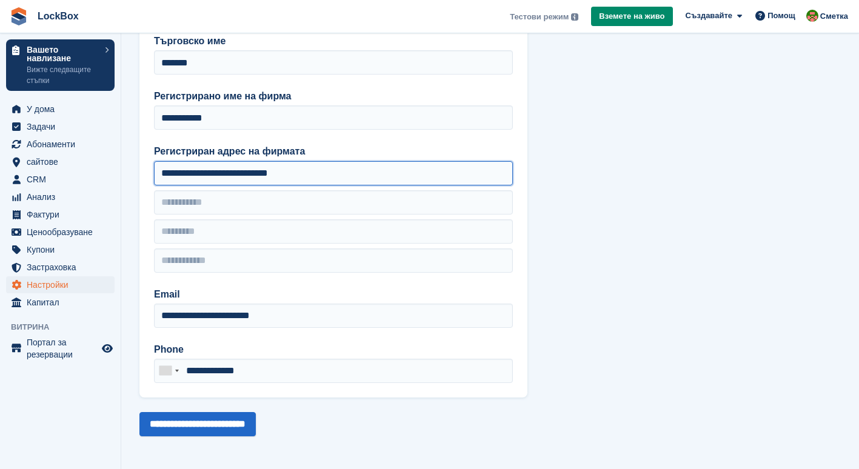
drag, startPoint x: 224, startPoint y: 175, endPoint x: 350, endPoint y: 166, distance: 127.0
click at [350, 166] on input "**********" at bounding box center [333, 173] width 359 height 24
type input "**********"
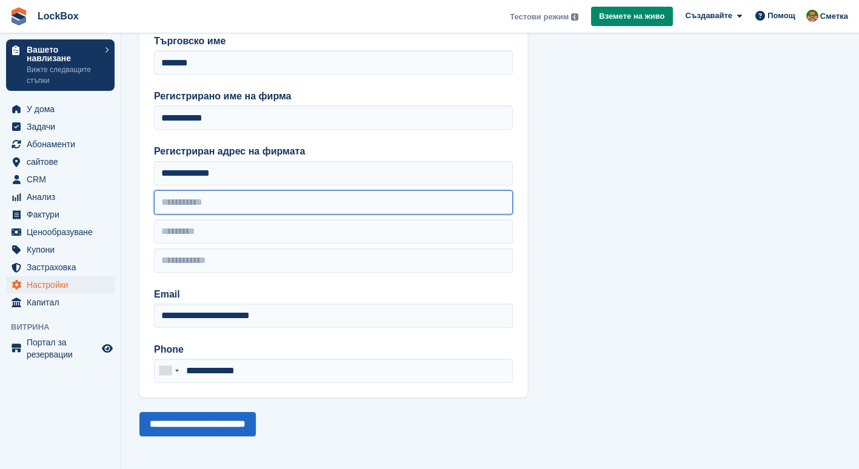
click at [426, 193] on input "text" at bounding box center [333, 202] width 359 height 24
type input "*"
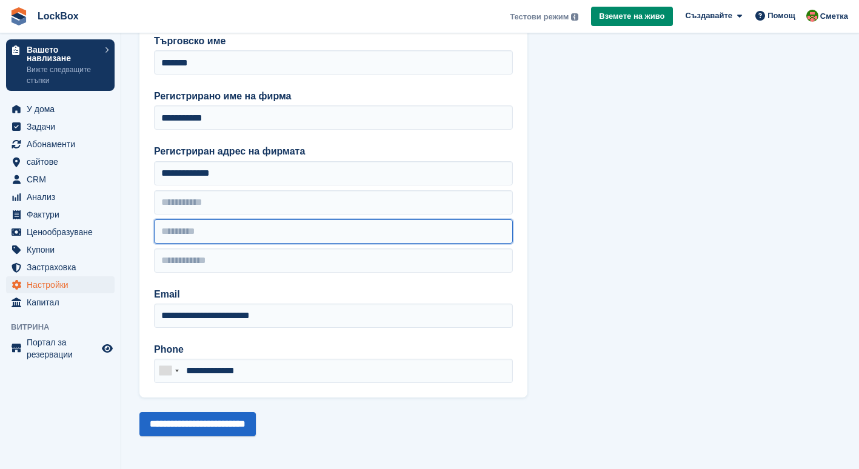
click at [355, 220] on input "text" at bounding box center [333, 231] width 359 height 24
type input "*****"
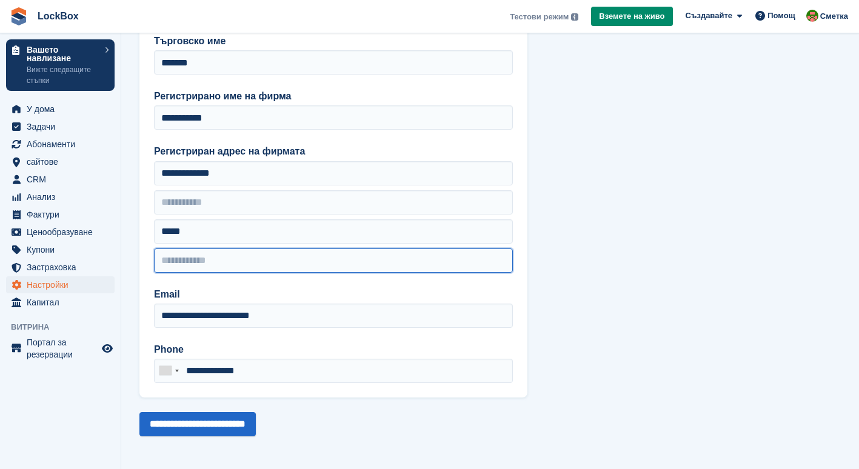
click at [293, 264] on input "text" at bounding box center [333, 260] width 359 height 24
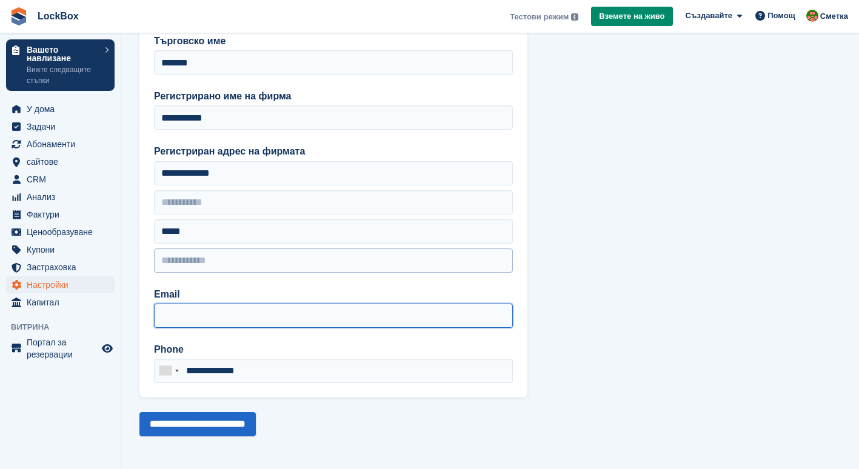
type input "*"
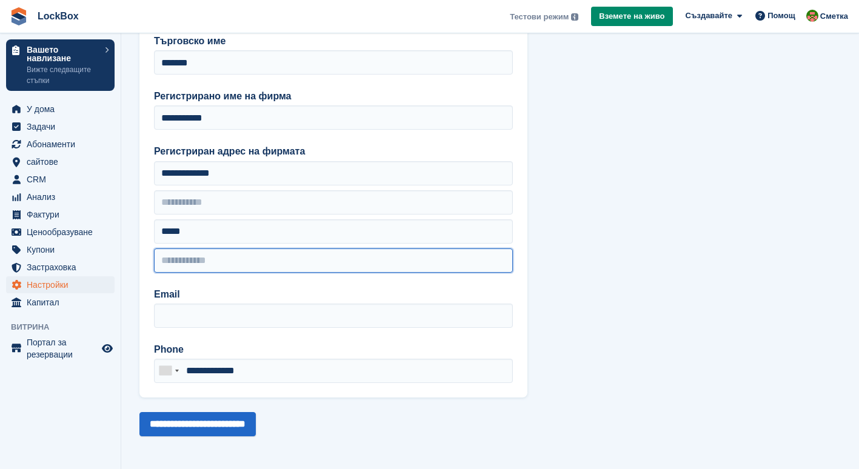
click at [292, 256] on input "text" at bounding box center [333, 260] width 359 height 24
type input "****"
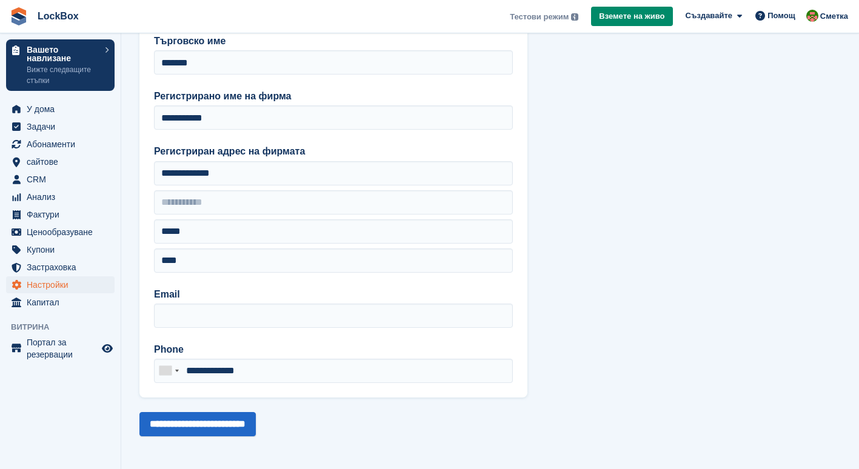
click at [238, 328] on div "**********" at bounding box center [333, 208] width 388 height 378
click at [229, 435] on input "**********" at bounding box center [197, 424] width 116 height 24
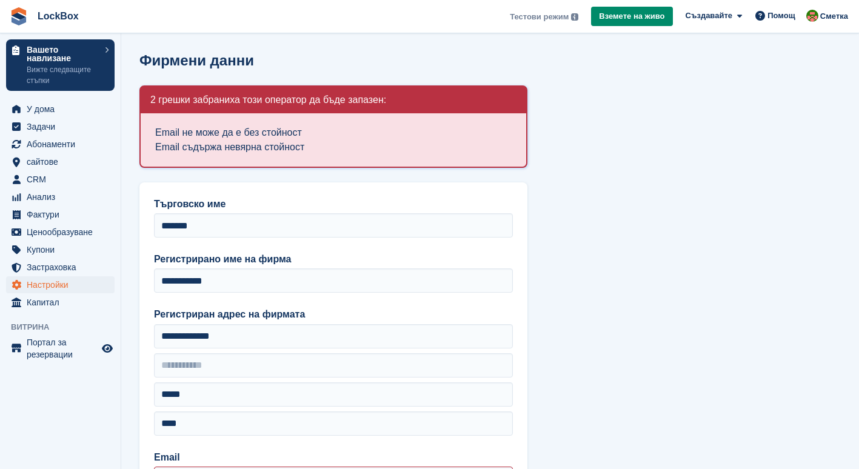
scroll to position [191, 0]
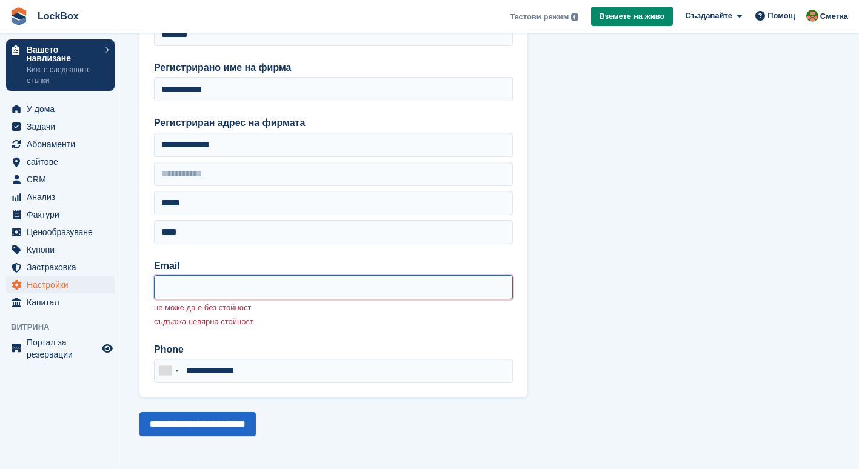
click at [236, 291] on input "Email" at bounding box center [333, 287] width 359 height 24
type input "**********"
click at [211, 424] on input "**********" at bounding box center [197, 424] width 116 height 24
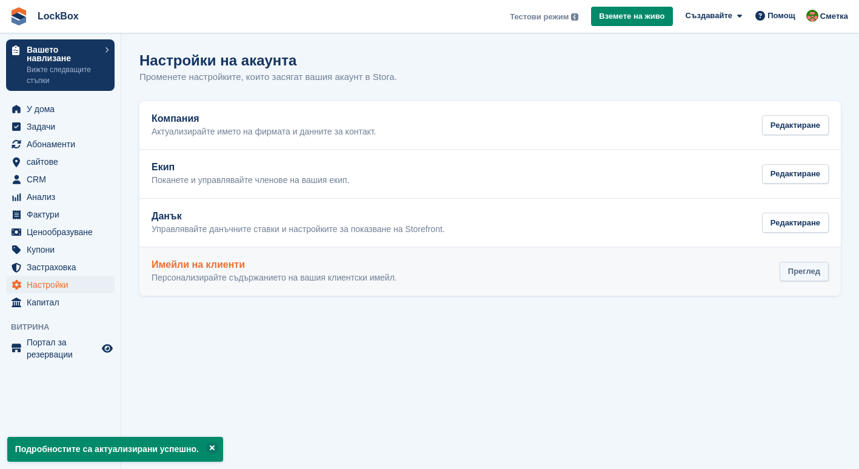
click at [799, 266] on div "Преглед" at bounding box center [803, 272] width 49 height 20
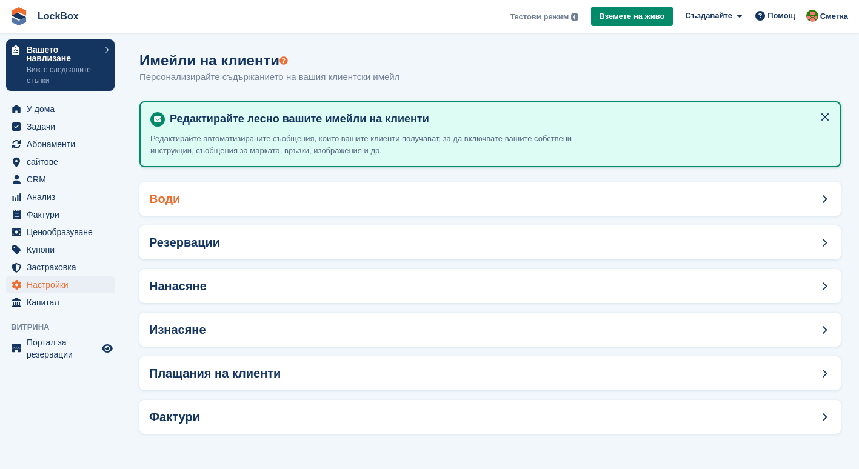
click at [506, 198] on div "Води" at bounding box center [489, 199] width 701 height 34
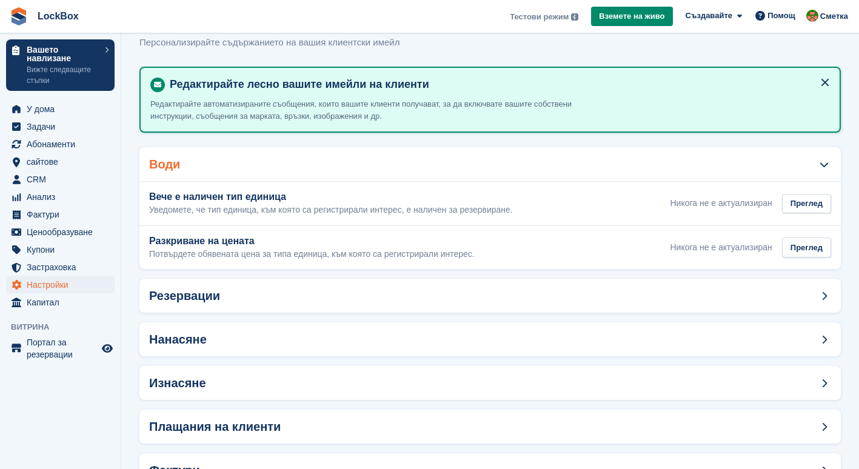
scroll to position [35, 0]
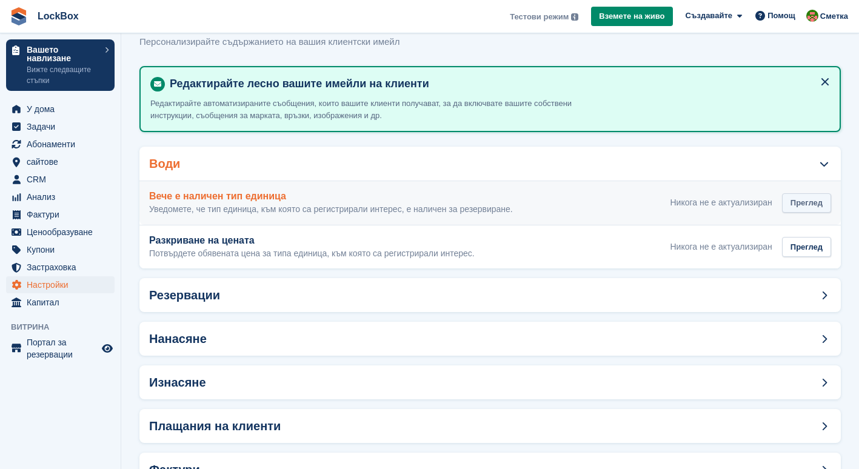
click at [806, 200] on div "Преглед" at bounding box center [806, 203] width 49 height 20
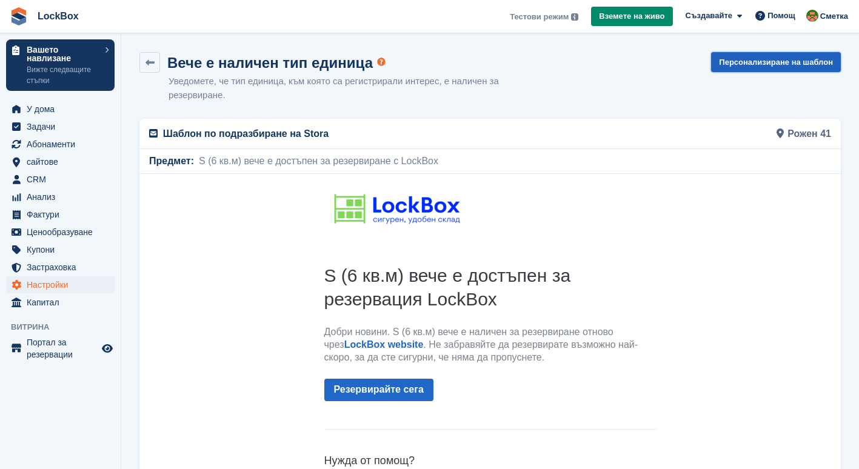
click at [754, 55] on link "Персонализиране на шаблон" at bounding box center [776, 62] width 130 height 20
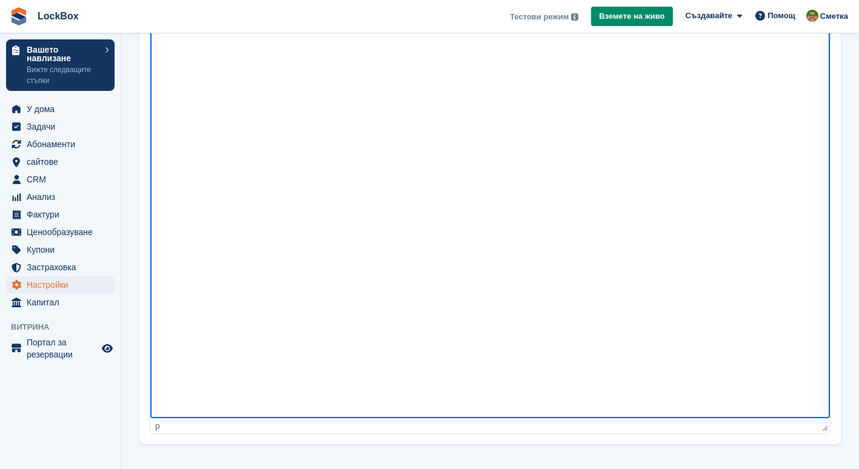
scroll to position [82, 0]
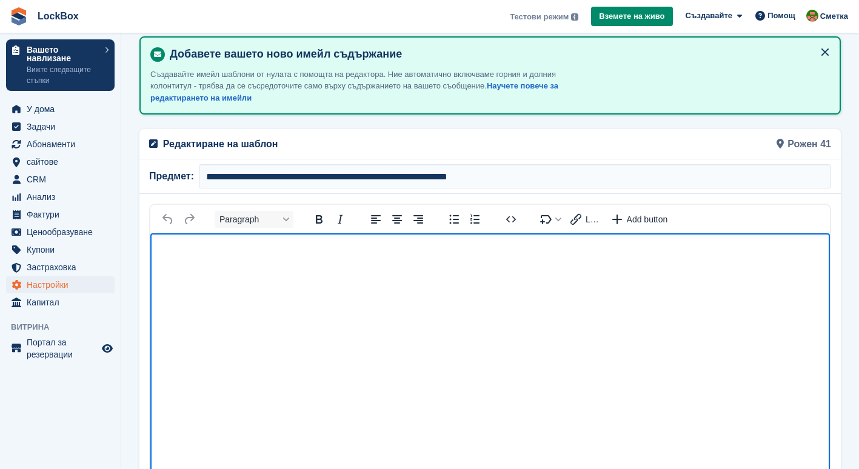
drag, startPoint x: 444, startPoint y: 482, endPoint x: 444, endPoint y: 228, distance: 253.9
click at [444, 233] on html at bounding box center [489, 452] width 679 height 439
drag, startPoint x: 450, startPoint y: 282, endPoint x: 454, endPoint y: 434, distance: 152.2
click at [454, 434] on html at bounding box center [489, 452] width 679 height 439
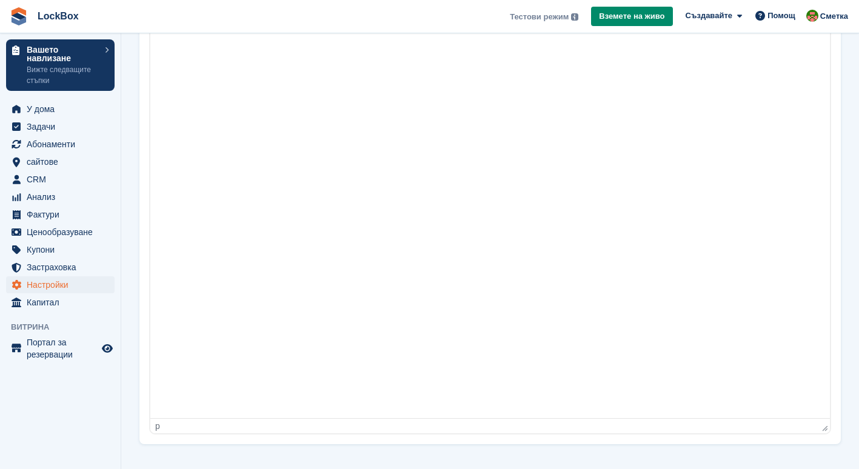
click at [290, 419] on div "p" at bounding box center [489, 425] width 679 height 15
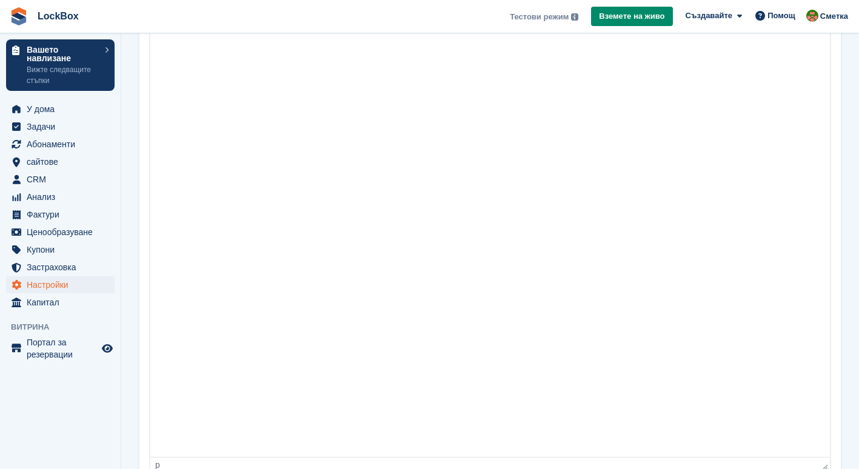
drag, startPoint x: 974, startPoint y: 407, endPoint x: 750, endPoint y: 205, distance: 301.6
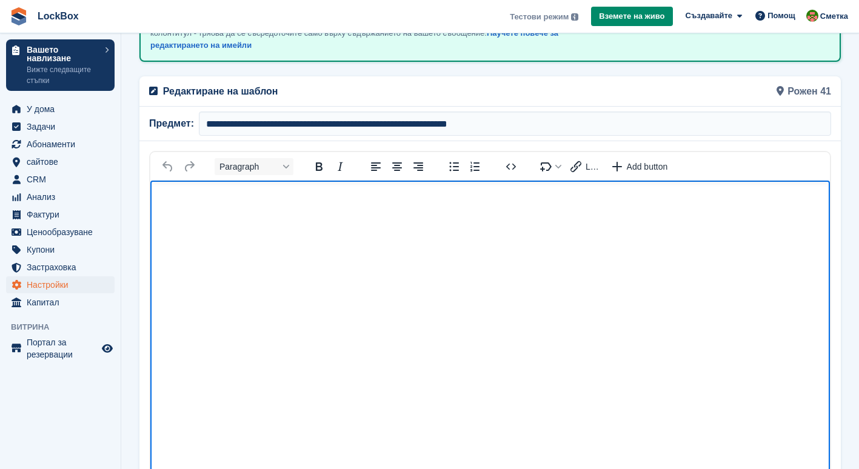
scroll to position [136, 0]
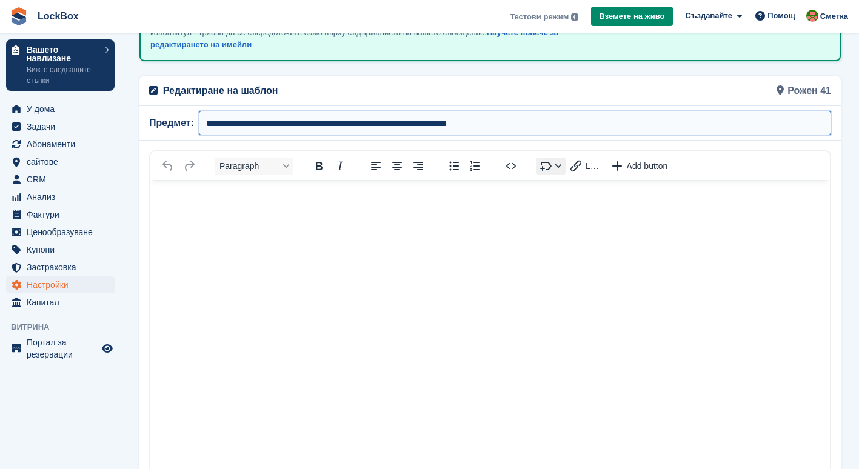
drag, startPoint x: 479, startPoint y: 116, endPoint x: 544, endPoint y: 157, distance: 77.3
click at [544, 157] on div "**********" at bounding box center [489, 380] width 701 height 608
click at [316, 128] on input "**********" at bounding box center [515, 123] width 632 height 24
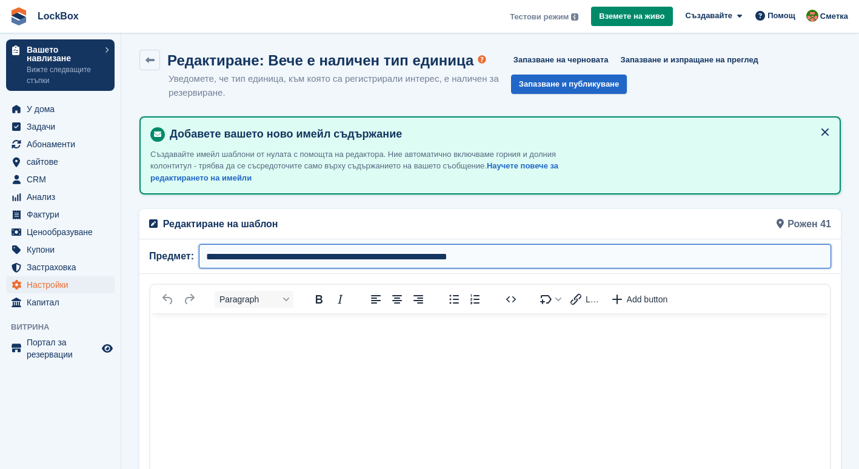
scroll to position [0, 0]
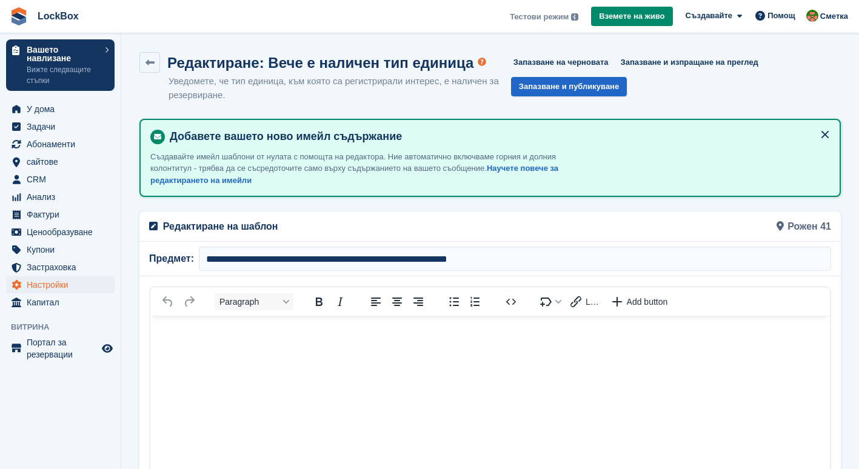
drag, startPoint x: 144, startPoint y: 62, endPoint x: 134, endPoint y: 51, distance: 15.1
click at [134, 51] on section "Редактиране: Вече е наличен тип единица Уведомете, че тип единица, към която са…" at bounding box center [489, 422] width 737 height 845
click at [148, 57] on link at bounding box center [149, 62] width 21 height 21
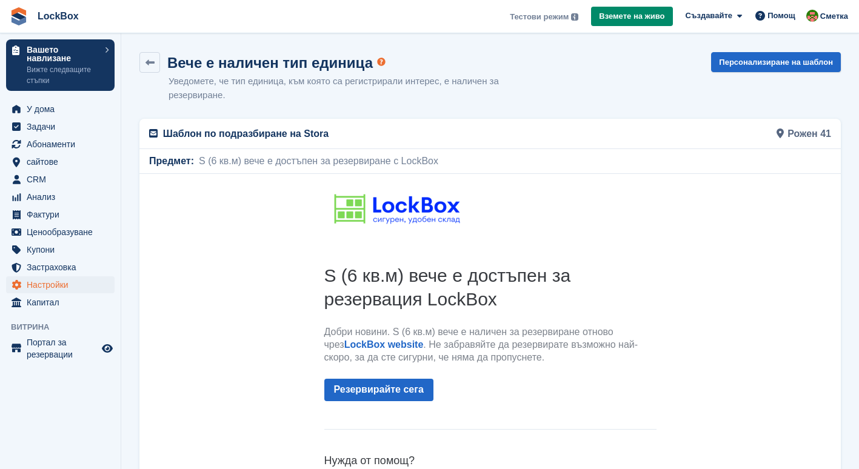
click at [402, 304] on h2 "S (6 кв.м) вече е достъпен за резервация LockBox" at bounding box center [490, 287] width 332 height 47
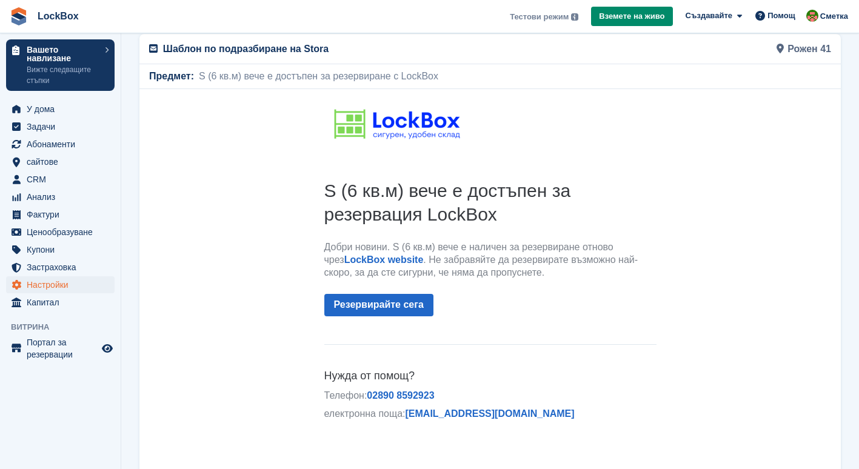
scroll to position [84, 0]
click at [410, 134] on img at bounding box center [396, 125] width 145 height 50
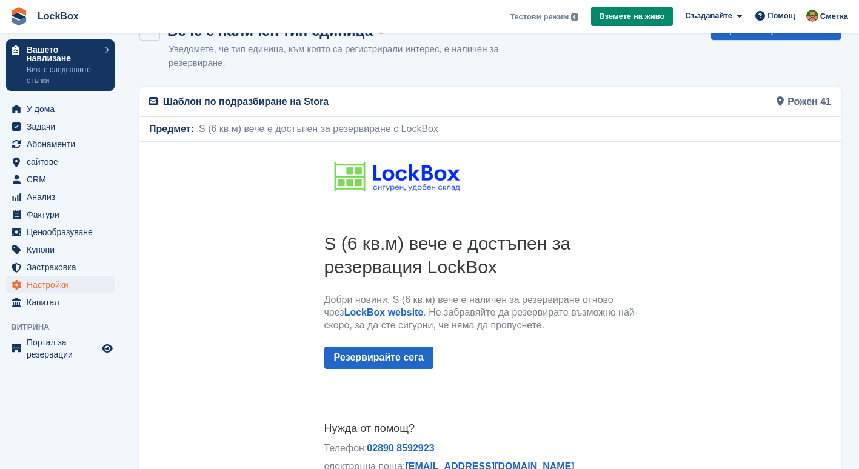
scroll to position [0, 0]
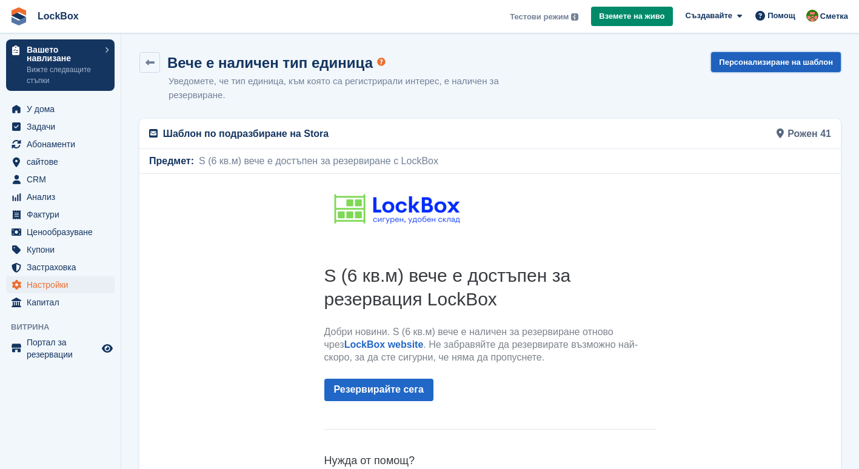
click at [753, 65] on link "Персонализиране на шаблон" at bounding box center [776, 62] width 130 height 20
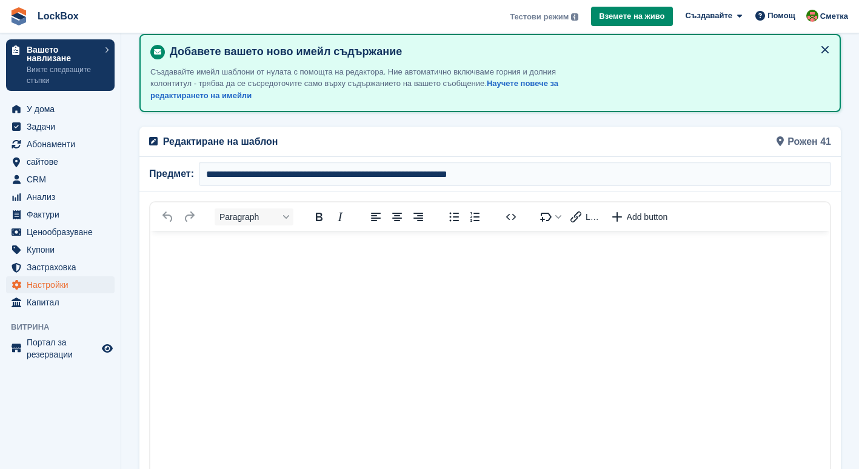
scroll to position [85, 0]
click at [281, 216] on button "Paragraph" at bounding box center [253, 216] width 79 height 17
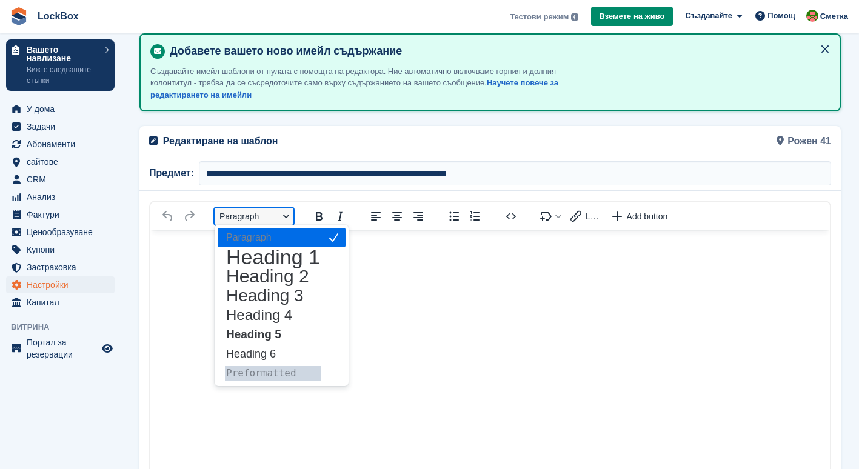
click at [281, 216] on button "Paragraph" at bounding box center [253, 216] width 79 height 17
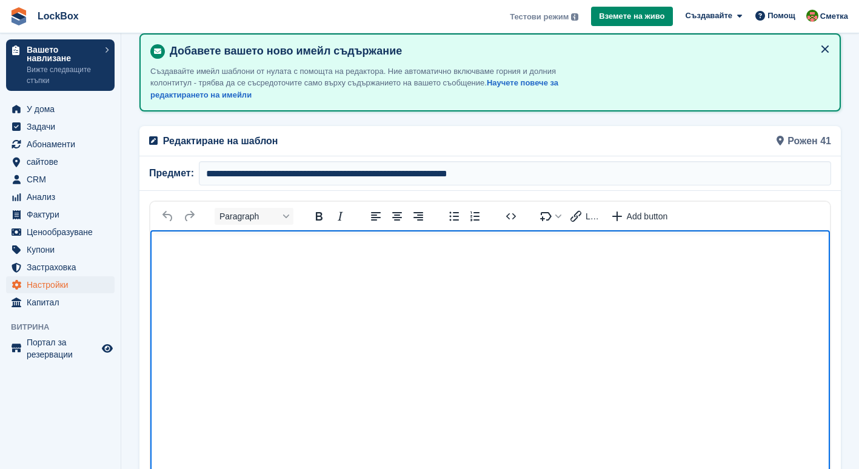
click at [304, 256] on body "Rich Text Area" at bounding box center [489, 251] width 679 height 43
click at [357, 252] on img "Rich Text Area" at bounding box center [489, 247] width 655 height 10
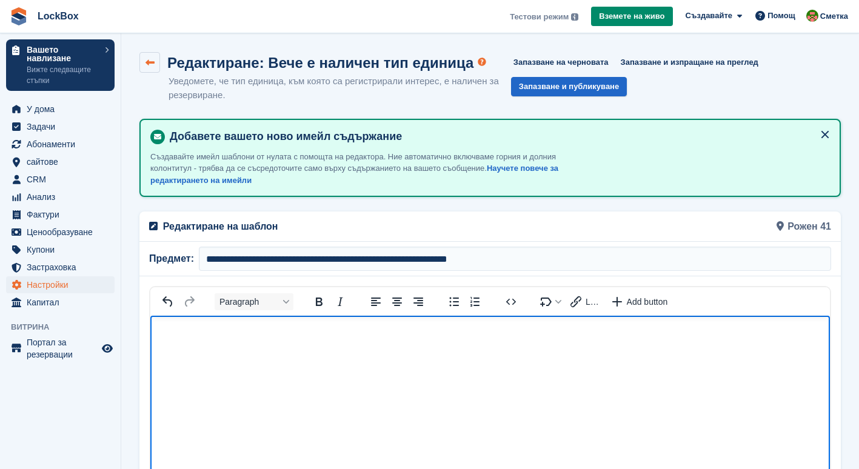
click at [143, 62] on link at bounding box center [149, 62] width 21 height 21
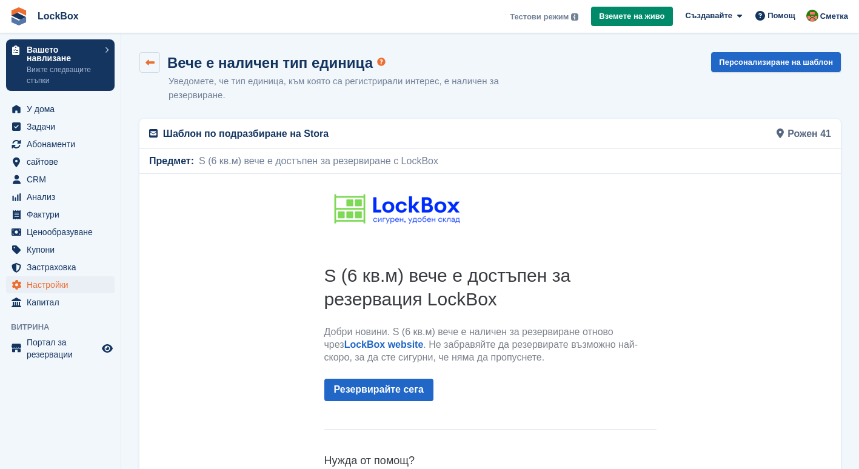
drag, startPoint x: 141, startPoint y: 67, endPoint x: 145, endPoint y: 60, distance: 8.4
click at [145, 60] on icon at bounding box center [149, 62] width 9 height 9
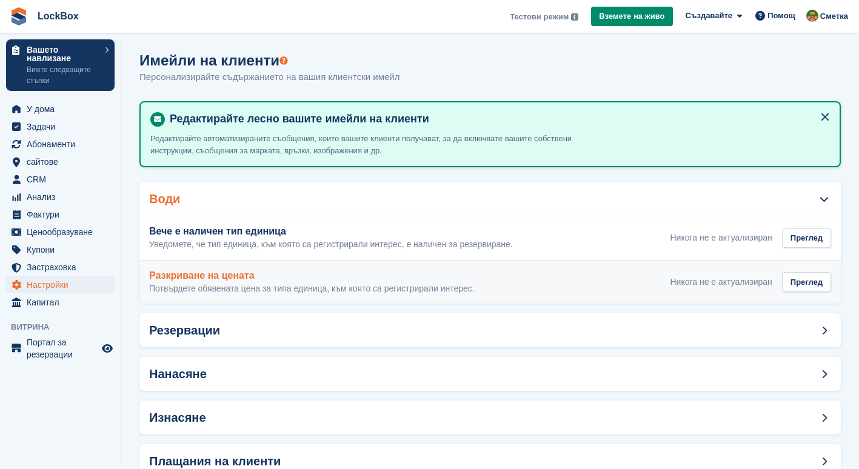
click at [756, 280] on div "Никога не е актуализиран" at bounding box center [721, 282] width 102 height 13
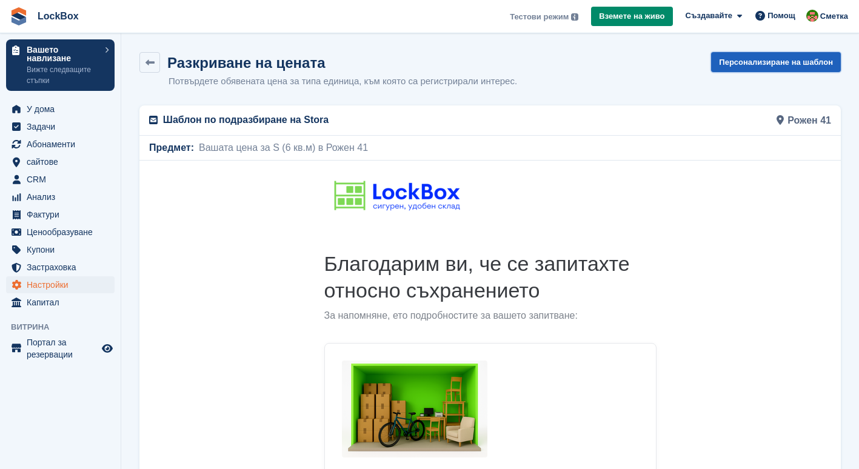
click at [750, 60] on link "Персонализиране на шаблон" at bounding box center [776, 62] width 130 height 20
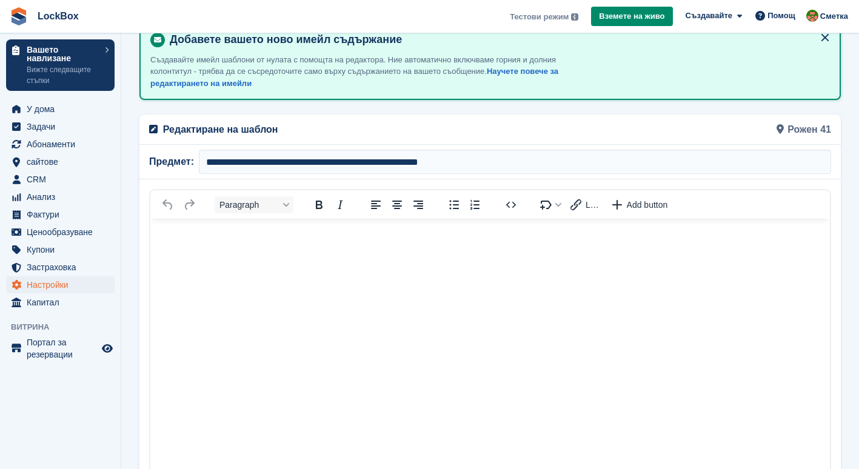
scroll to position [77, 0]
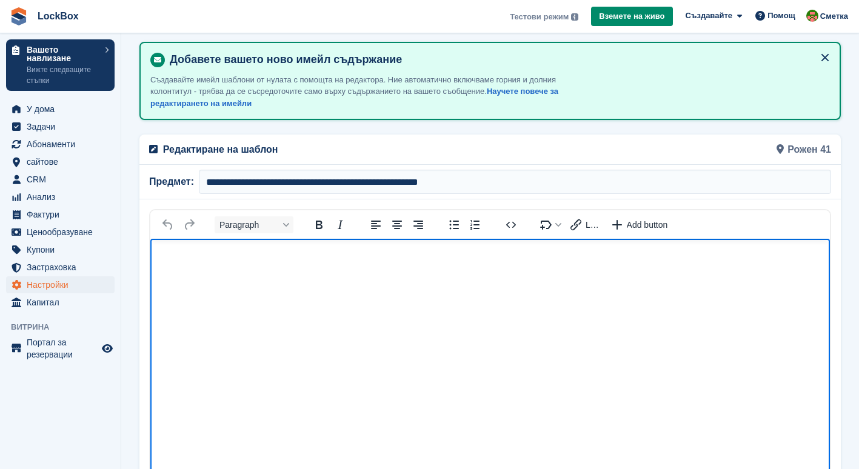
click at [339, 278] on body "Rich Text Area" at bounding box center [489, 260] width 679 height 43
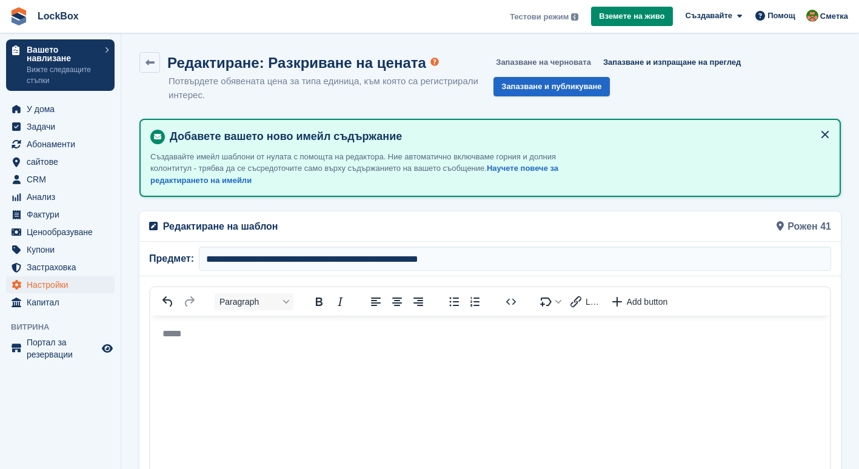
drag, startPoint x: 544, startPoint y: 64, endPoint x: 527, endPoint y: 62, distance: 17.1
click at [527, 62] on button "Запазване на черновата" at bounding box center [543, 62] width 105 height 20
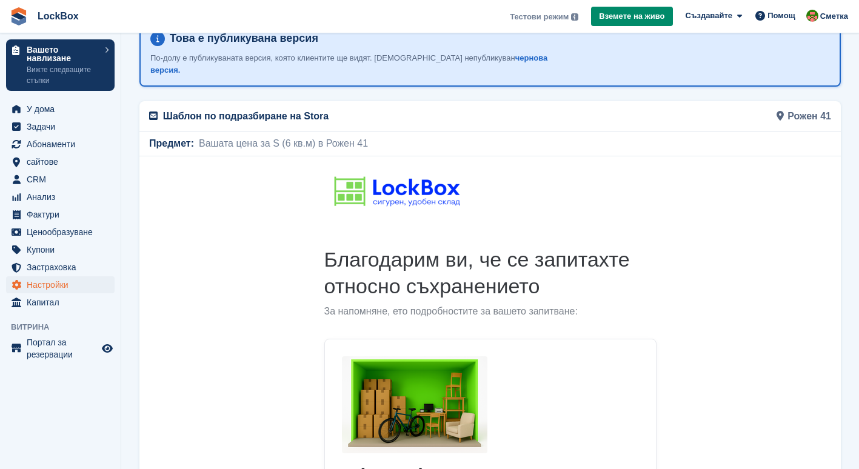
scroll to position [21, 0]
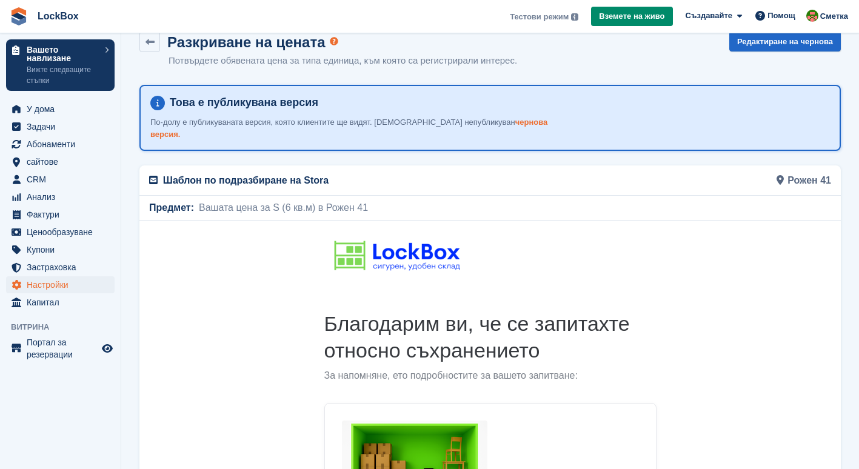
click at [474, 125] on link "чернова версия." at bounding box center [348, 128] width 397 height 21
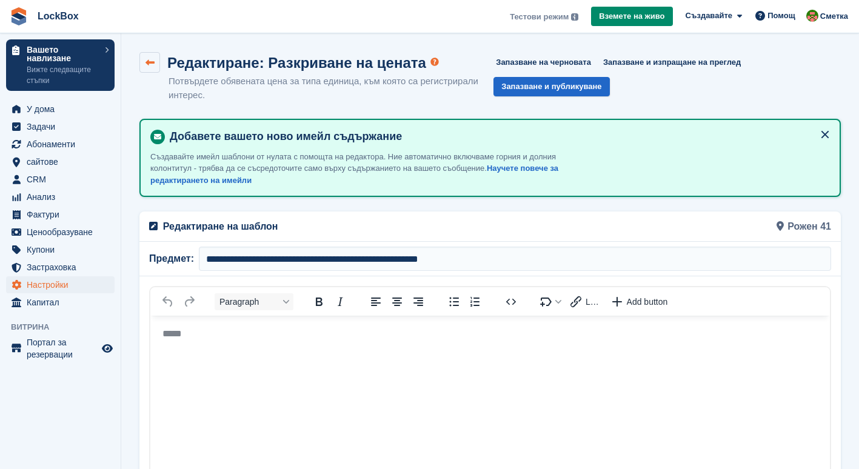
click at [146, 61] on icon at bounding box center [149, 62] width 9 height 9
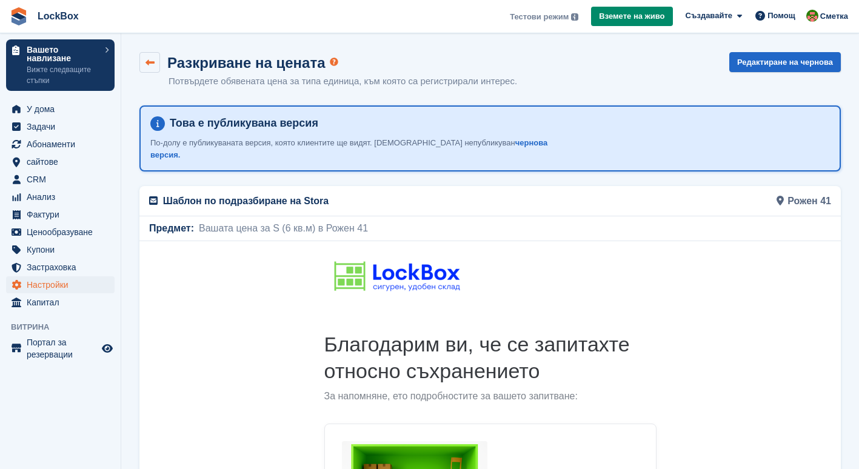
click at [150, 58] on icon at bounding box center [149, 62] width 9 height 9
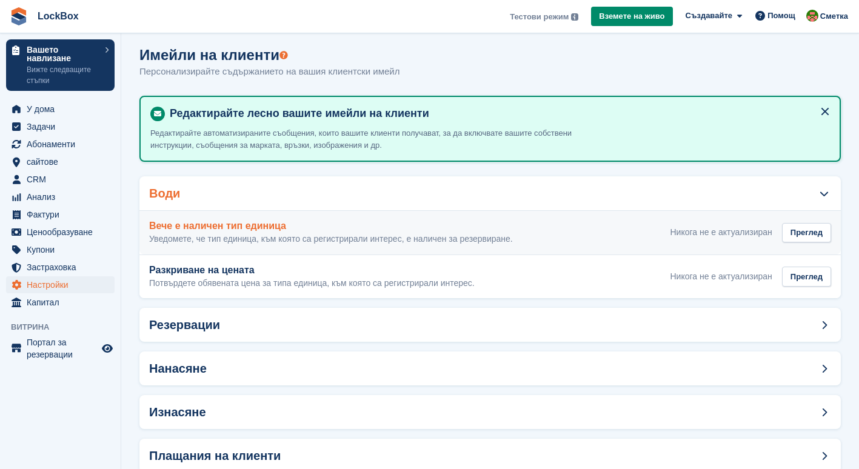
scroll to position [7, 0]
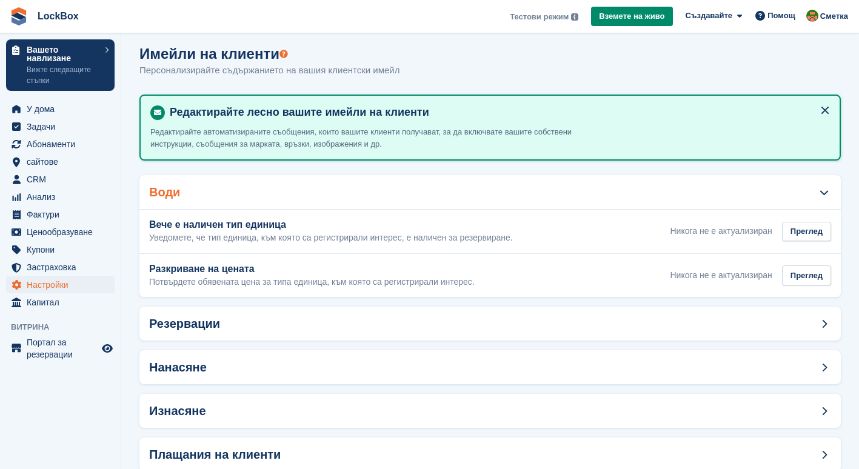
click at [341, 184] on div "Води" at bounding box center [489, 192] width 701 height 34
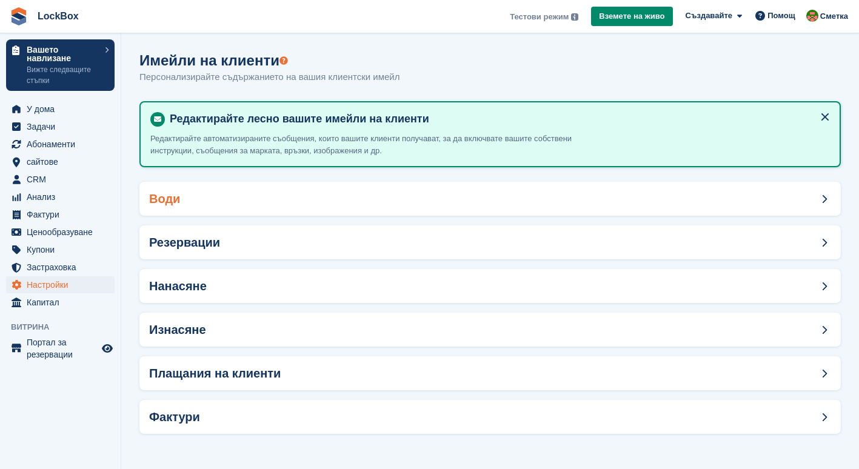
click at [352, 201] on div "Води" at bounding box center [489, 199] width 701 height 34
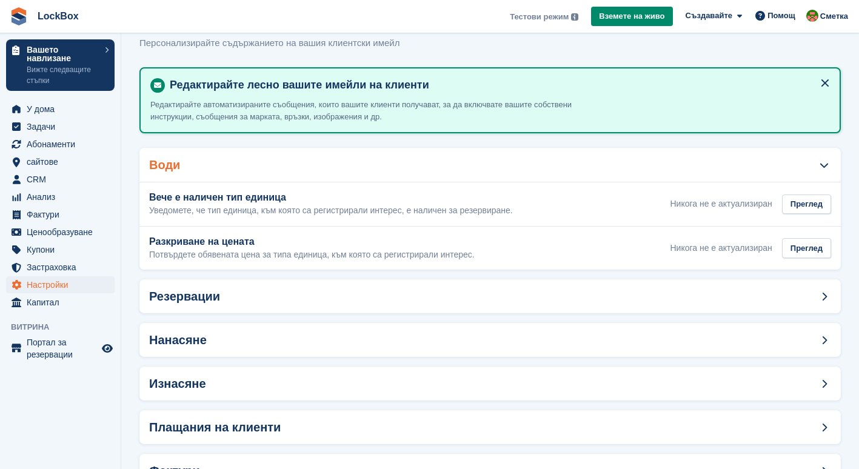
scroll to position [35, 0]
click at [310, 306] on div "Резервации" at bounding box center [489, 296] width 701 height 34
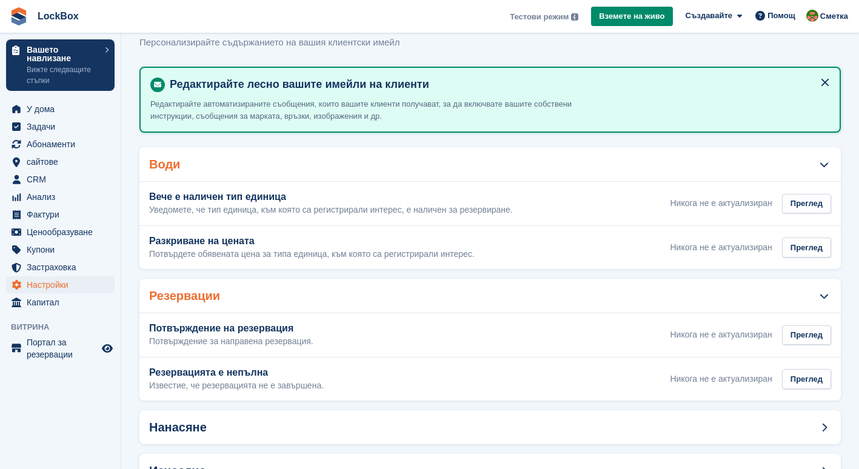
click at [310, 306] on div "Резервации" at bounding box center [489, 296] width 701 height 34
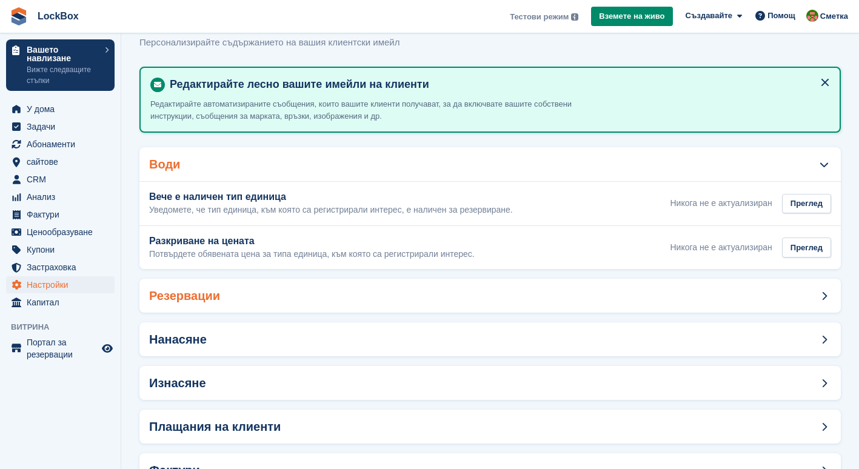
click at [311, 307] on div "Резервации" at bounding box center [489, 296] width 701 height 34
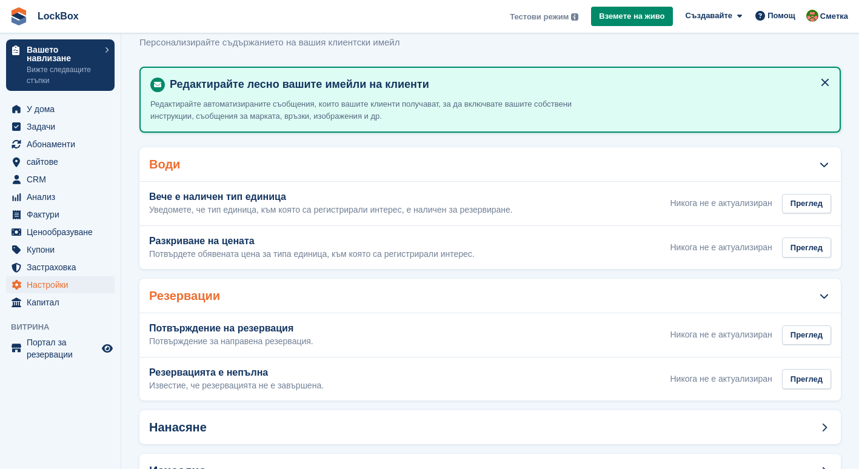
click at [311, 307] on div "Резервации" at bounding box center [489, 296] width 701 height 34
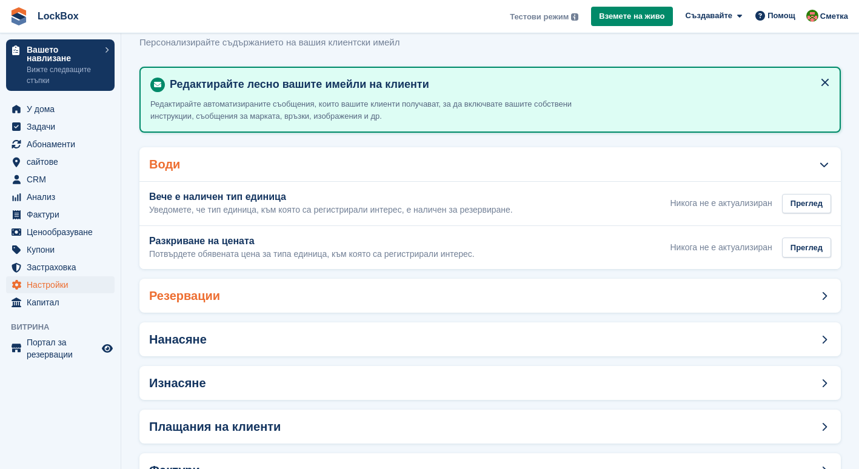
click at [274, 299] on div "Резервации" at bounding box center [489, 296] width 701 height 34
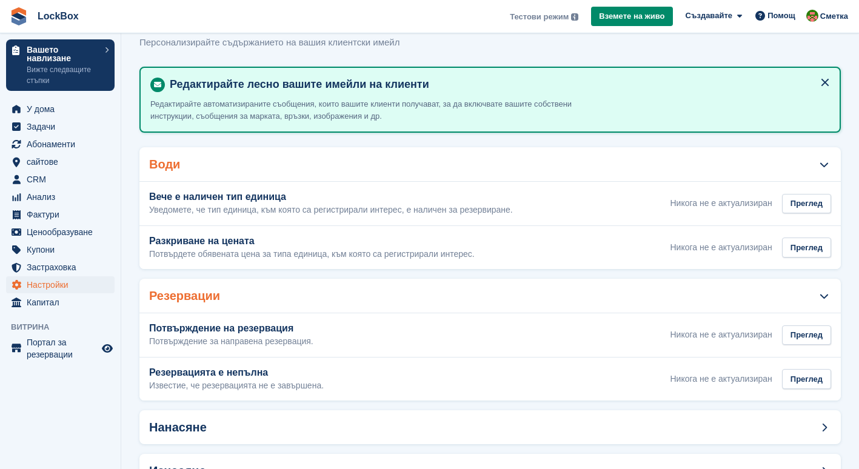
click at [274, 299] on div "Резервации" at bounding box center [489, 296] width 701 height 34
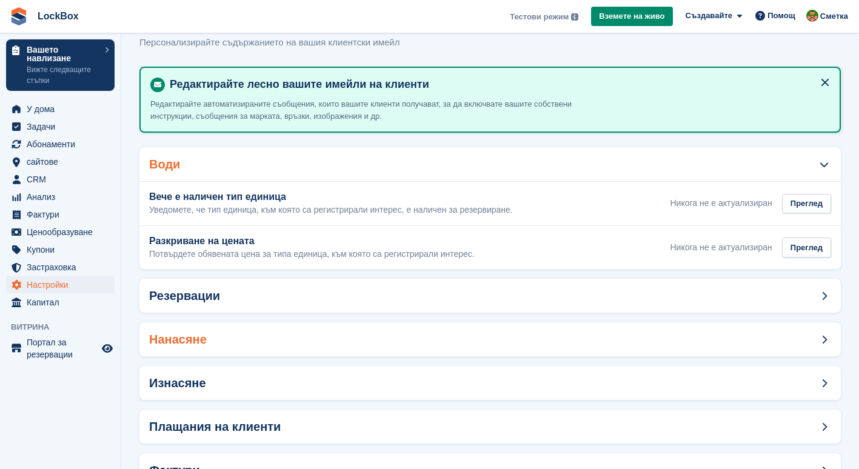
click at [288, 350] on div "Нанасяне" at bounding box center [489, 339] width 701 height 34
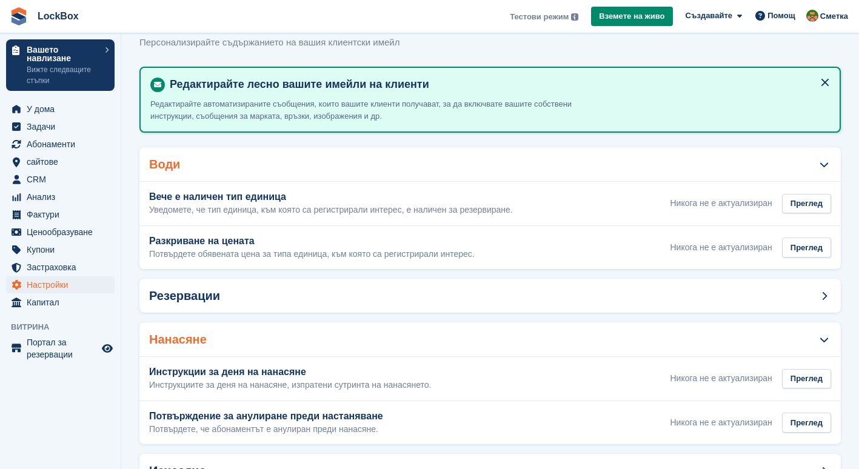
click at [287, 343] on div "Нанасяне" at bounding box center [489, 339] width 701 height 34
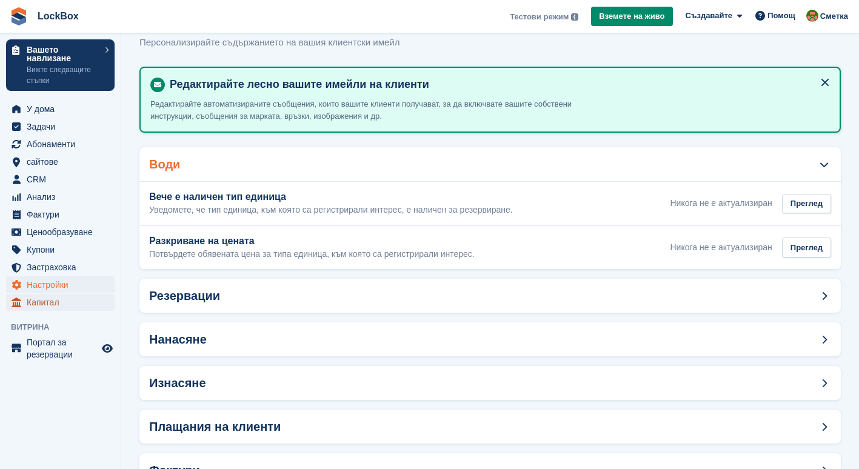
click at [59, 299] on span "Капитал" at bounding box center [63, 302] width 73 height 17
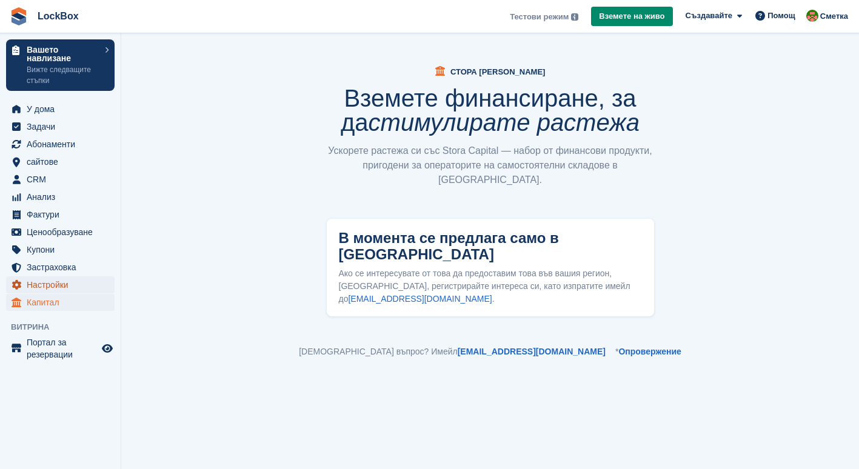
click at [61, 280] on span "Настройки" at bounding box center [63, 284] width 73 height 17
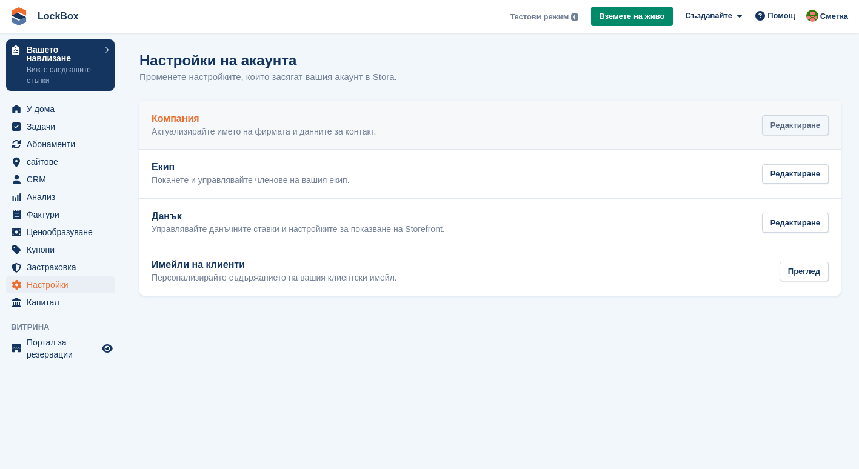
click at [793, 124] on div "Редактиране" at bounding box center [795, 125] width 67 height 20
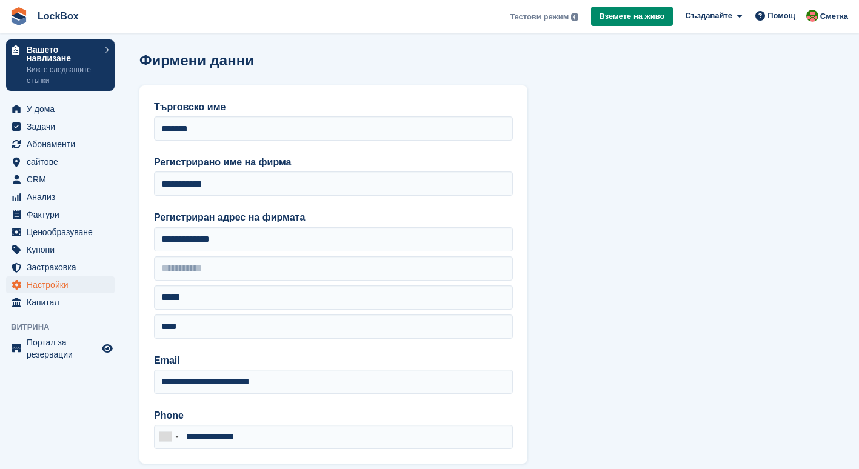
scroll to position [66, 0]
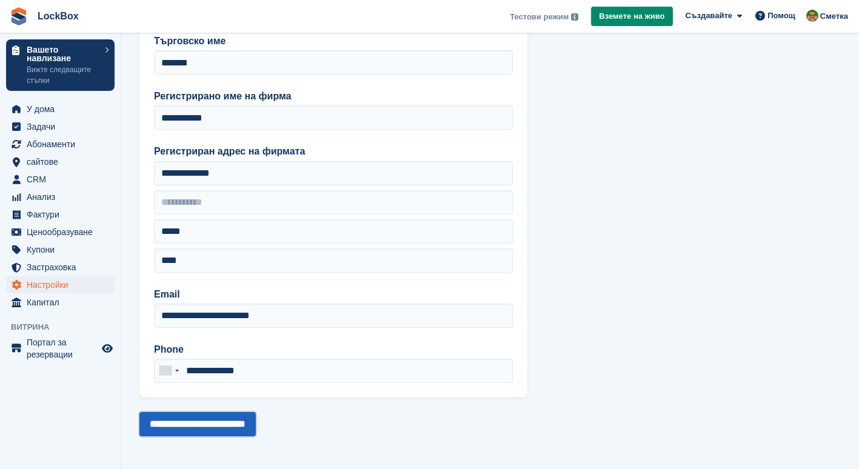
click at [251, 426] on input "**********" at bounding box center [197, 424] width 116 height 24
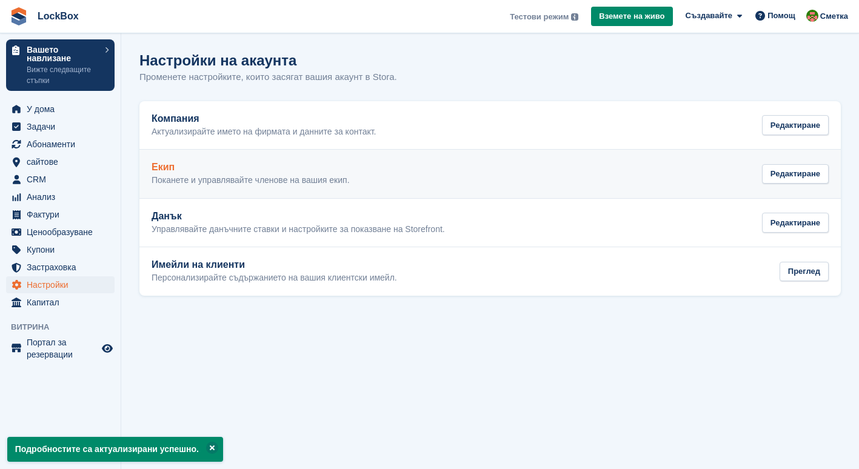
click at [324, 183] on p "Поканете и управлявайте членове на вашия екип." at bounding box center [250, 180] width 198 height 11
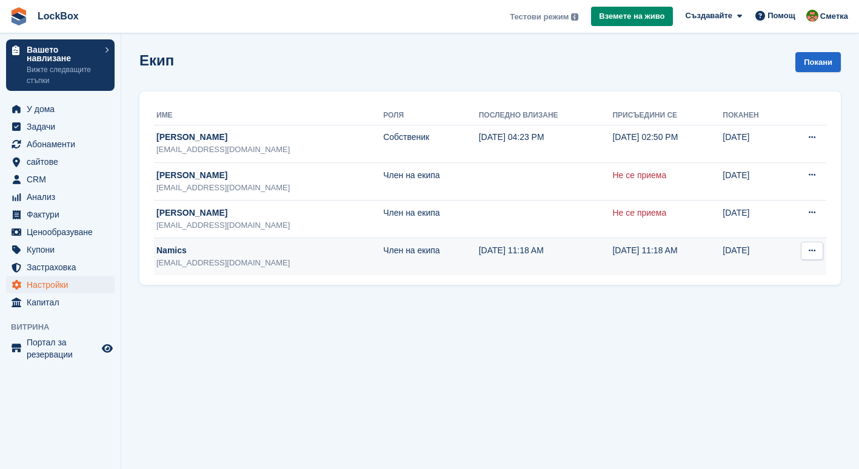
click at [811, 255] on button at bounding box center [811, 251] width 22 height 18
click at [767, 316] on p "Изтриване на член на екипа" at bounding box center [764, 317] width 105 height 27
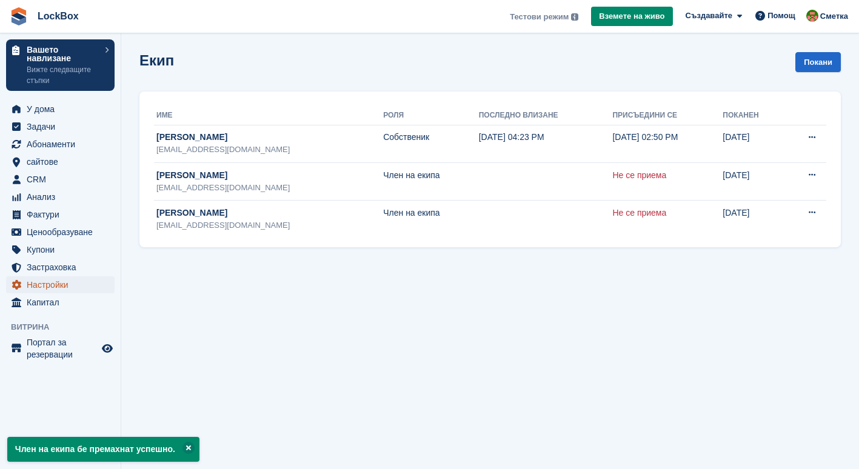
click at [51, 278] on span "Настройки" at bounding box center [63, 284] width 73 height 17
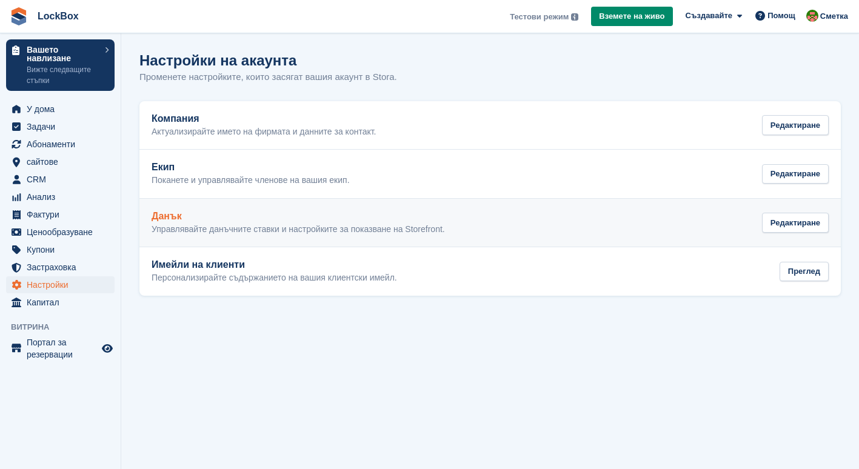
click at [354, 218] on h2 "Данък" at bounding box center [297, 216] width 293 height 11
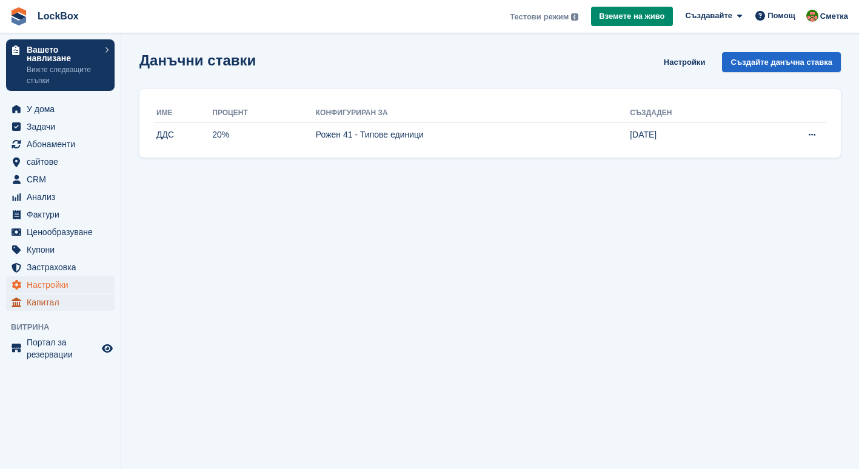
click at [38, 294] on span "Капитал" at bounding box center [63, 302] width 73 height 17
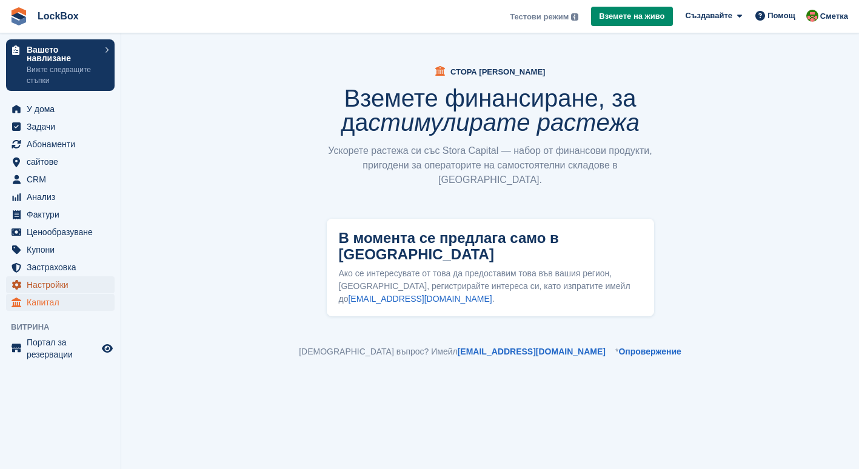
click at [32, 285] on span "Настройки" at bounding box center [63, 284] width 73 height 17
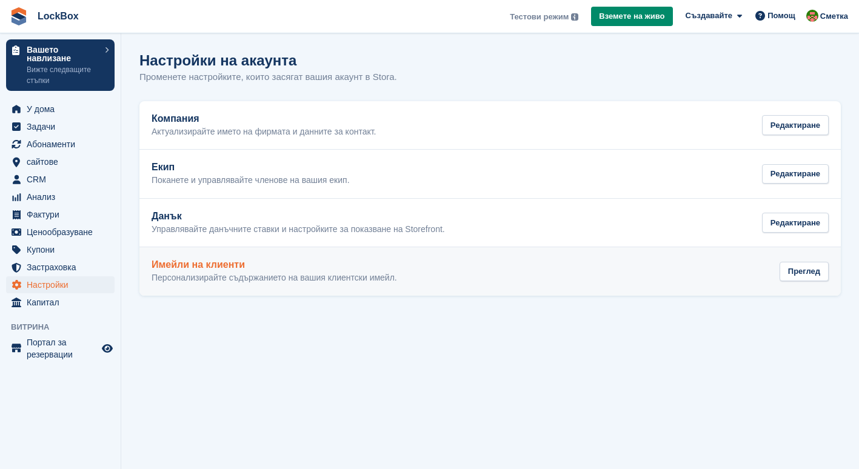
click at [281, 247] on link "Имейли на клиенти Персонализирайте съдържанието на вашия клиентски имейл. Прегл…" at bounding box center [489, 271] width 701 height 48
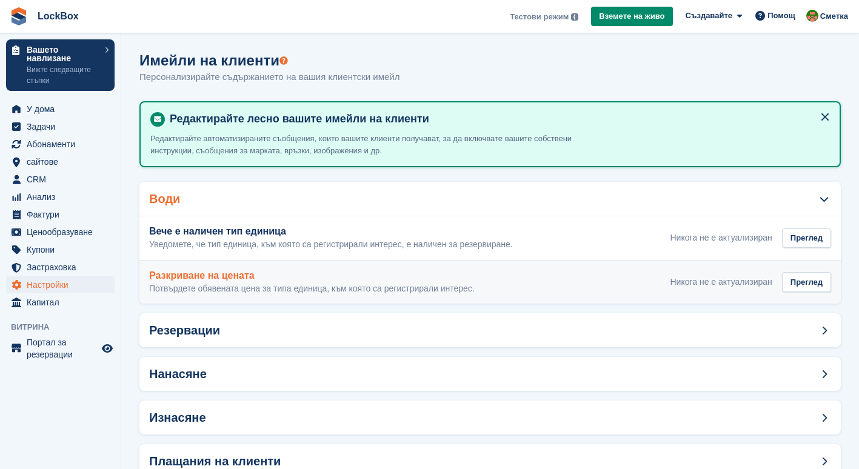
scroll to position [81, 0]
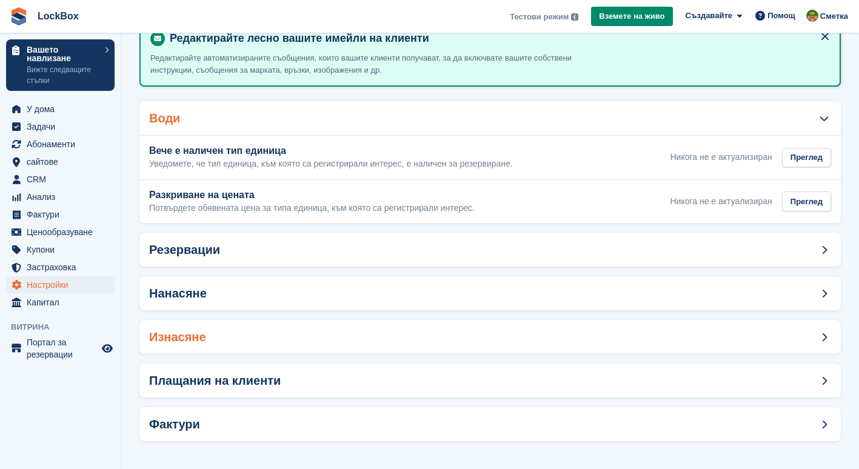
click at [222, 331] on div "Изнасяне" at bounding box center [489, 337] width 701 height 34
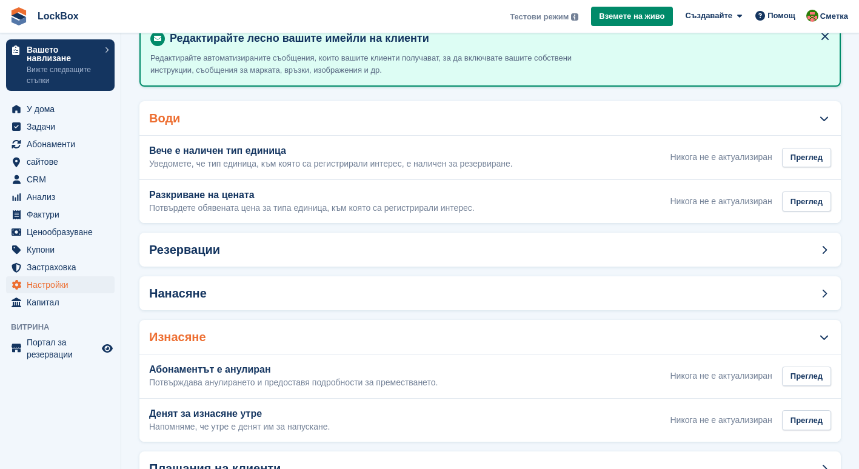
click at [224, 331] on div "Изнасяне" at bounding box center [489, 337] width 701 height 34
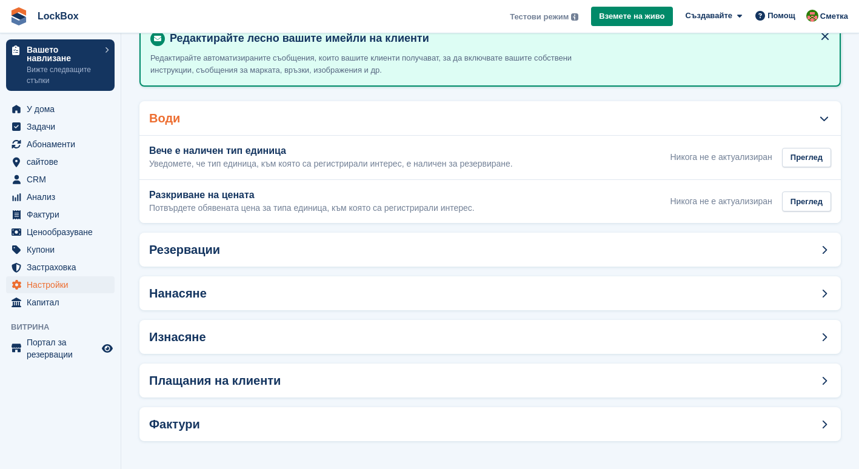
click at [212, 128] on div "Води" at bounding box center [489, 118] width 701 height 34
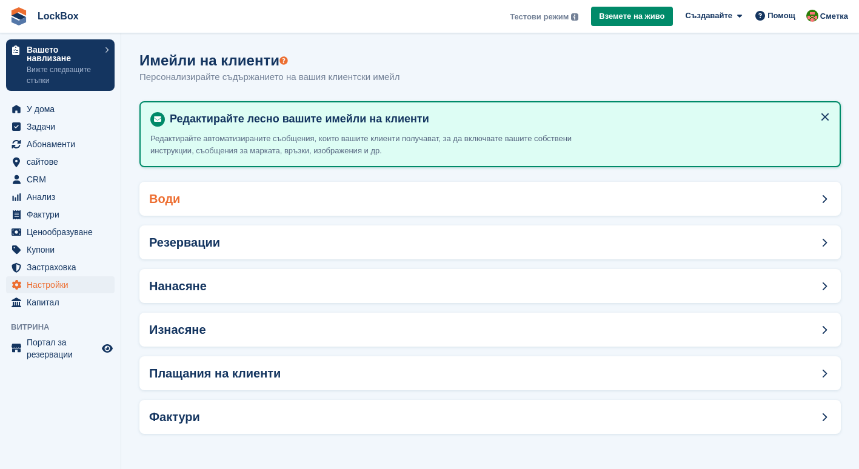
scroll to position [0, 0]
click at [51, 164] on span "сайтове" at bounding box center [63, 161] width 73 height 17
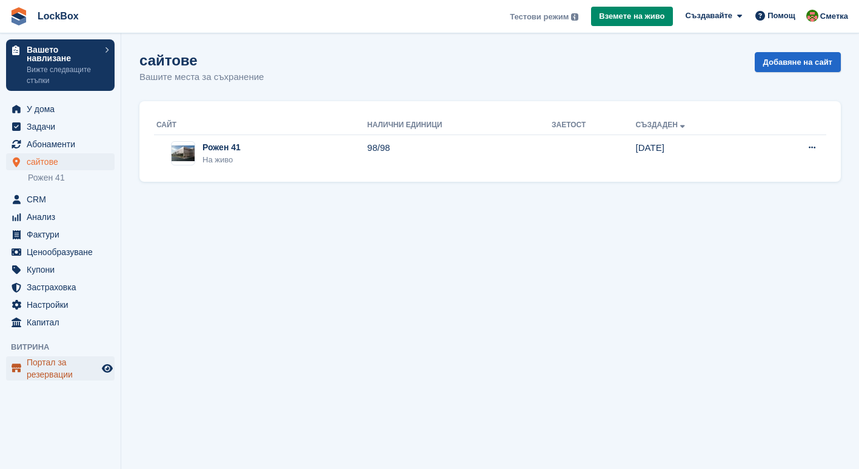
click at [69, 363] on span "Портал за резервации" at bounding box center [63, 368] width 73 height 24
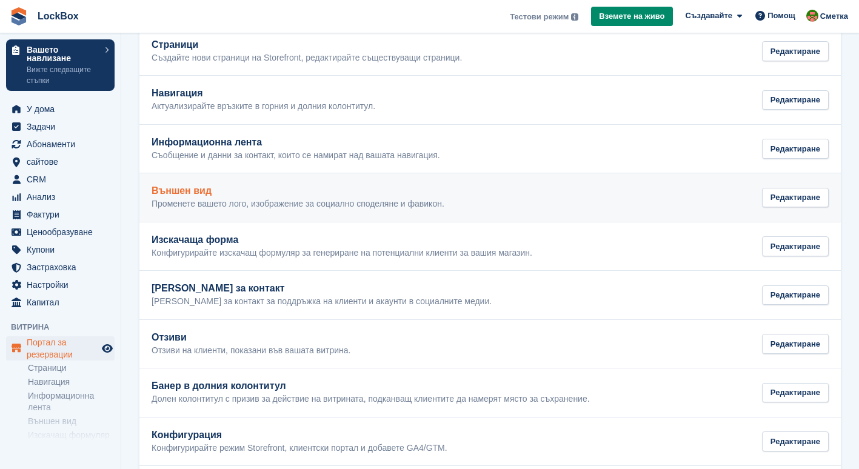
scroll to position [73, 0]
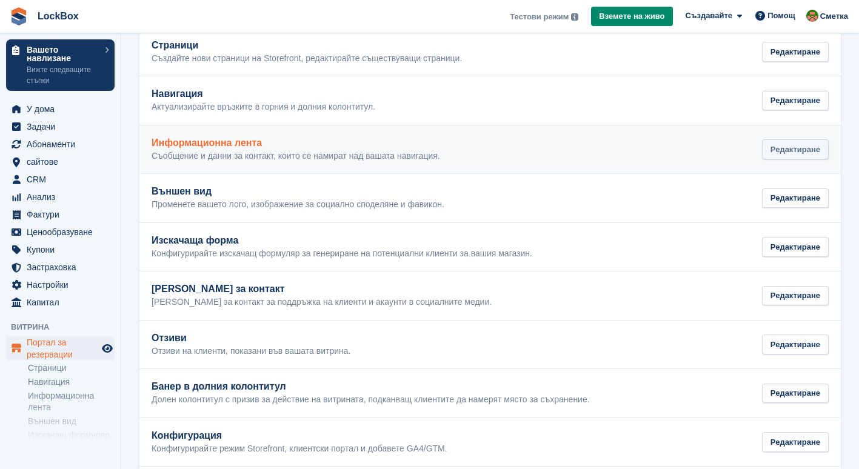
click at [776, 150] on div "Редактиране" at bounding box center [795, 149] width 67 height 20
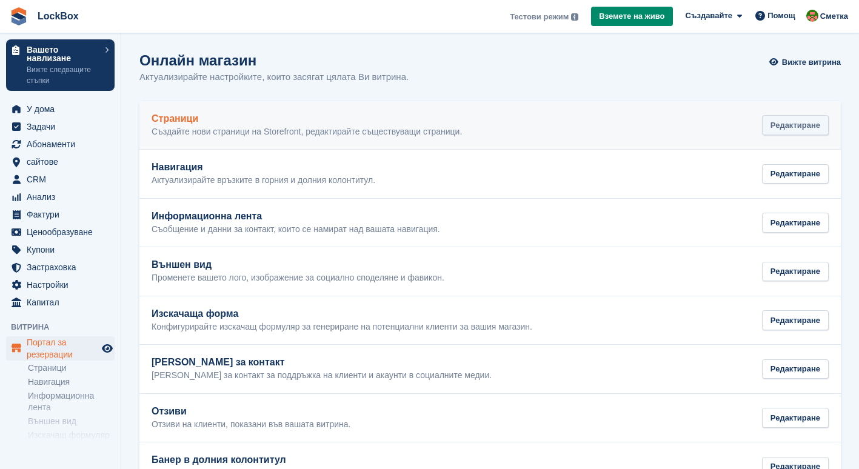
click at [808, 127] on div "Редактиране" at bounding box center [795, 125] width 67 height 20
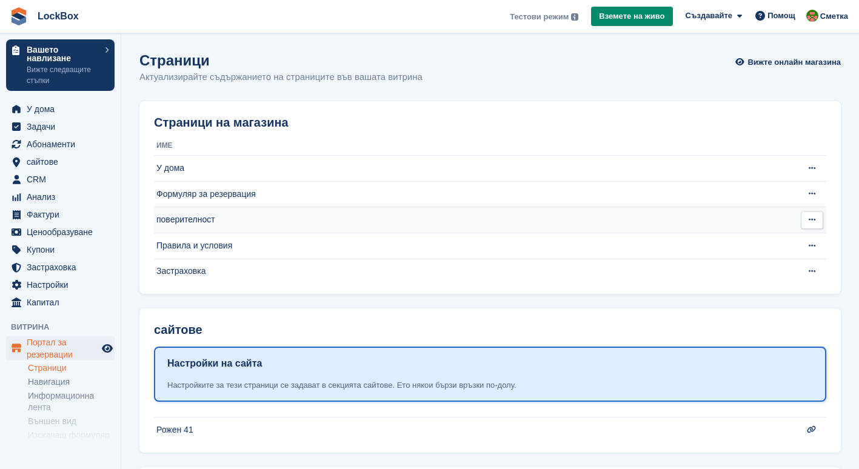
scroll to position [102, 0]
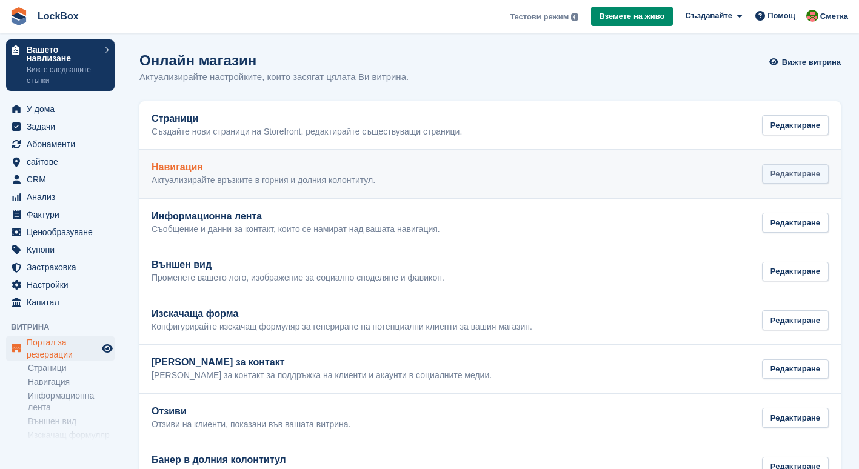
click at [803, 168] on div "Редактиране" at bounding box center [795, 174] width 67 height 20
click at [801, 170] on div "Редактиране" at bounding box center [795, 174] width 67 height 20
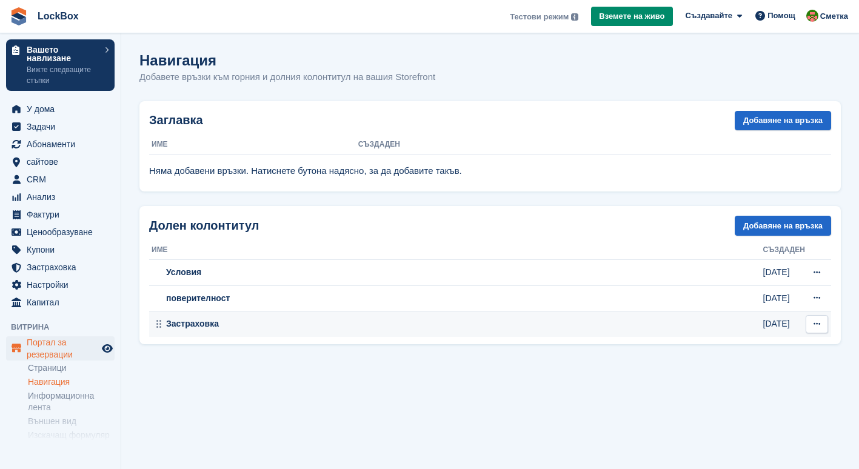
click at [809, 317] on button at bounding box center [816, 324] width 22 height 18
click at [754, 362] on p "Изтриване" at bounding box center [769, 364] width 105 height 16
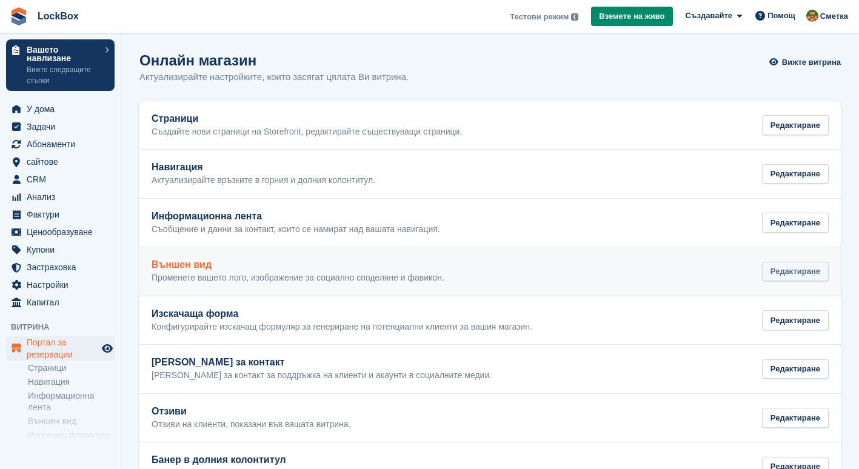
click at [793, 271] on div "Редактиране" at bounding box center [795, 272] width 67 height 20
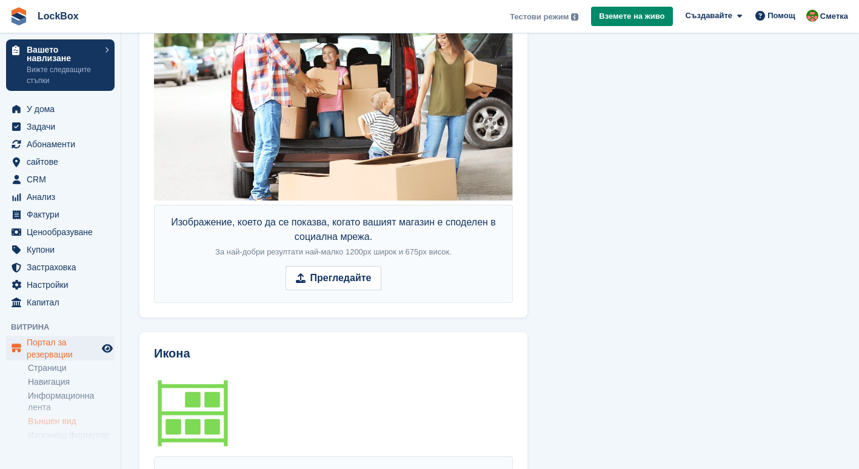
scroll to position [905, 0]
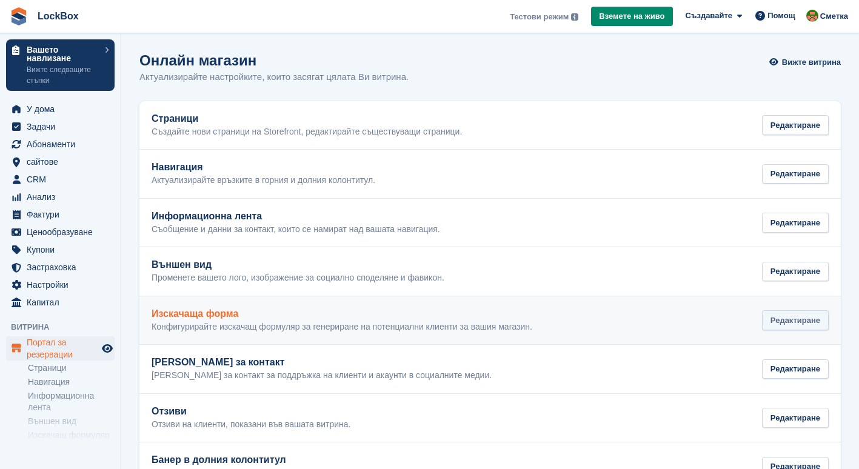
click at [797, 316] on div "Редактиране" at bounding box center [795, 320] width 67 height 20
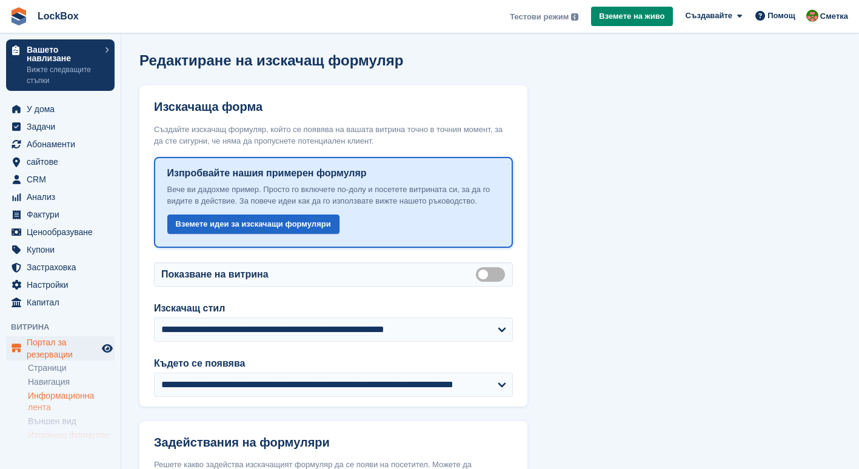
scroll to position [86, 0]
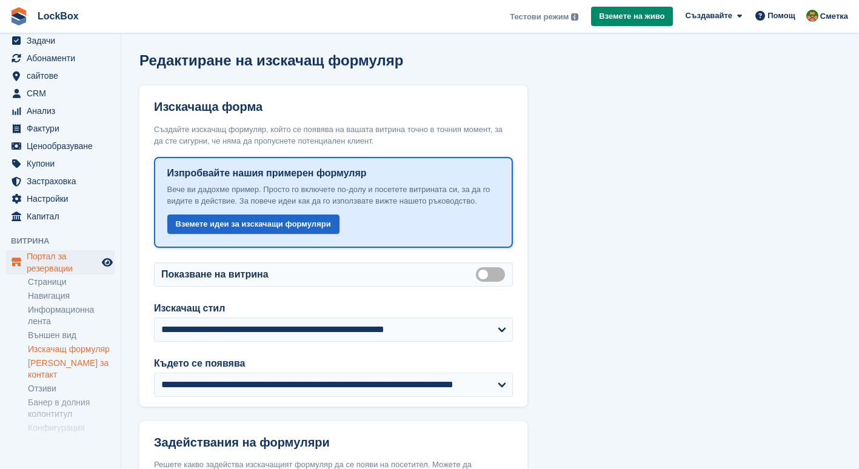
click at [79, 362] on link "[PERSON_NAME] за контакт" at bounding box center [71, 368] width 87 height 23
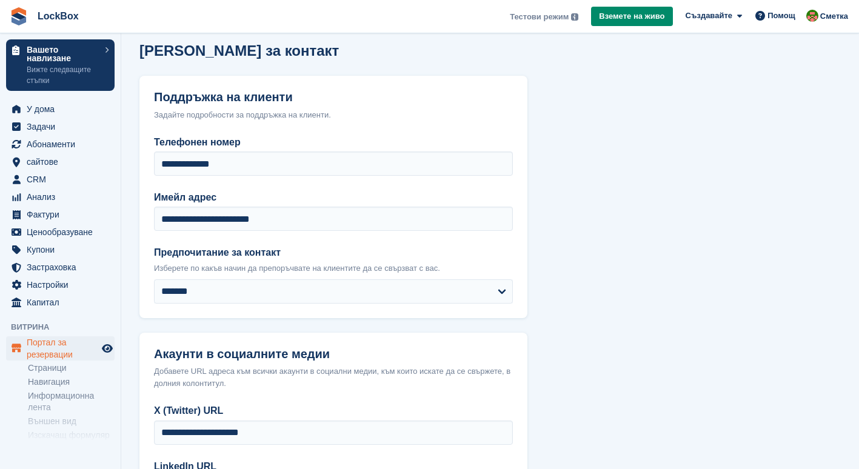
scroll to position [24, 0]
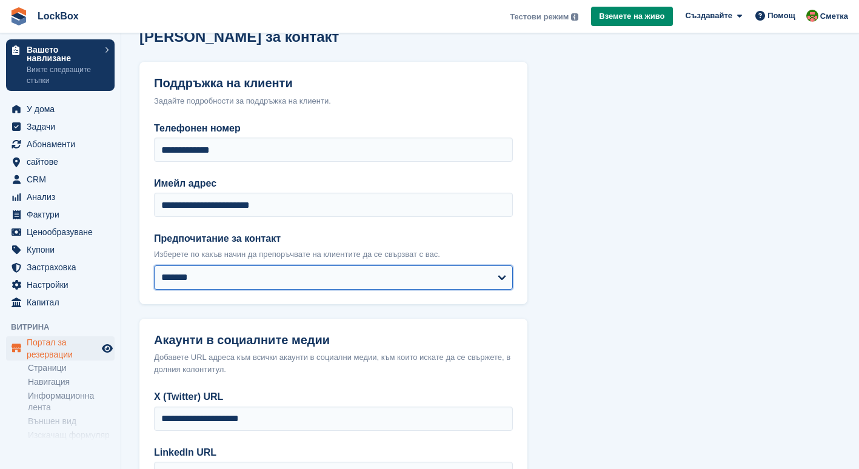
click at [234, 268] on select "**********" at bounding box center [333, 277] width 359 height 24
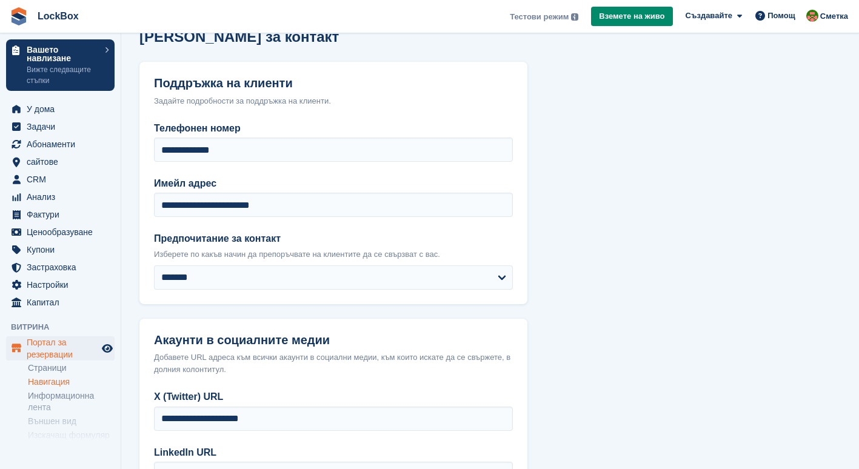
drag, startPoint x: 53, startPoint y: 371, endPoint x: 59, endPoint y: 381, distance: 11.3
click at [59, 381] on link "Навигация" at bounding box center [71, 382] width 87 height 12
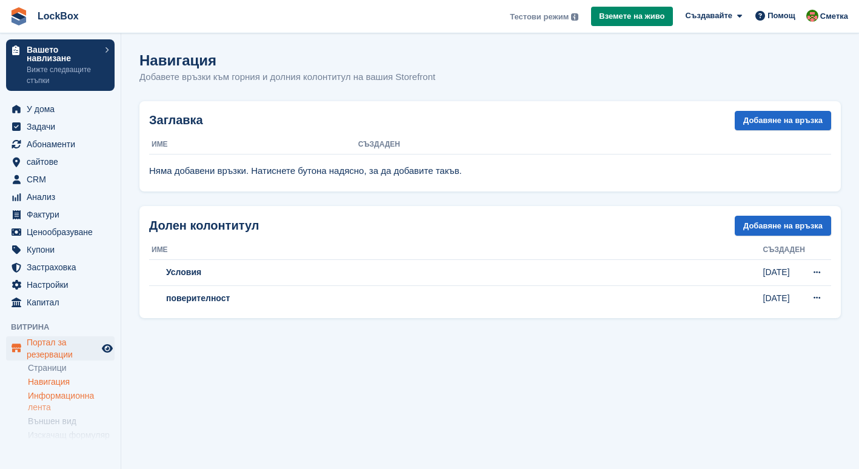
click at [71, 391] on link "Информационна лента" at bounding box center [71, 401] width 87 height 23
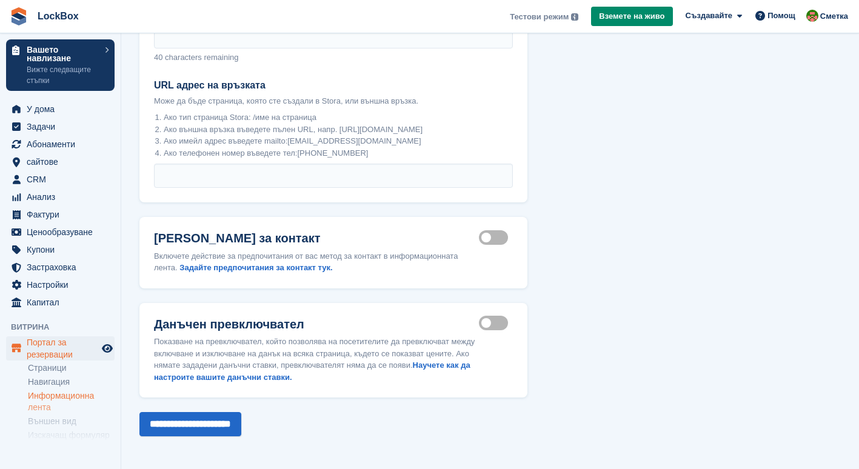
scroll to position [126, 0]
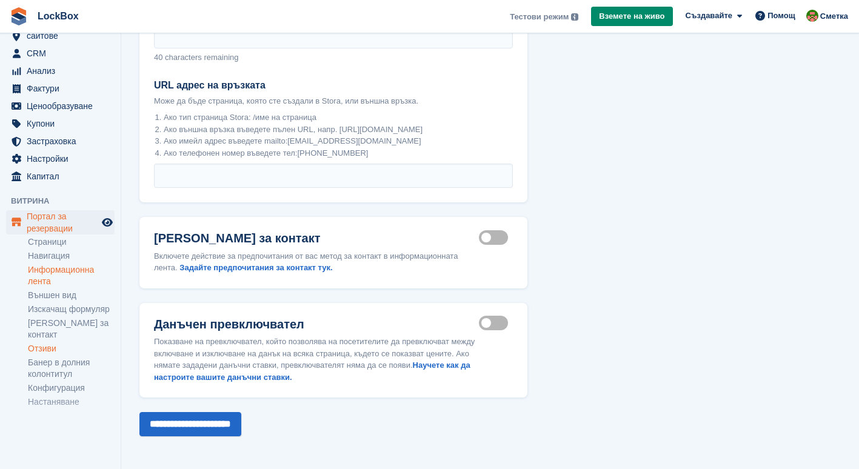
click at [56, 343] on link "Отзиви" at bounding box center [71, 349] width 87 height 12
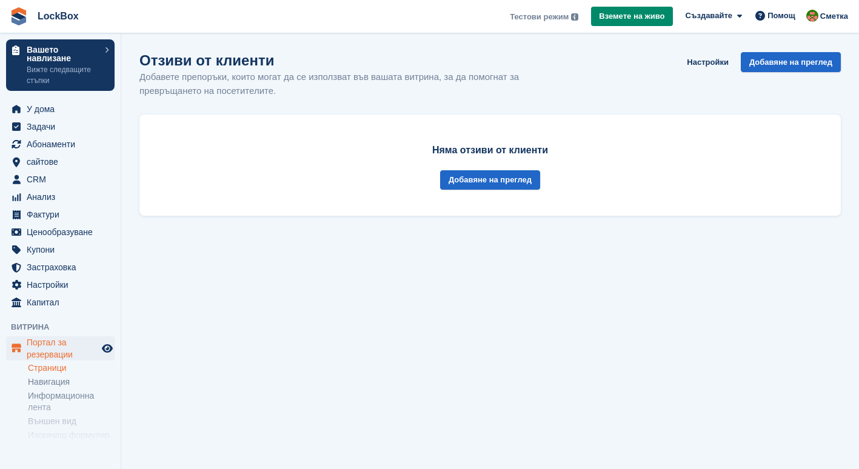
scroll to position [126, 0]
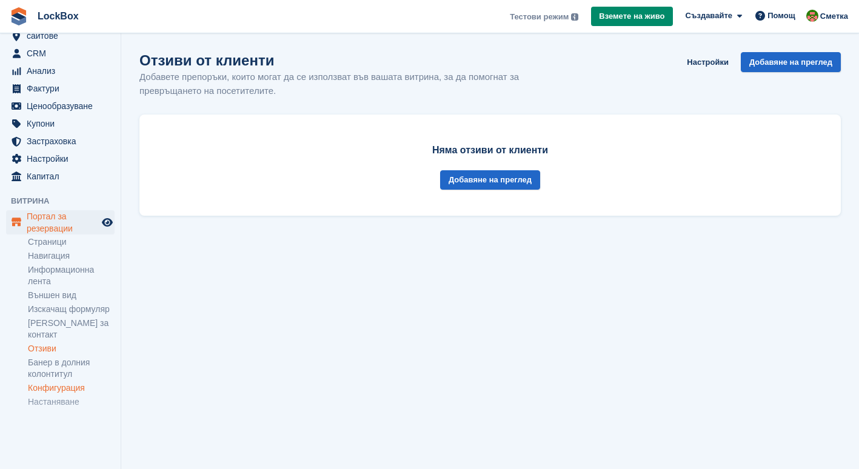
click at [82, 382] on link "Конфигурация" at bounding box center [71, 388] width 87 height 12
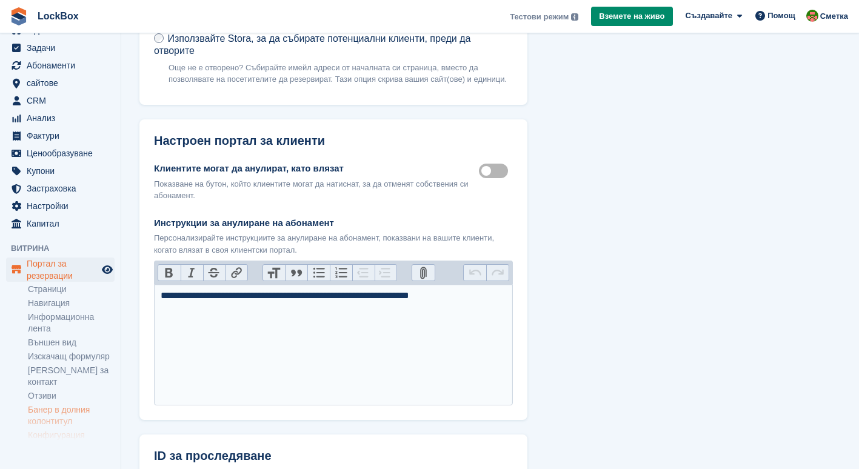
scroll to position [126, 0]
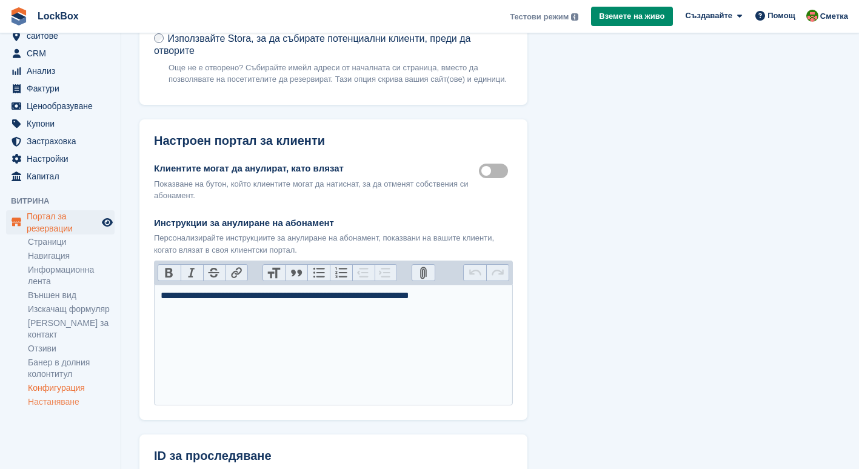
click at [72, 396] on link "Настаняване" at bounding box center [71, 402] width 87 height 12
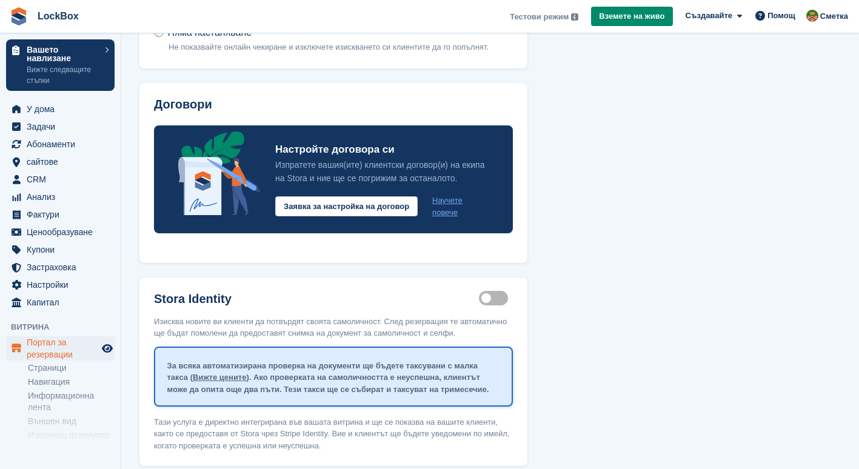
scroll to position [214, 0]
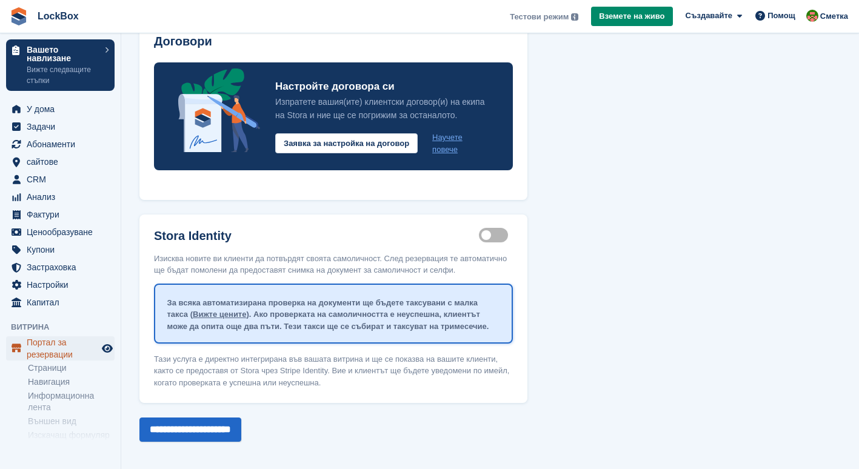
click at [71, 345] on span "Портал за резервации" at bounding box center [63, 348] width 73 height 24
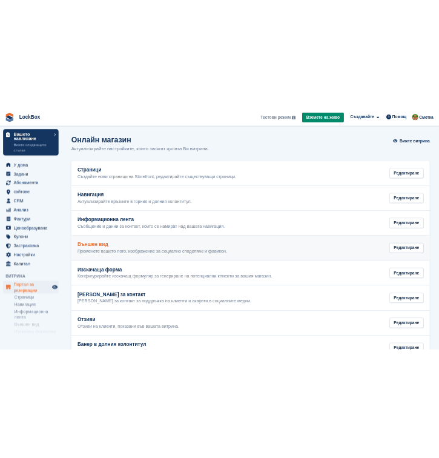
scroll to position [137, 0]
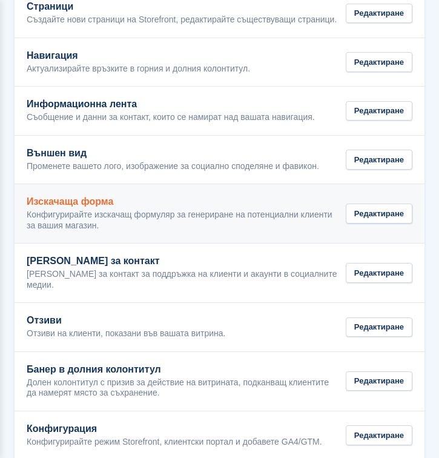
click at [234, 193] on link "Изскачаща форма Конфигурирайте изскачащ формуляр за генериране на потенциални к…" at bounding box center [220, 213] width 410 height 59
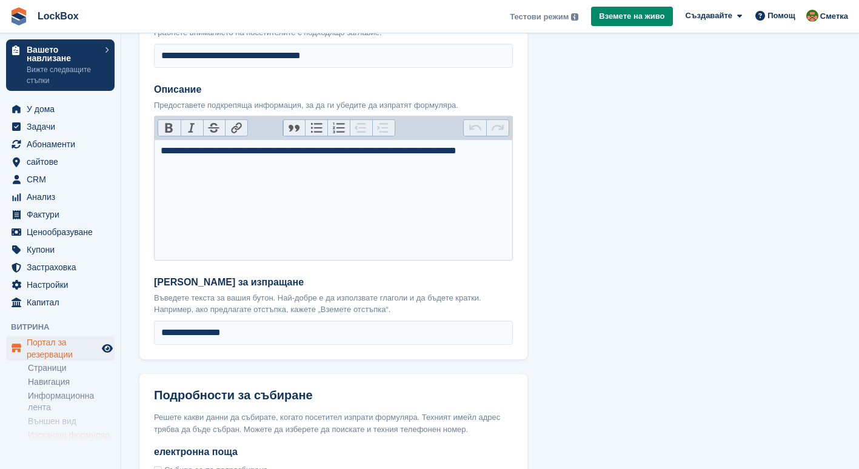
scroll to position [976, 0]
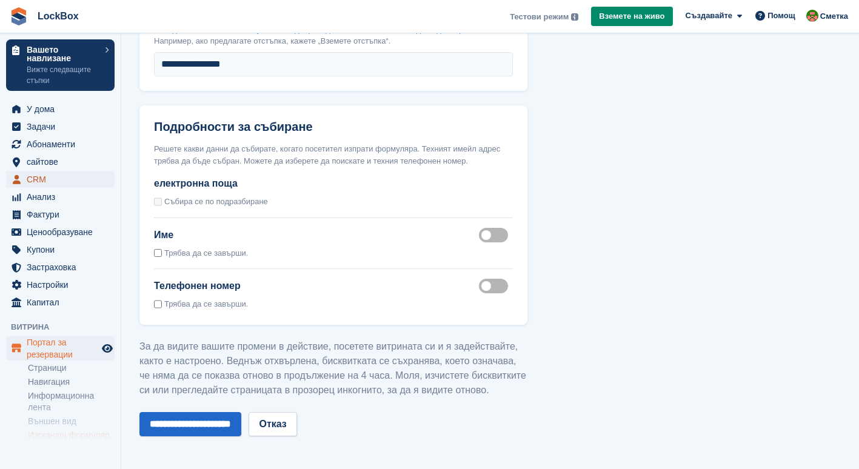
click at [48, 178] on span "CRM" at bounding box center [63, 179] width 73 height 17
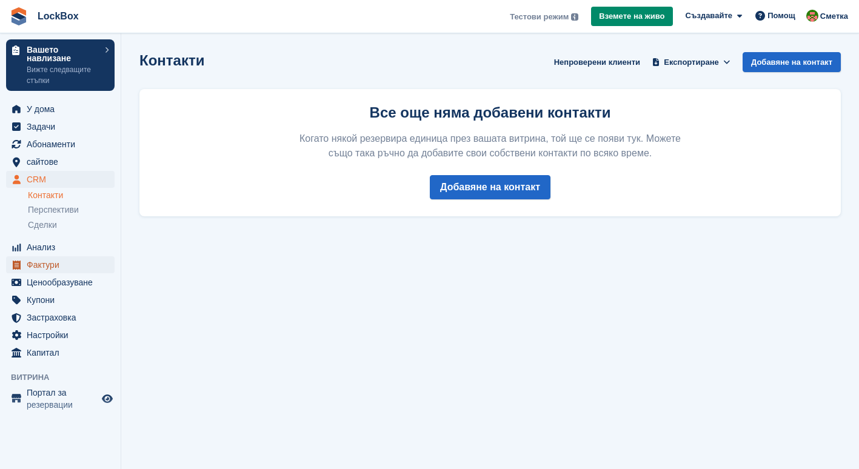
click at [56, 265] on span "Фактури" at bounding box center [63, 264] width 73 height 17
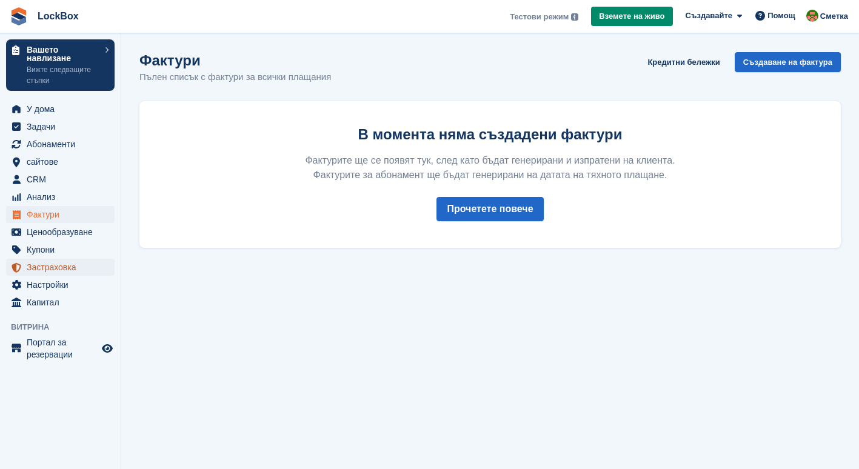
click at [55, 275] on span "Застраховка" at bounding box center [63, 267] width 73 height 17
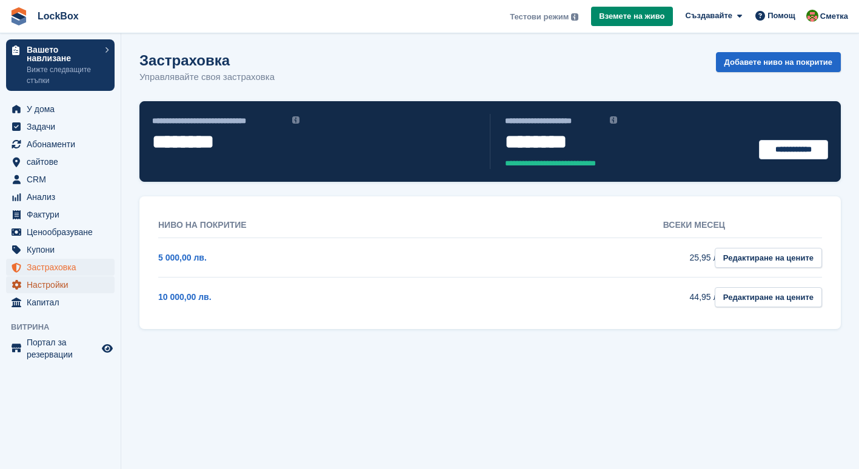
click at [62, 283] on span "Настройки" at bounding box center [63, 284] width 73 height 17
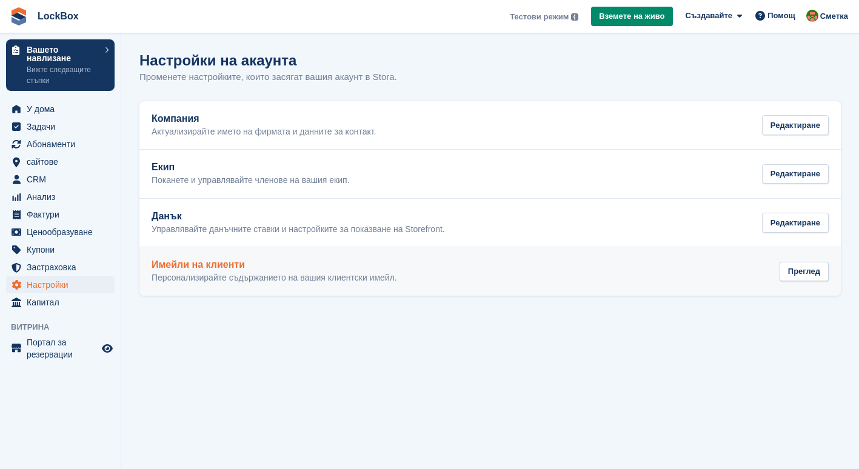
click at [237, 268] on h2 "Имейли на клиенти" at bounding box center [273, 264] width 245 height 11
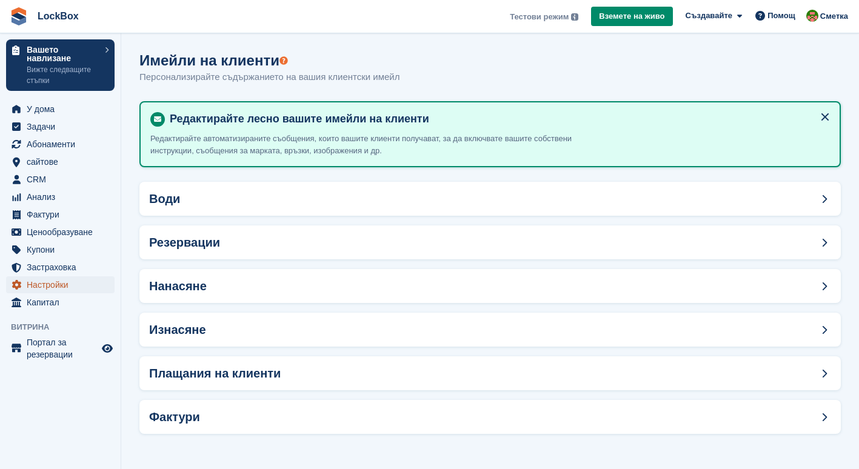
drag, startPoint x: 64, startPoint y: 285, endPoint x: 51, endPoint y: 287, distance: 13.4
click at [51, 287] on span "Настройки" at bounding box center [63, 284] width 73 height 17
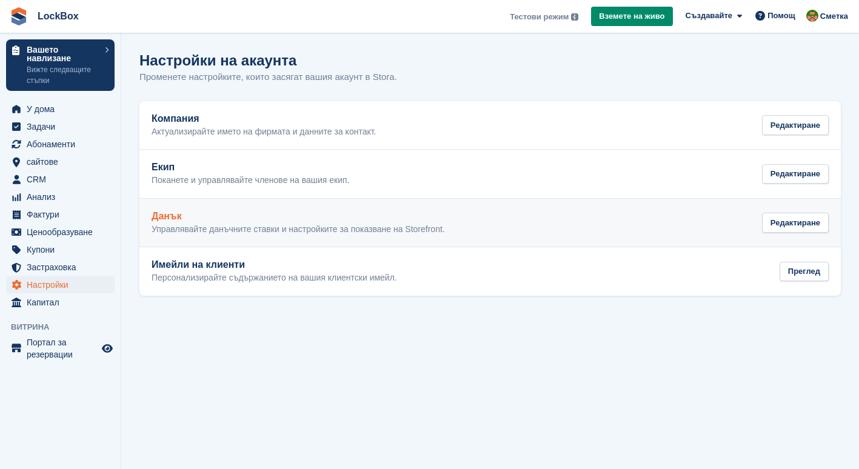
click at [249, 228] on p "Управлявайте данъчните ставки и настройките за показване на Storefront." at bounding box center [297, 229] width 293 height 11
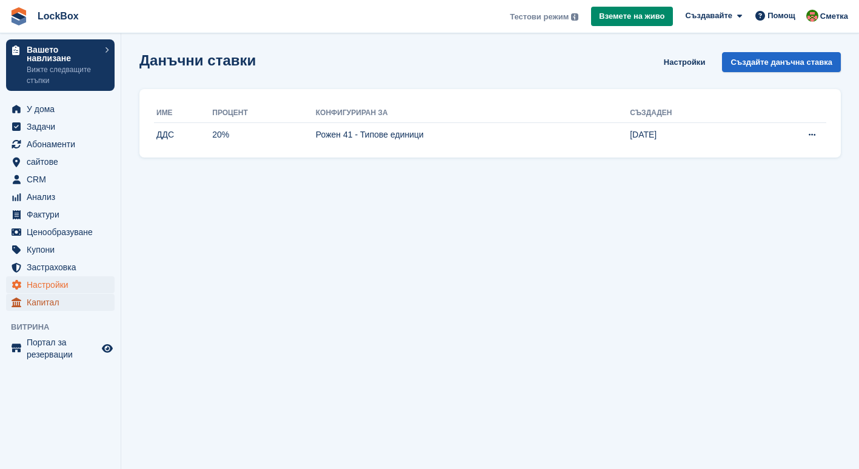
click at [59, 298] on span "Капитал" at bounding box center [63, 302] width 73 height 17
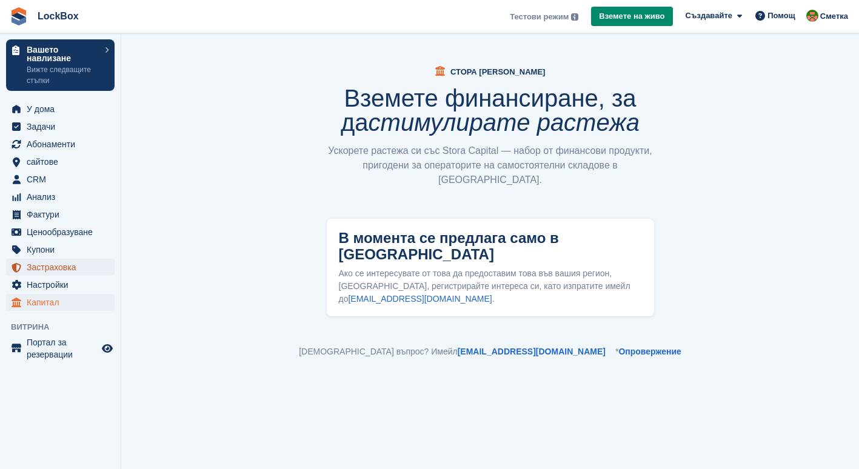
click at [52, 265] on span "Застраховка" at bounding box center [63, 267] width 73 height 17
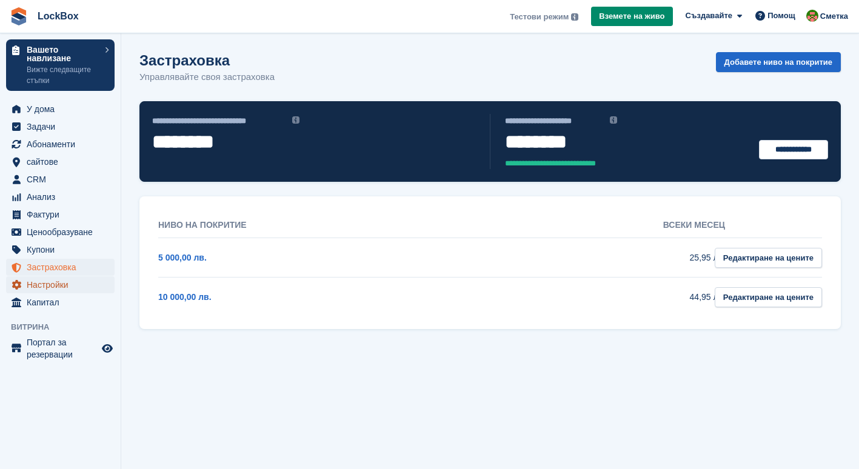
click at [77, 283] on span "Настройки" at bounding box center [63, 284] width 73 height 17
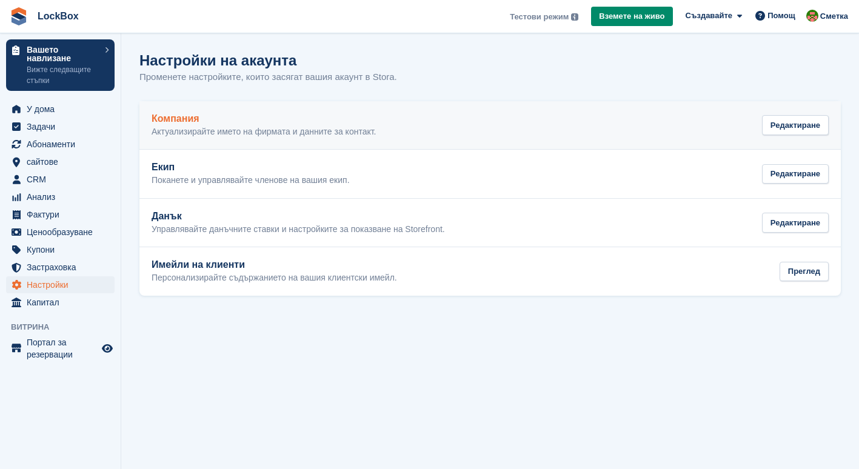
click at [333, 131] on p "Актуализирайте името на фирмата и данните за контакт." at bounding box center [263, 132] width 224 height 11
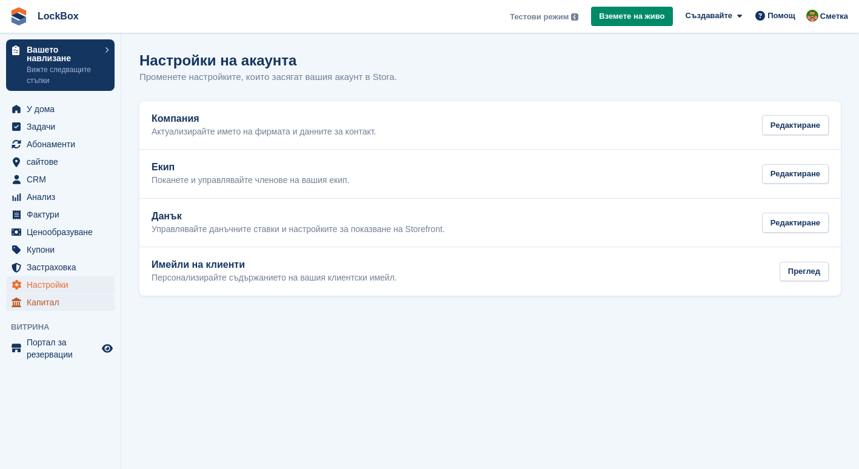
click at [59, 305] on span "Капитал" at bounding box center [63, 302] width 73 height 17
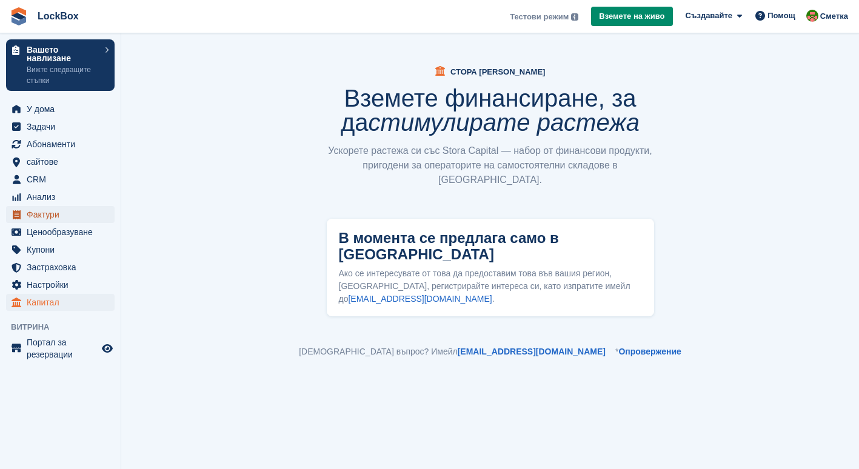
drag, startPoint x: 51, startPoint y: 222, endPoint x: 41, endPoint y: 216, distance: 11.7
click at [41, 216] on span "Фактури" at bounding box center [63, 214] width 73 height 17
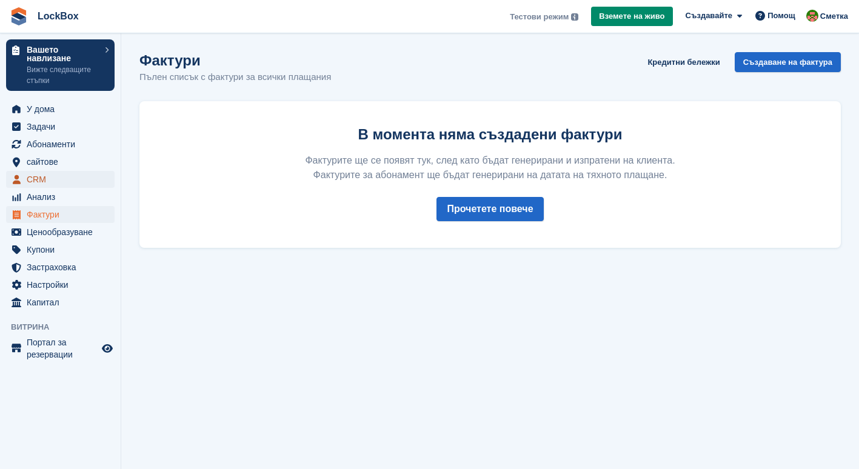
click at [50, 185] on span "CRM" at bounding box center [63, 179] width 73 height 17
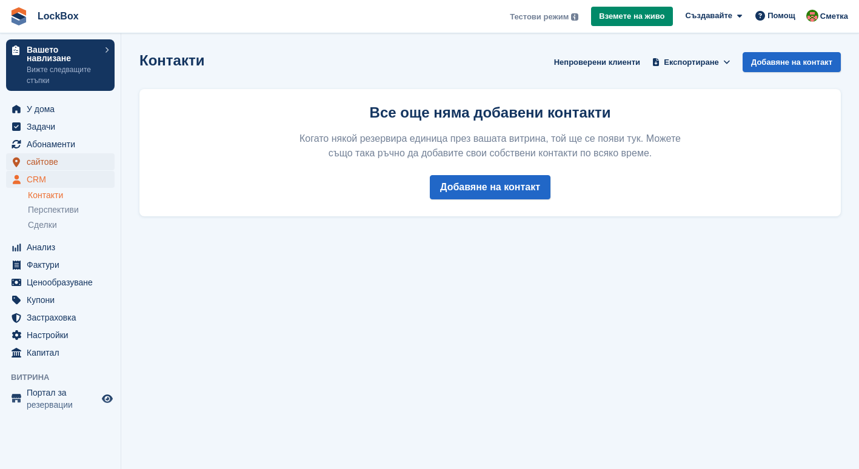
click at [46, 157] on span "сайтове" at bounding box center [63, 161] width 73 height 17
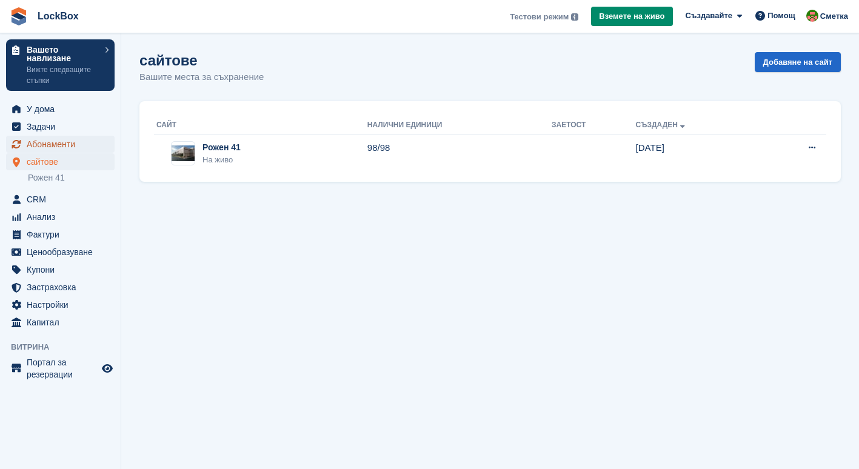
click at [62, 138] on span "Абонаменти" at bounding box center [63, 144] width 73 height 17
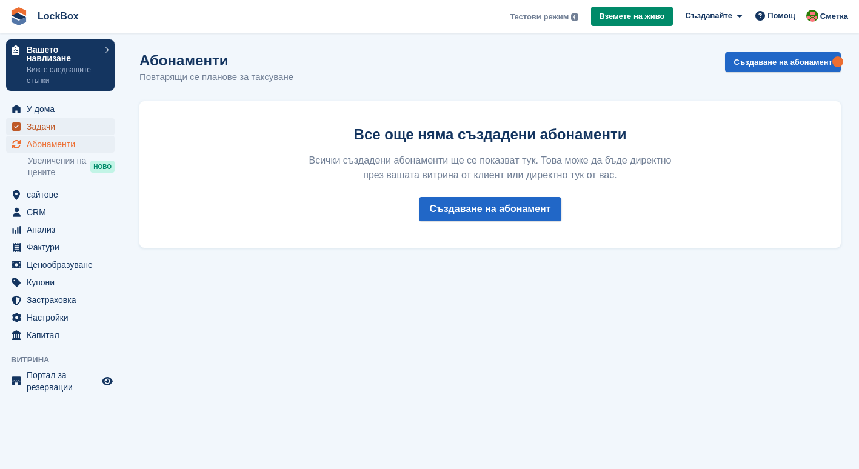
click at [54, 127] on span "Задачи" at bounding box center [63, 126] width 73 height 17
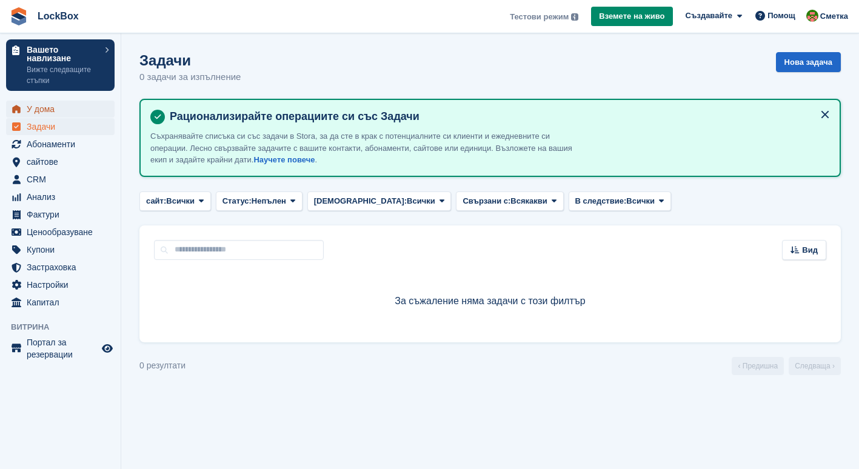
click at [52, 110] on span "У дома" at bounding box center [63, 109] width 73 height 17
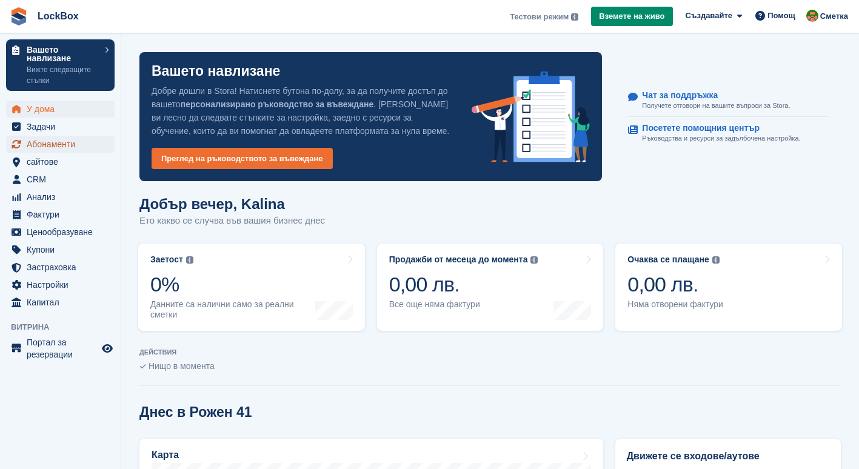
click at [39, 137] on span "Абонаменти" at bounding box center [63, 144] width 73 height 17
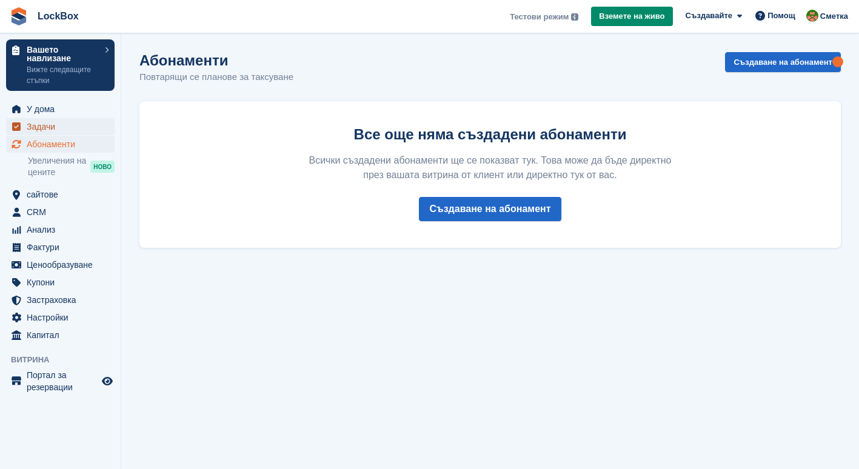
click at [36, 130] on span "Задачи" at bounding box center [63, 126] width 73 height 17
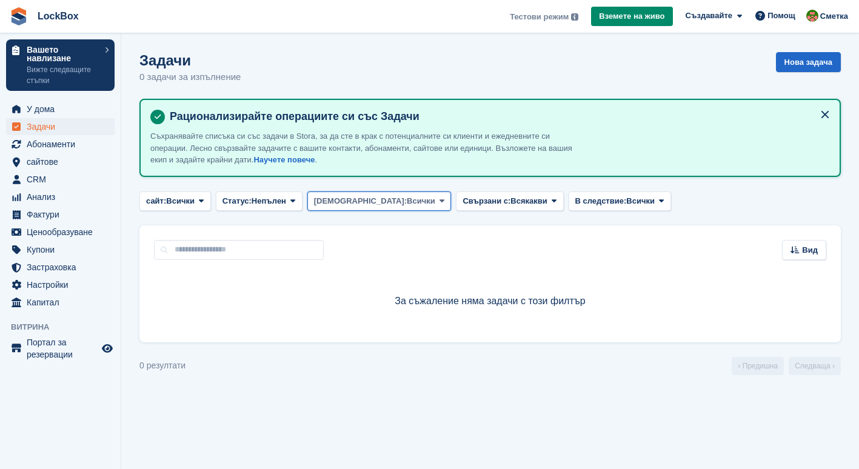
click at [322, 202] on span "[DEMOGRAPHIC_DATA]:" at bounding box center [360, 201] width 93 height 12
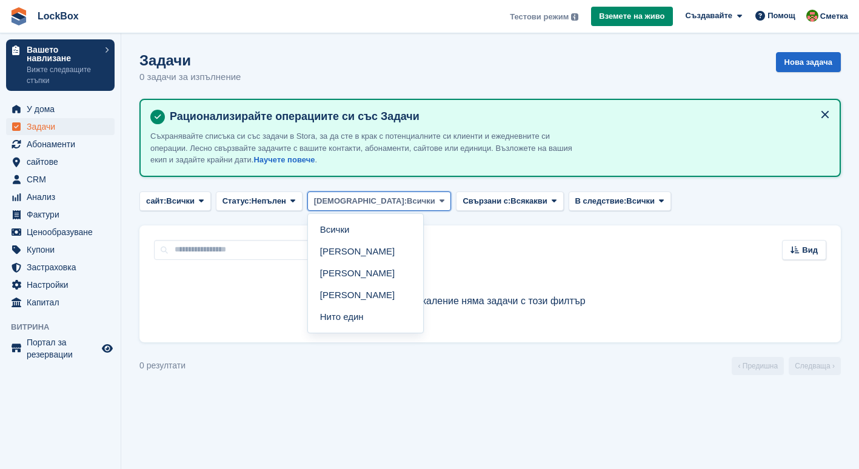
click at [322, 202] on span "[DEMOGRAPHIC_DATA]:" at bounding box center [360, 201] width 93 height 12
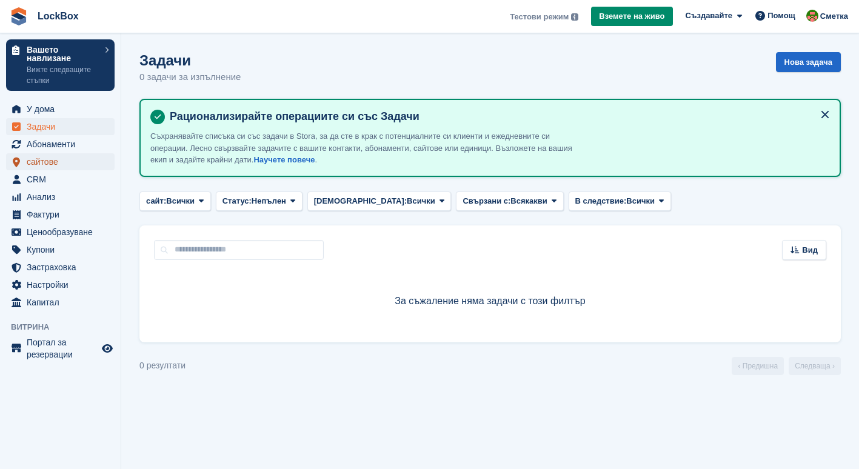
click at [48, 159] on span "сайтове" at bounding box center [63, 161] width 73 height 17
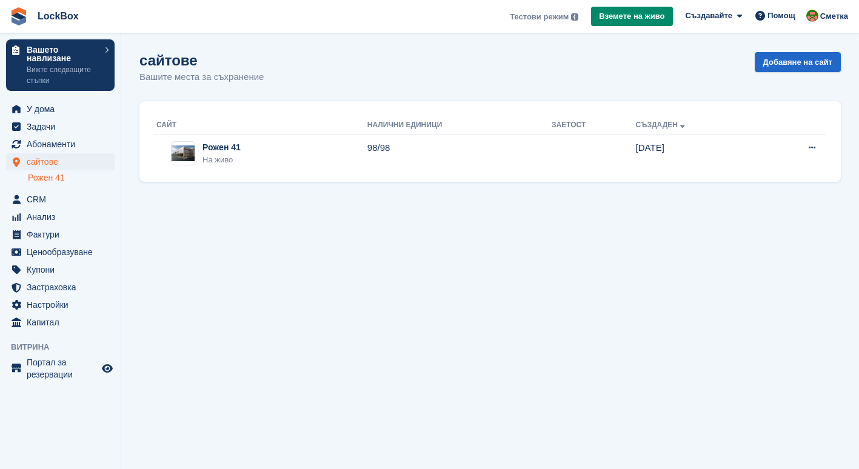
click at [50, 175] on link "Рожен 41" at bounding box center [71, 178] width 87 height 12
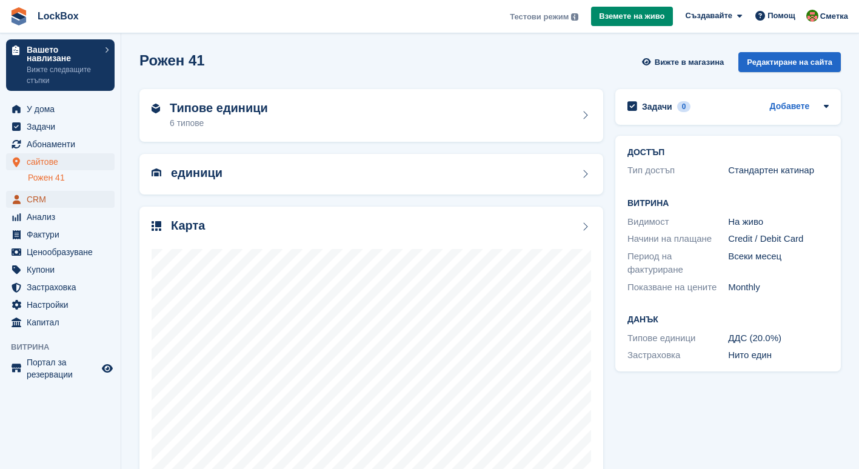
click at [56, 204] on span "CRM" at bounding box center [63, 199] width 73 height 17
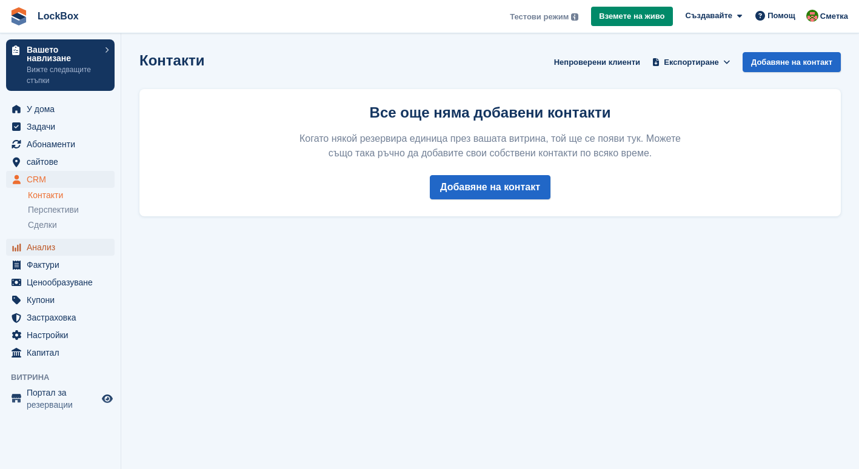
click at [63, 249] on span "Анализ" at bounding box center [63, 247] width 73 height 17
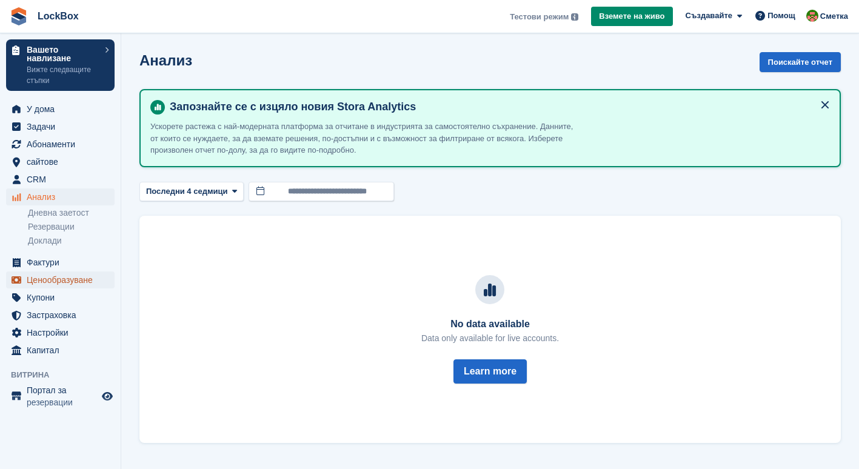
click at [68, 273] on span "Ценообразуване" at bounding box center [63, 279] width 73 height 17
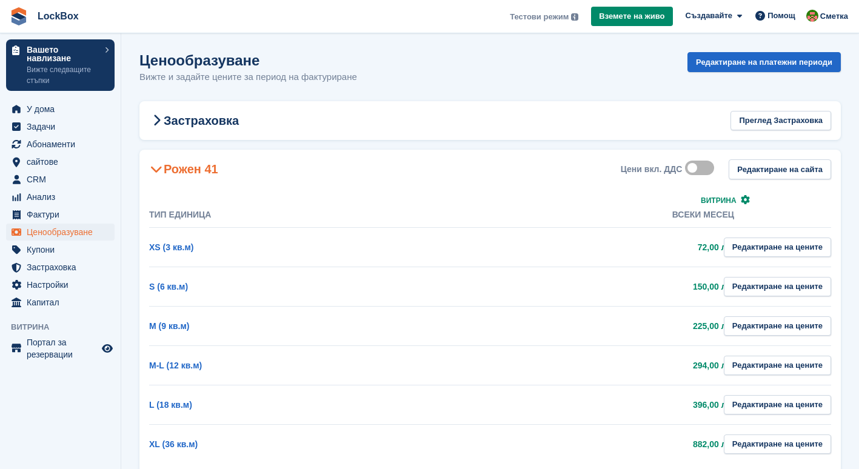
scroll to position [32, 0]
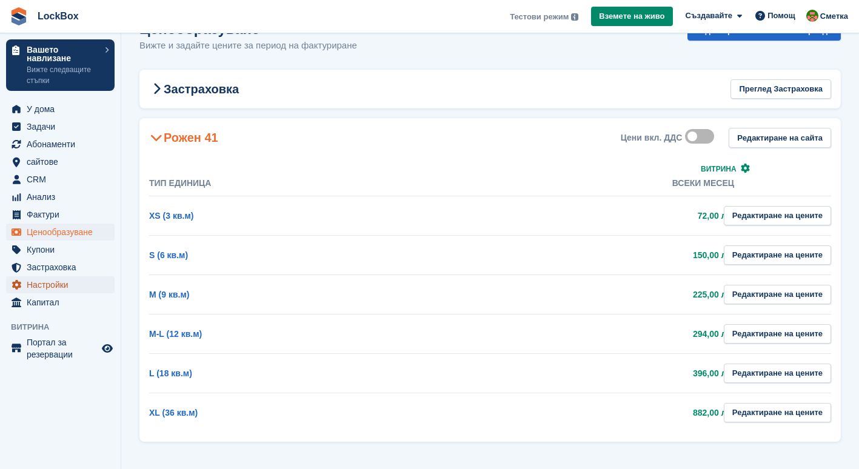
click at [49, 291] on span "Настройки" at bounding box center [63, 284] width 73 height 17
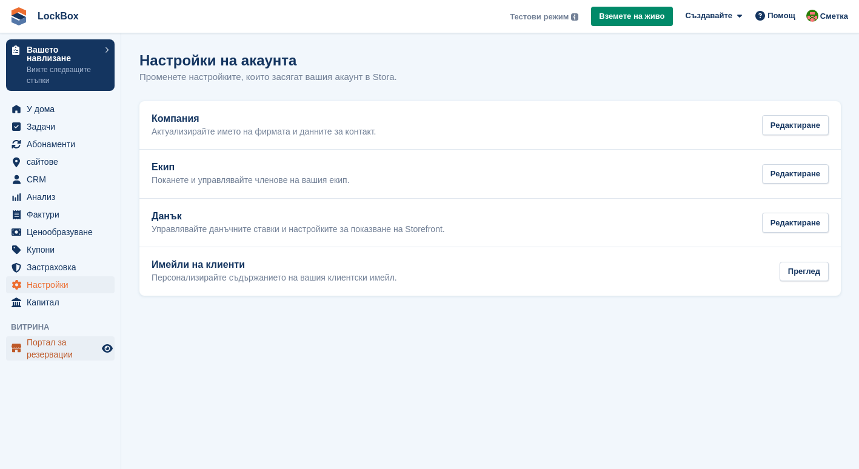
click at [64, 339] on span "Портал за резервации" at bounding box center [63, 348] width 73 height 24
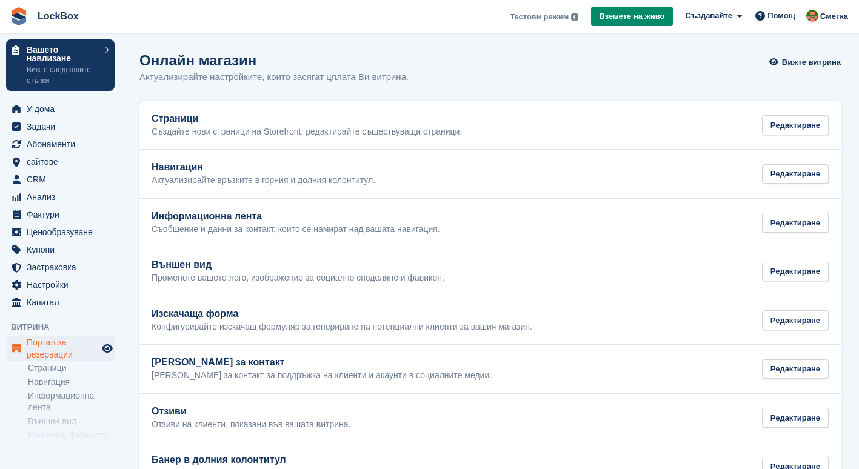
scroll to position [90, 0]
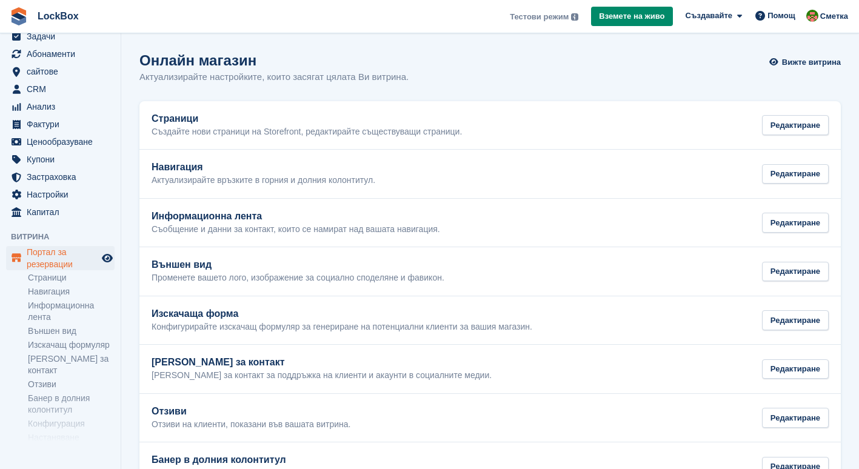
click at [65, 271] on li "Страници" at bounding box center [74, 277] width 93 height 13
click at [64, 276] on link "Страници" at bounding box center [71, 278] width 87 height 12
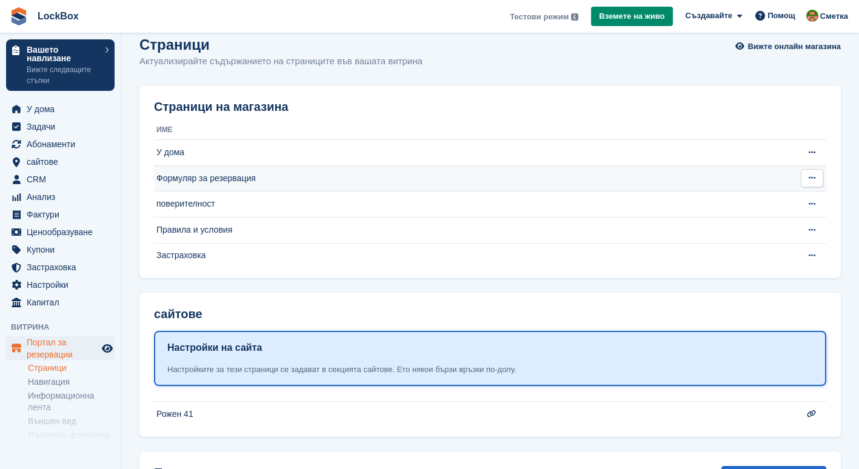
scroll to position [102, 0]
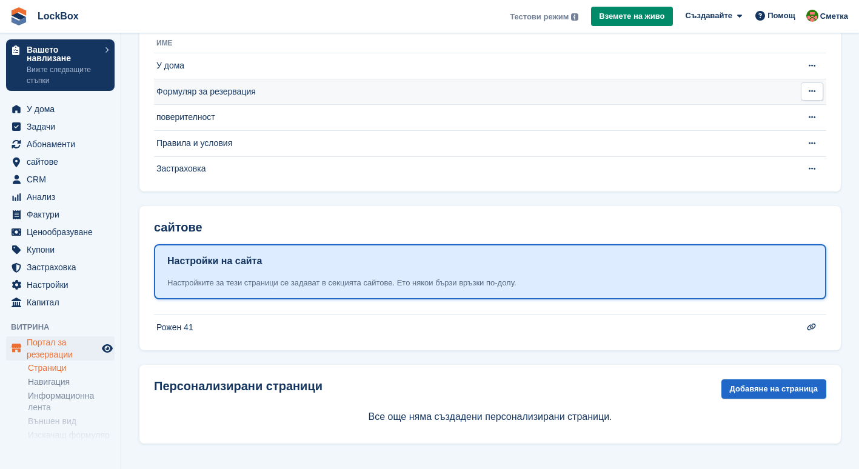
click at [807, 85] on button at bounding box center [811, 91] width 22 height 18
click at [766, 113] on p "Редактиране на страница" at bounding box center [764, 120] width 105 height 27
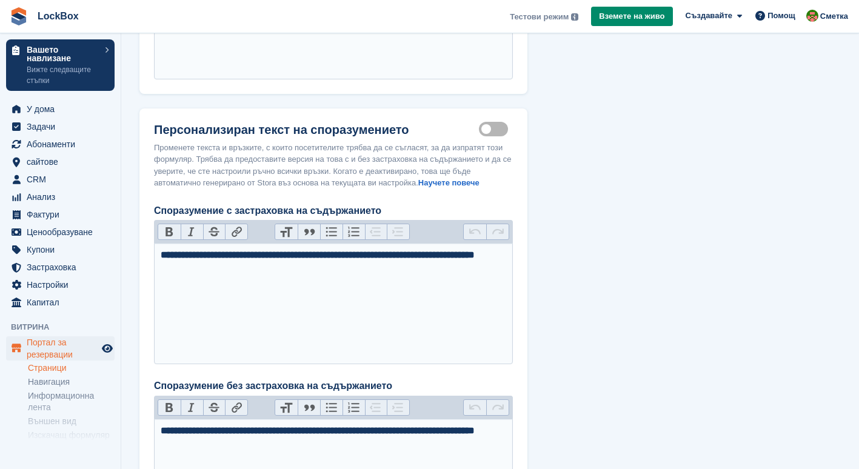
scroll to position [804, 0]
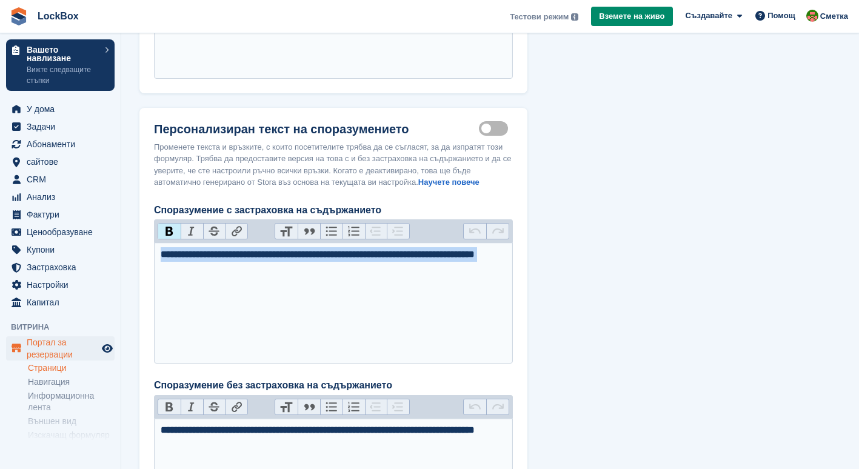
drag, startPoint x: 302, startPoint y: 288, endPoint x: 131, endPoint y: 236, distance: 178.6
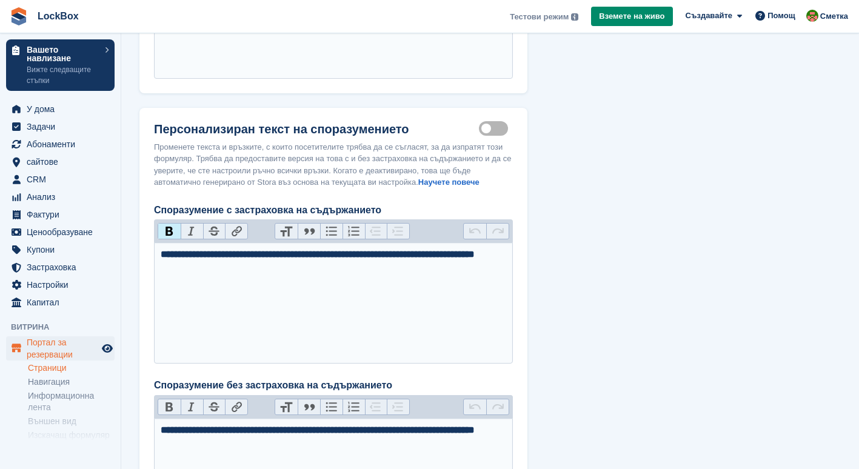
click at [167, 230] on button "Bold" at bounding box center [169, 232] width 22 height 16
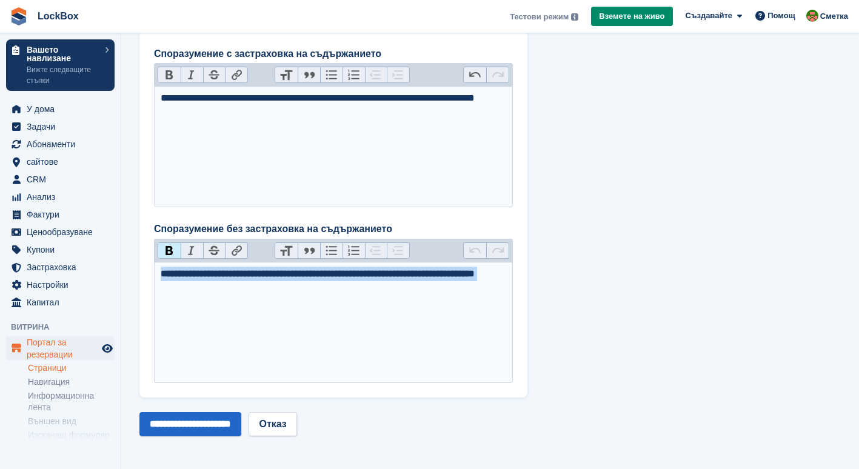
drag, startPoint x: 298, startPoint y: 287, endPoint x: 148, endPoint y: 270, distance: 150.6
click at [148, 270] on div "Персонализиран текст на споразумението Customisable terms active Променете текс…" at bounding box center [333, 175] width 388 height 446
click at [164, 249] on button "Bold" at bounding box center [169, 251] width 22 height 16
click at [241, 414] on input "**********" at bounding box center [190, 424] width 102 height 24
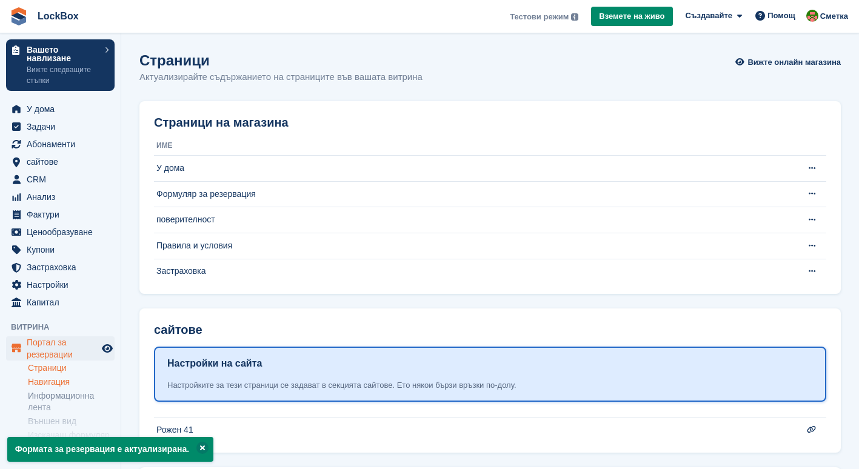
click at [70, 381] on link "Навигация" at bounding box center [71, 382] width 87 height 12
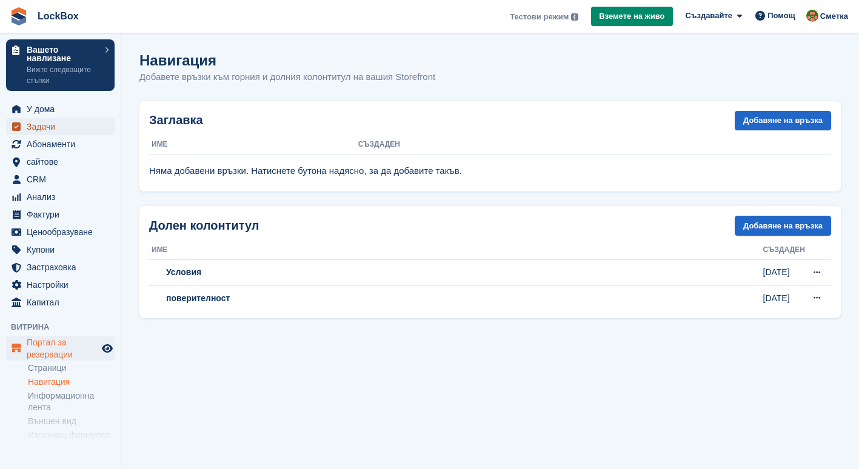
click at [32, 125] on span "Задачи" at bounding box center [63, 126] width 73 height 17
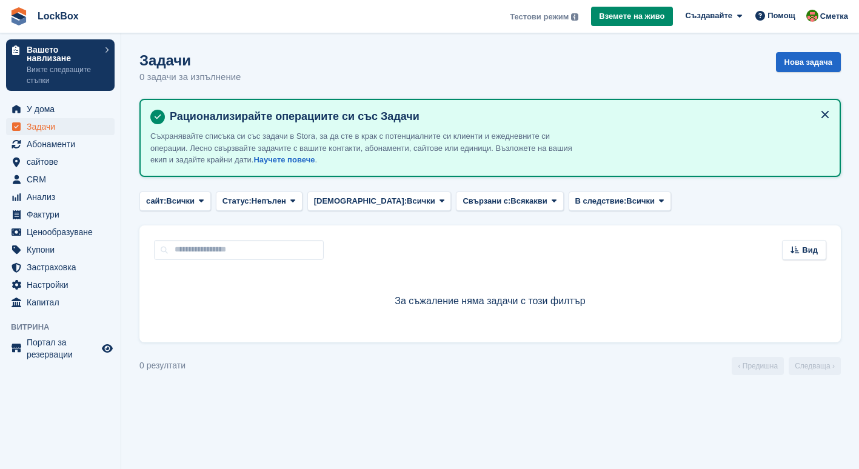
click at [400, 323] on div "За съжаление няма задачи с този филтър" at bounding box center [490, 301] width 672 height 73
click at [575, 201] on span "В следствие:" at bounding box center [601, 201] width 52 height 12
click at [50, 106] on span "У дома" at bounding box center [63, 109] width 73 height 17
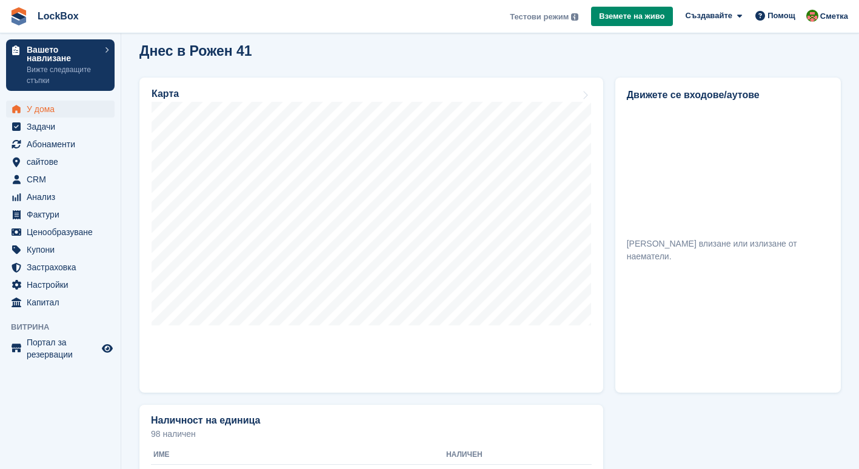
scroll to position [362, 0]
drag, startPoint x: 623, startPoint y: 92, endPoint x: 720, endPoint y: 82, distance: 98.0
click at [720, 82] on div "Движете се входове/аутове Няма влизане или излизане от наематели." at bounding box center [727, 234] width 225 height 315
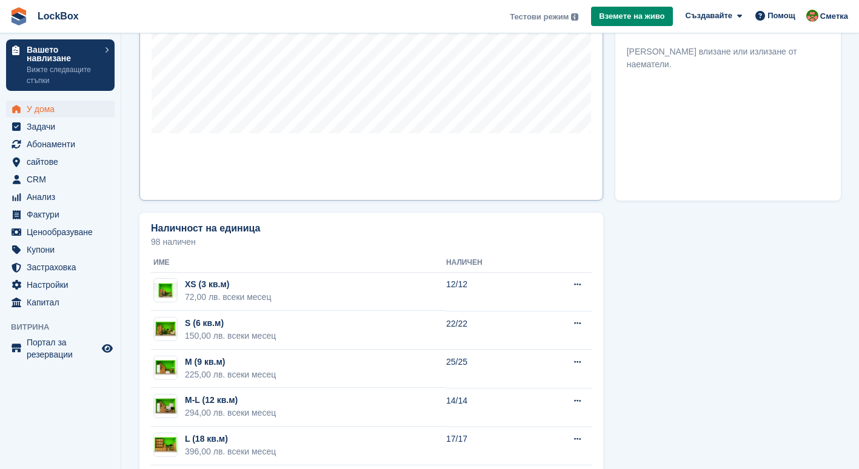
scroll to position [614, 0]
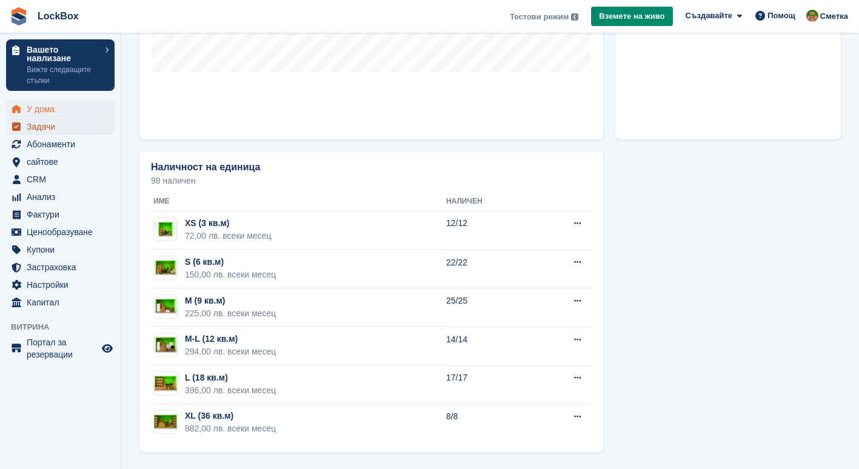
click at [56, 122] on span "Задачи" at bounding box center [63, 126] width 73 height 17
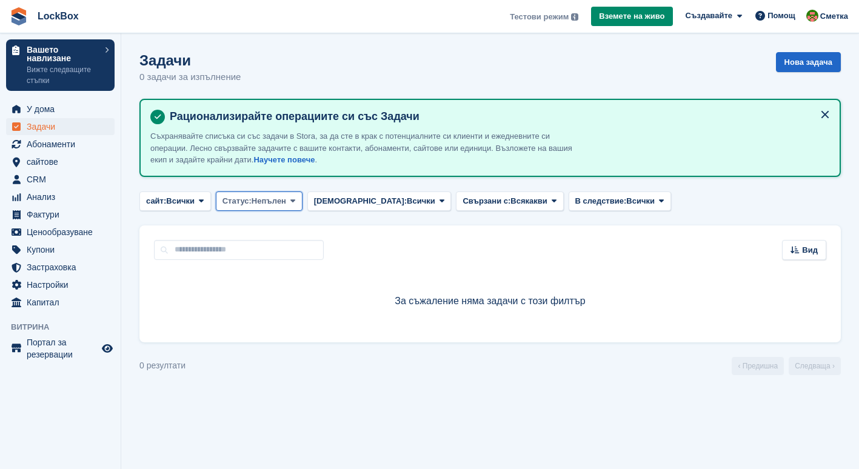
click at [282, 199] on span "Непълен" at bounding box center [268, 201] width 35 height 12
click at [456, 194] on button "Свързани с: Всякакви" at bounding box center [509, 201] width 107 height 20
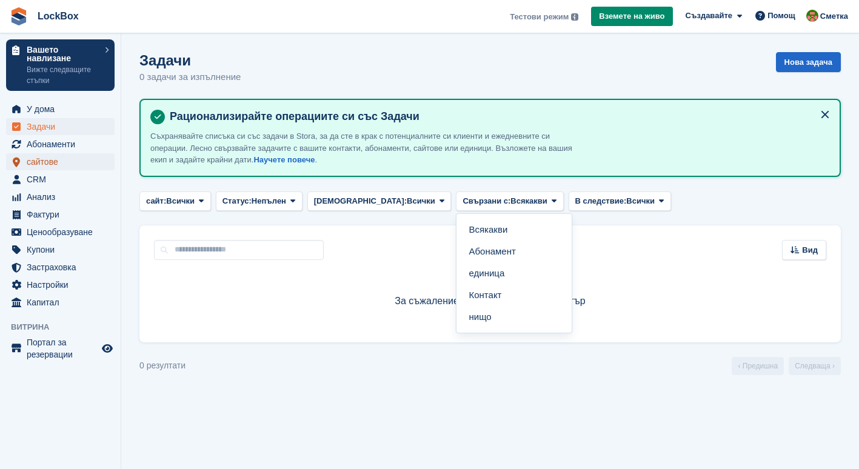
click at [50, 163] on span "сайтове" at bounding box center [63, 161] width 73 height 17
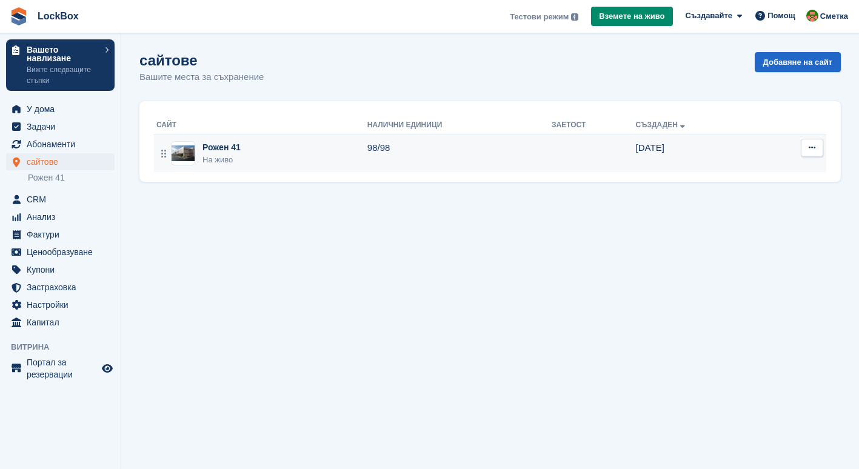
click at [238, 155] on div "На живо" at bounding box center [221, 160] width 38 height 12
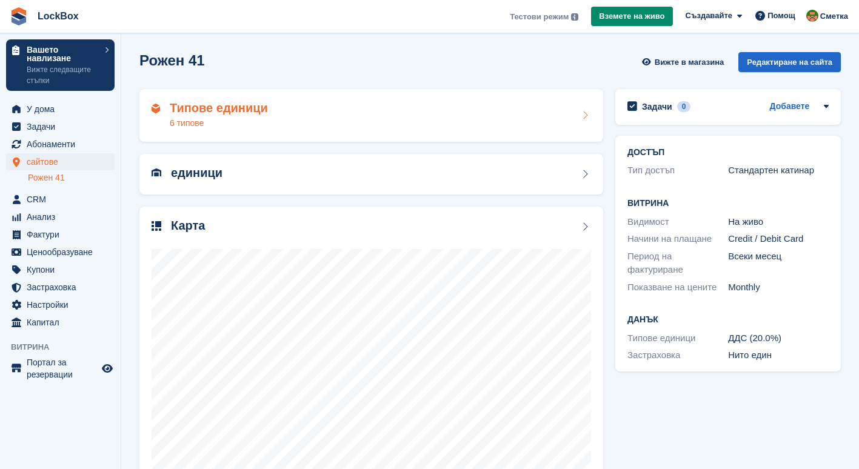
click at [393, 113] on div "Типове единици 6 типове" at bounding box center [370, 115] width 439 height 29
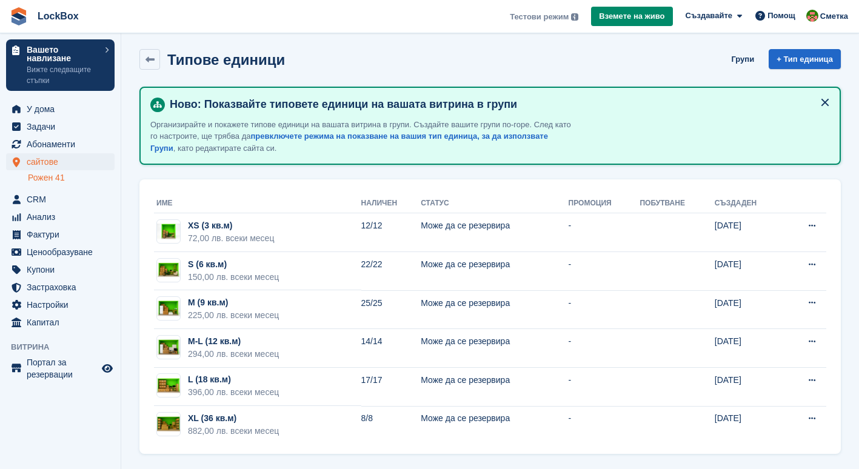
scroll to position [6, 0]
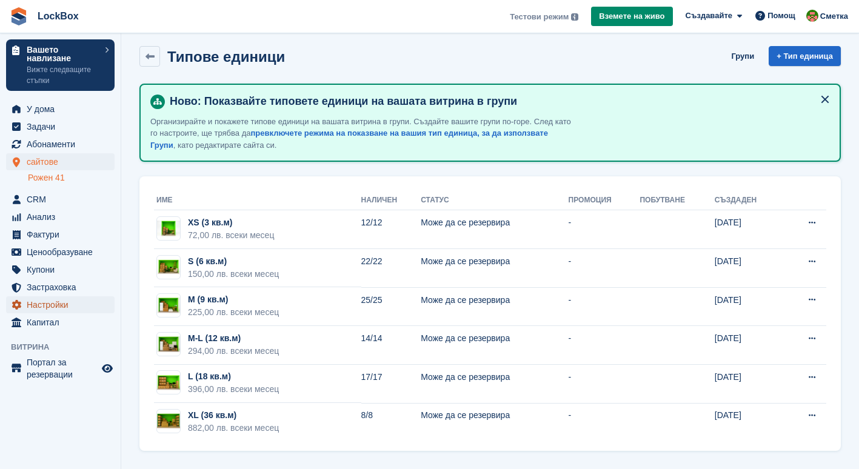
click at [71, 307] on span "Настройки" at bounding box center [63, 304] width 73 height 17
